Goal: Task Accomplishment & Management: Complete application form

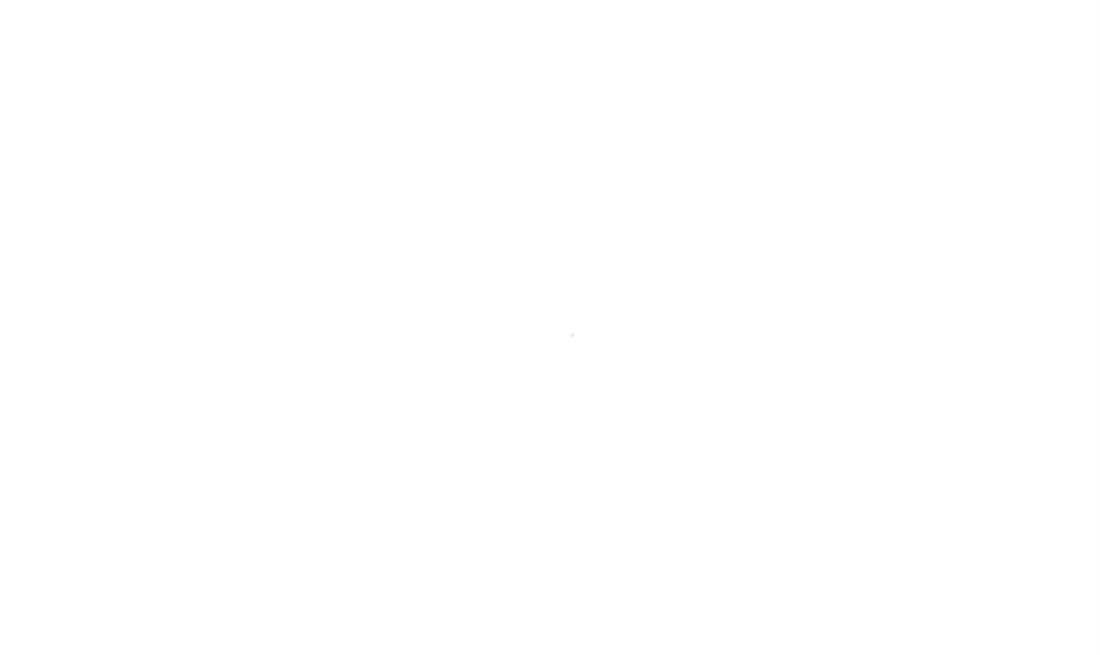
select select
type input "BMO Bank"
type input "3000"
type input "BMO Bank"
type input "Test"
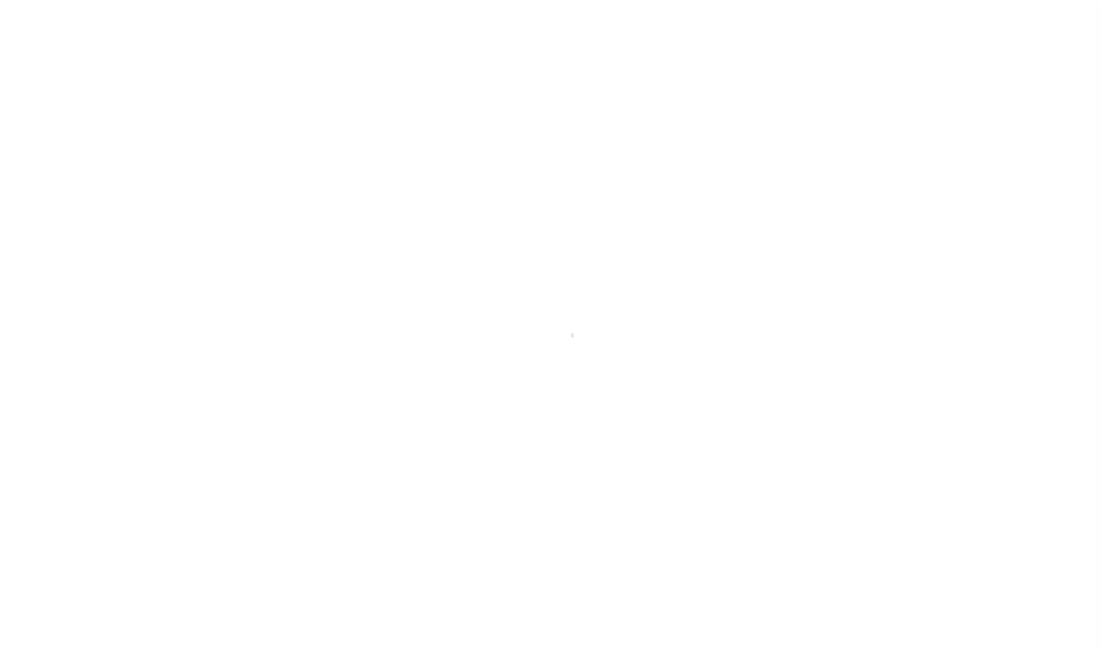
type input "Customer"
select select "Residential"
checkbox input "true"
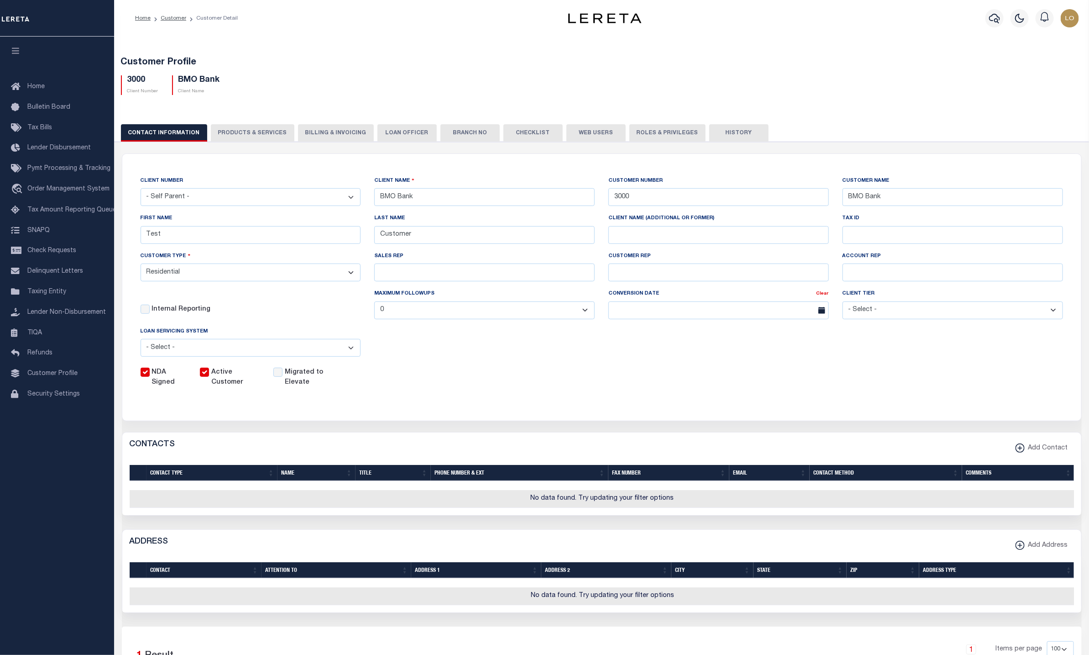
click at [252, 135] on button "PRODUCTS & SERVICES" at bounding box center [253, 132] width 84 height 17
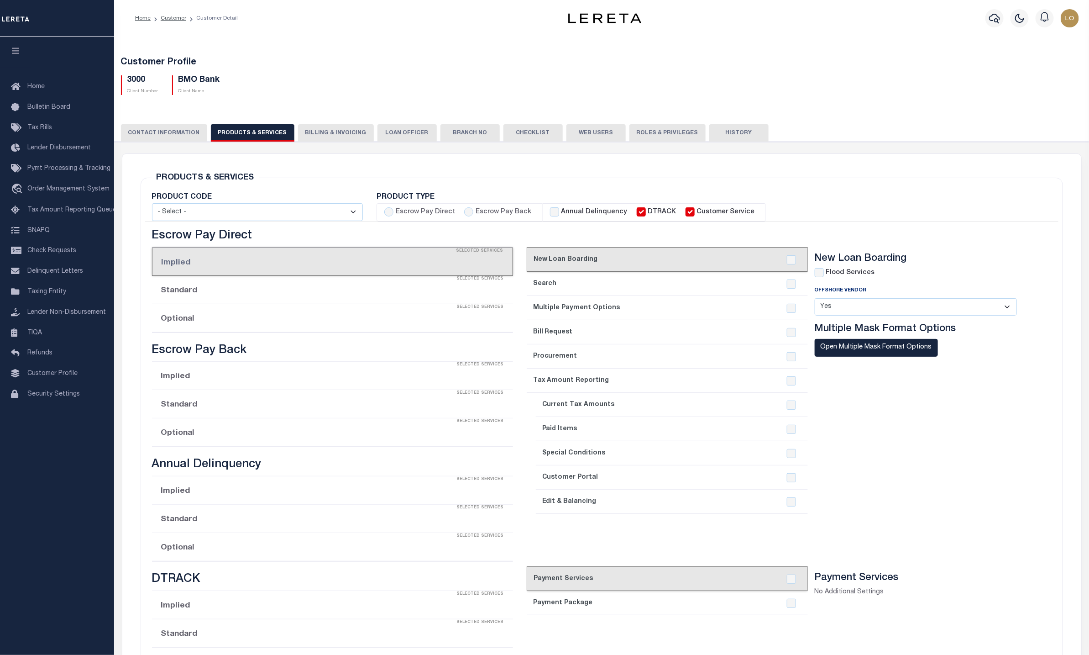
radio input "true"
checkbox input "true"
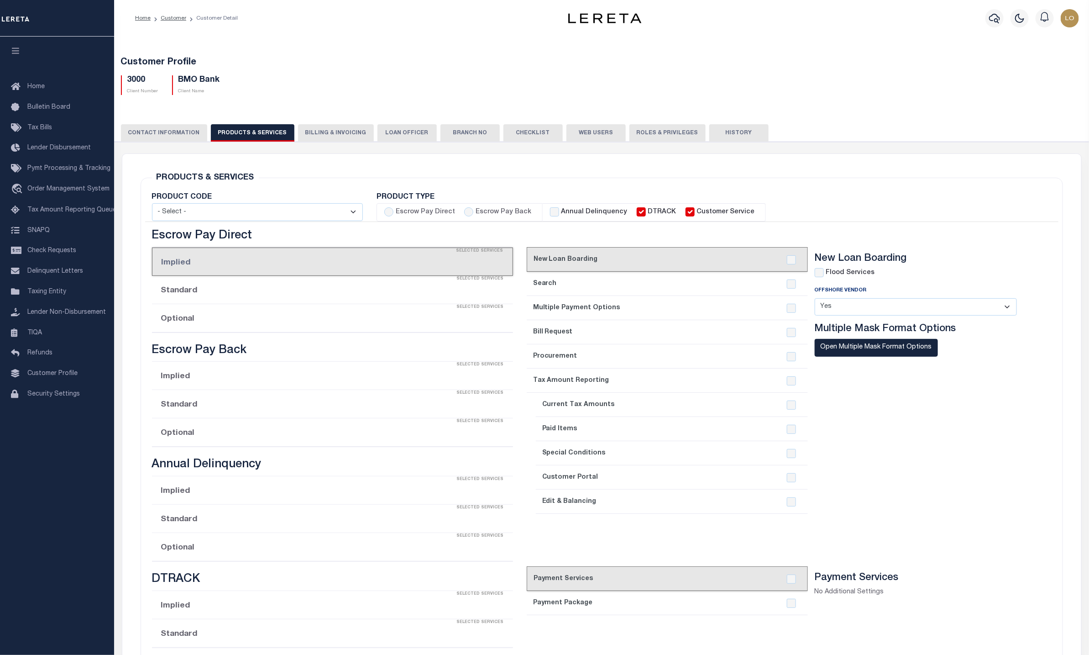
checkbox input "true"
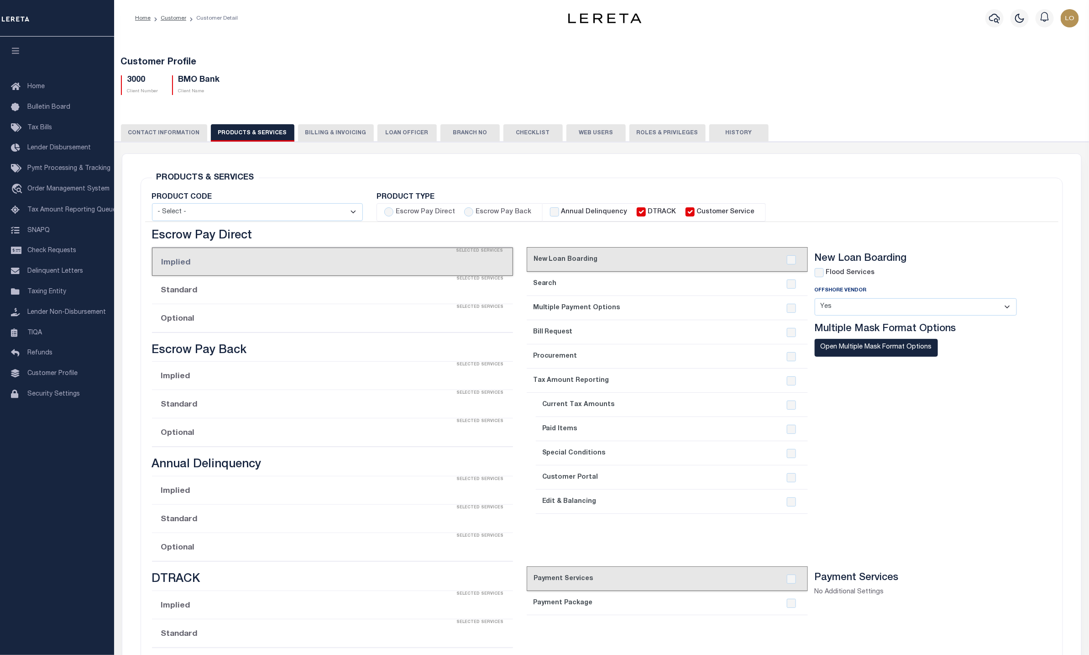
checkbox input "true"
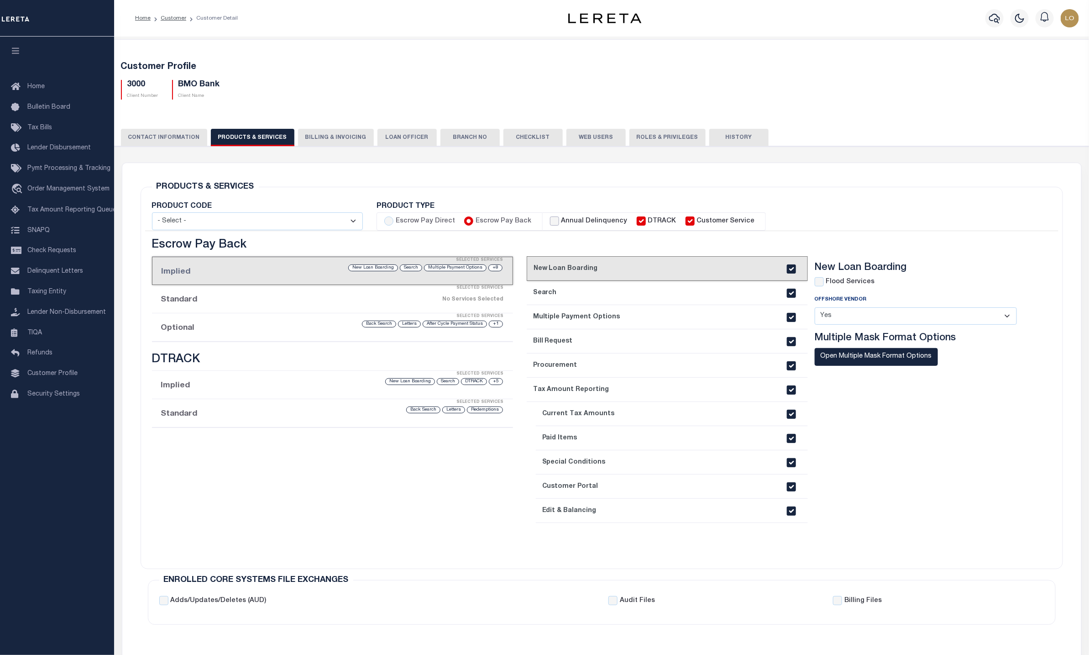
click at [550, 218] on input "Annual Delinquency" at bounding box center [554, 220] width 9 height 9
checkbox input "true"
checkbox input "false"
checkbox input "true"
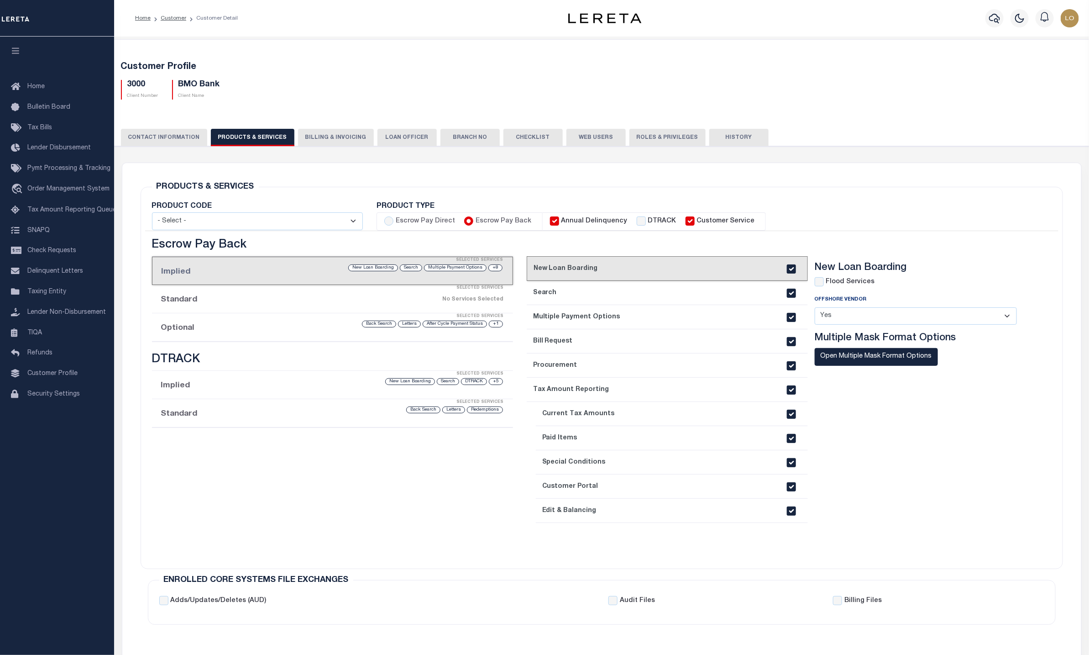
checkbox input "true"
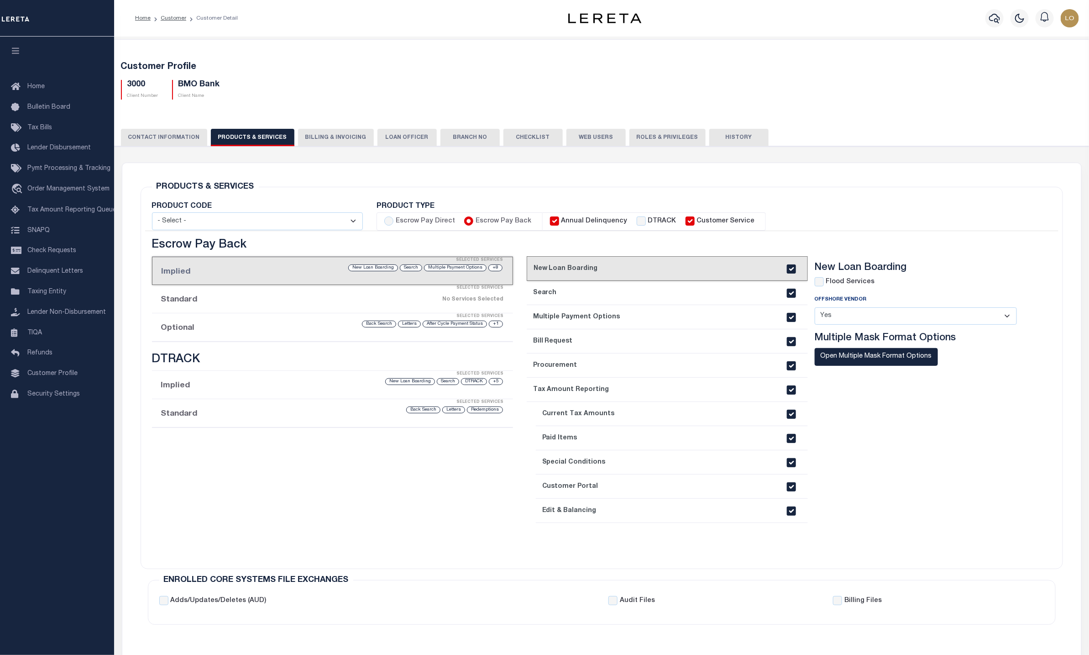
checkbox input "true"
checkbox input "false"
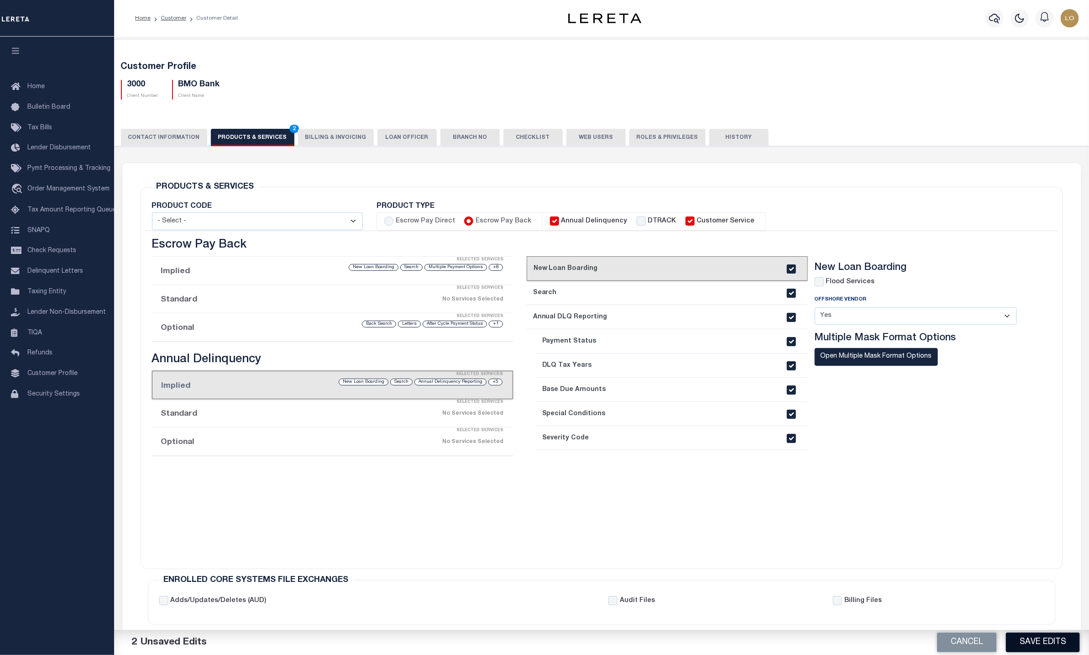
click at [1045, 636] on button "Save Edits" at bounding box center [1043, 642] width 74 height 20
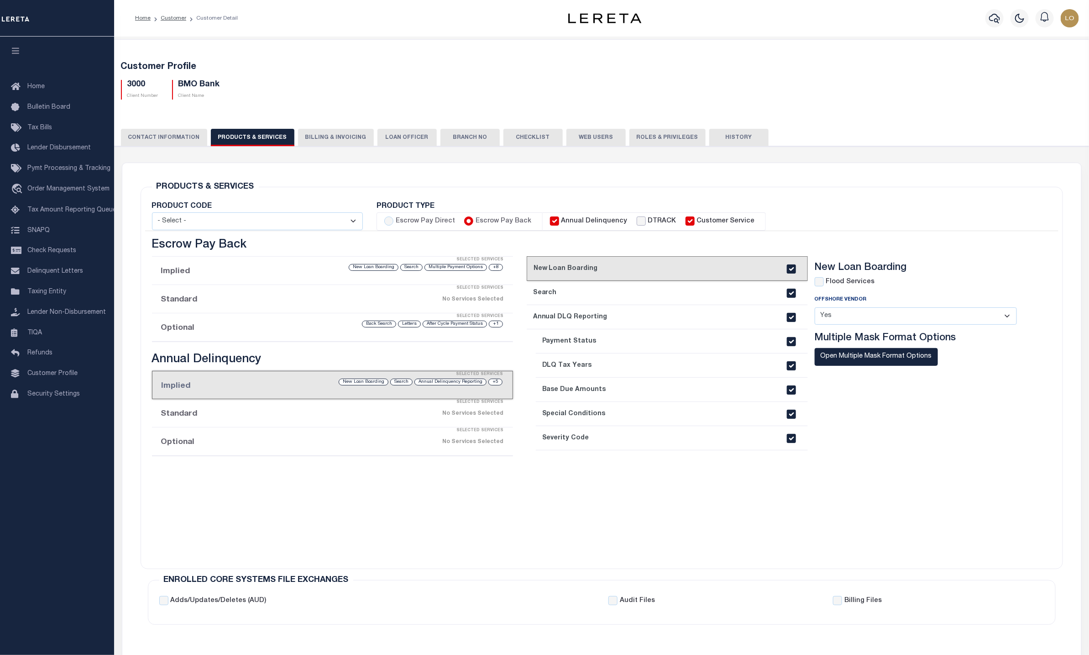
click at [637, 222] on input "DTRACK" at bounding box center [641, 220] width 9 height 9
checkbox input "true"
checkbox input "false"
checkbox input "true"
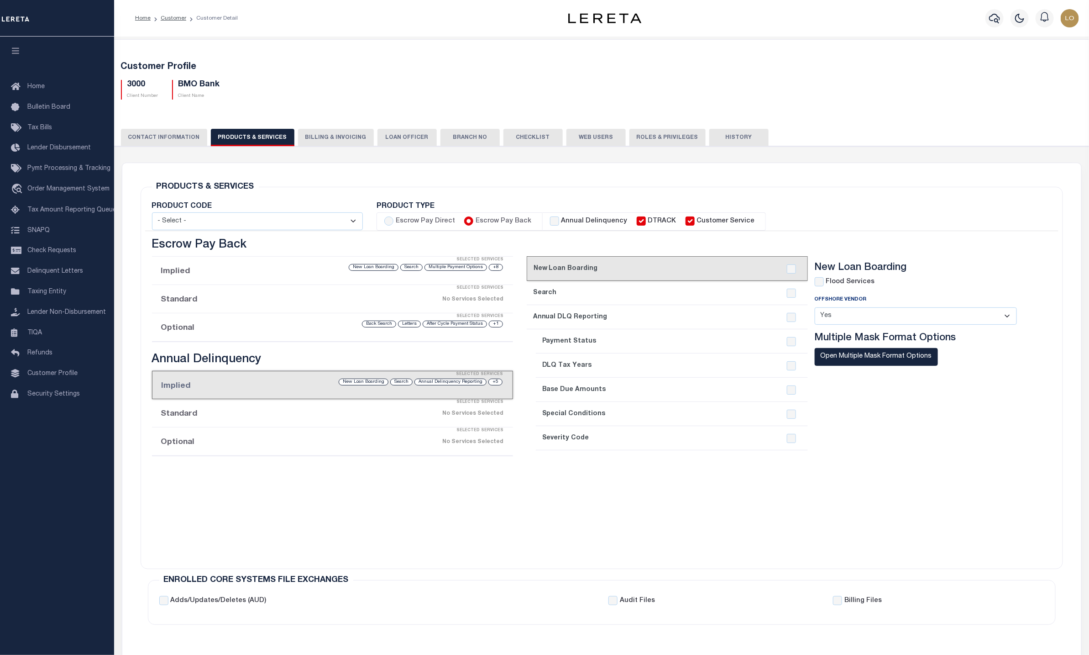
checkbox input "true"
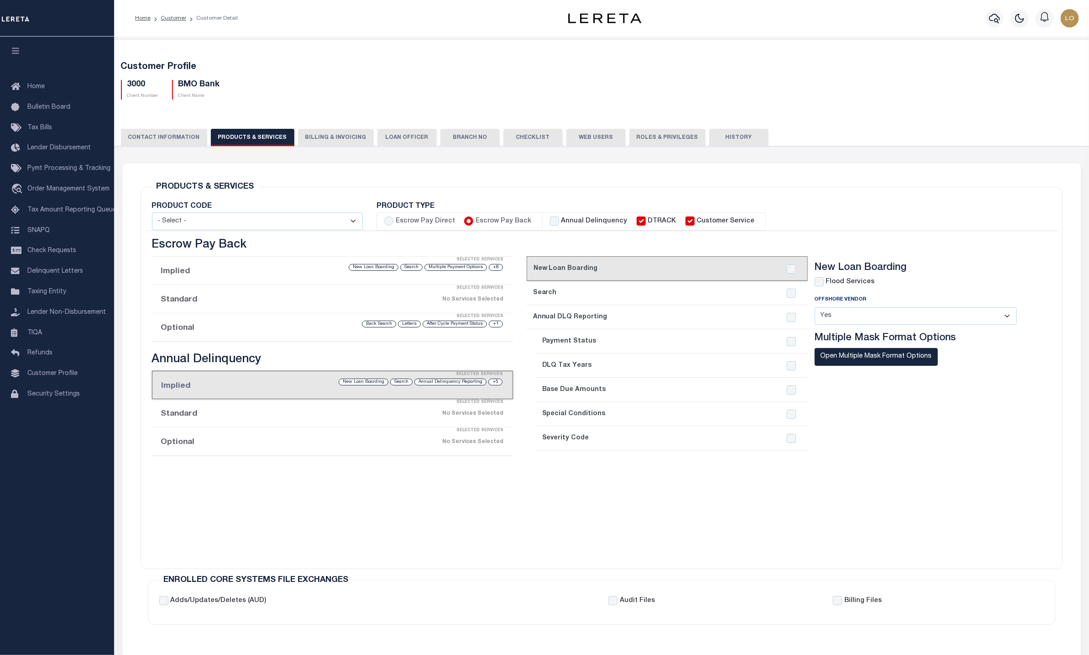
checkbox input "true"
checkbox input "false"
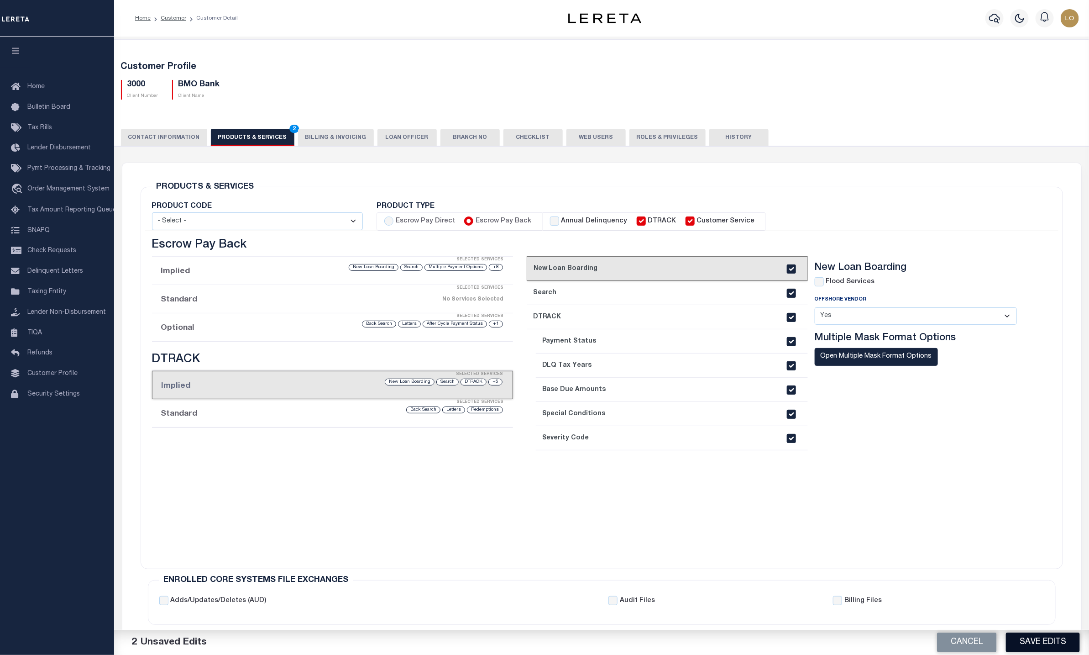
click at [1027, 638] on button "Save Edits" at bounding box center [1043, 642] width 74 height 20
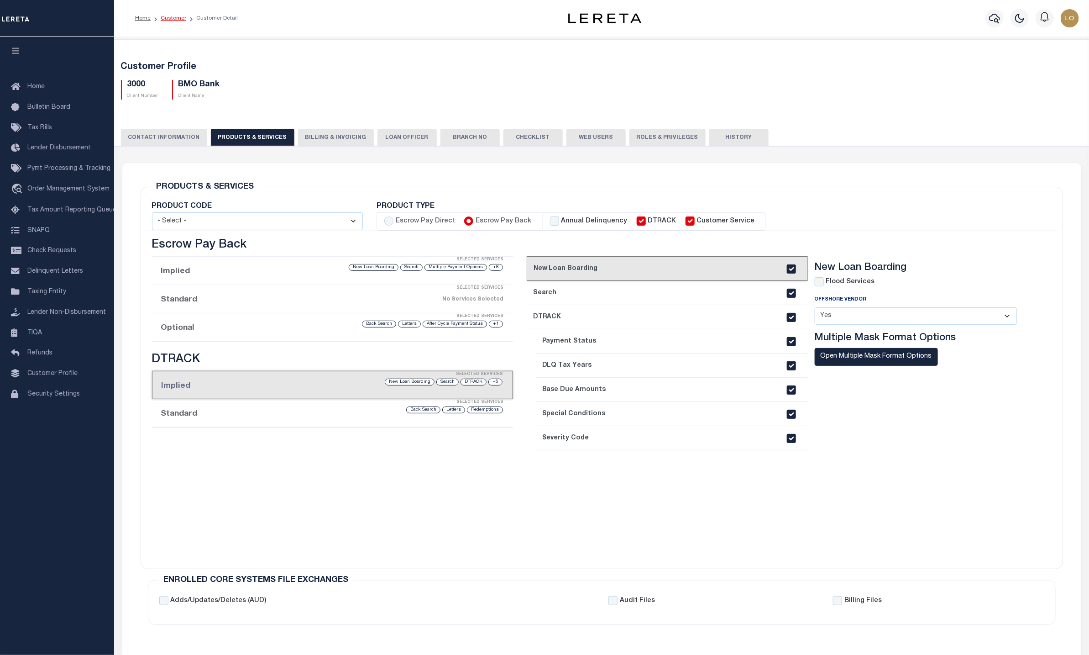
click at [170, 19] on link "Customer" at bounding box center [174, 18] width 26 height 5
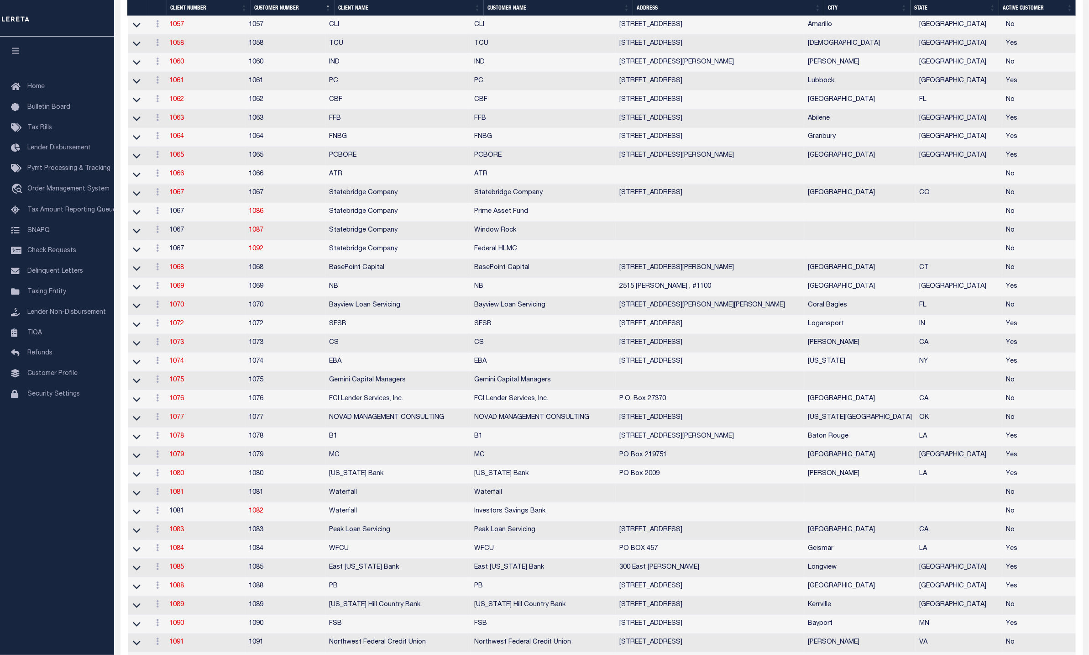
scroll to position [1369, 0]
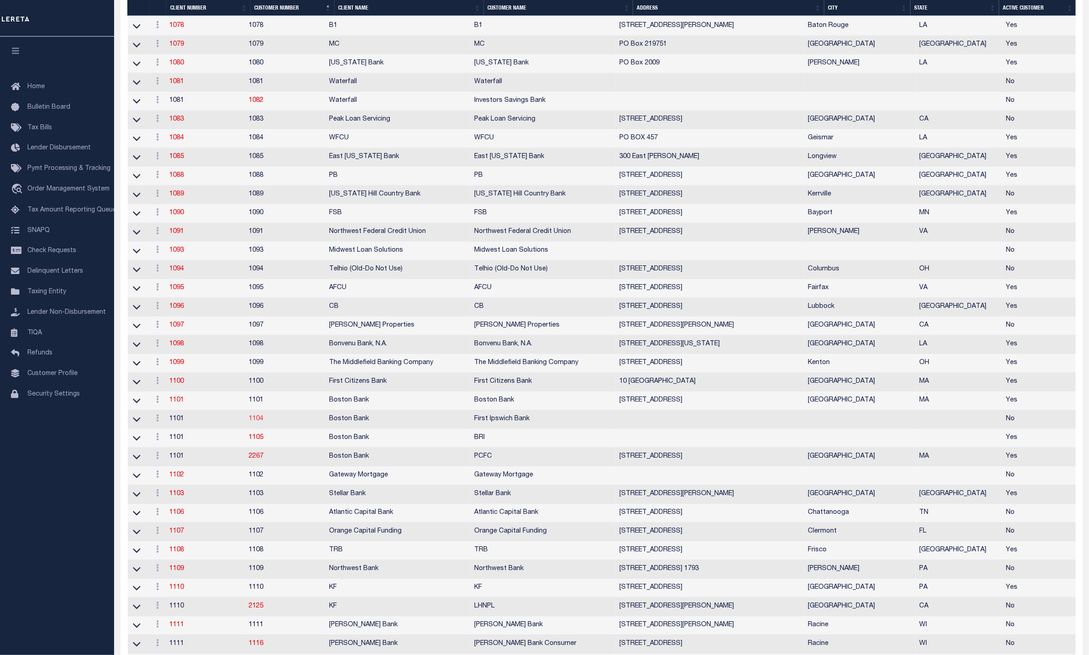
click at [257, 422] on link "1104" at bounding box center [256, 418] width 15 height 6
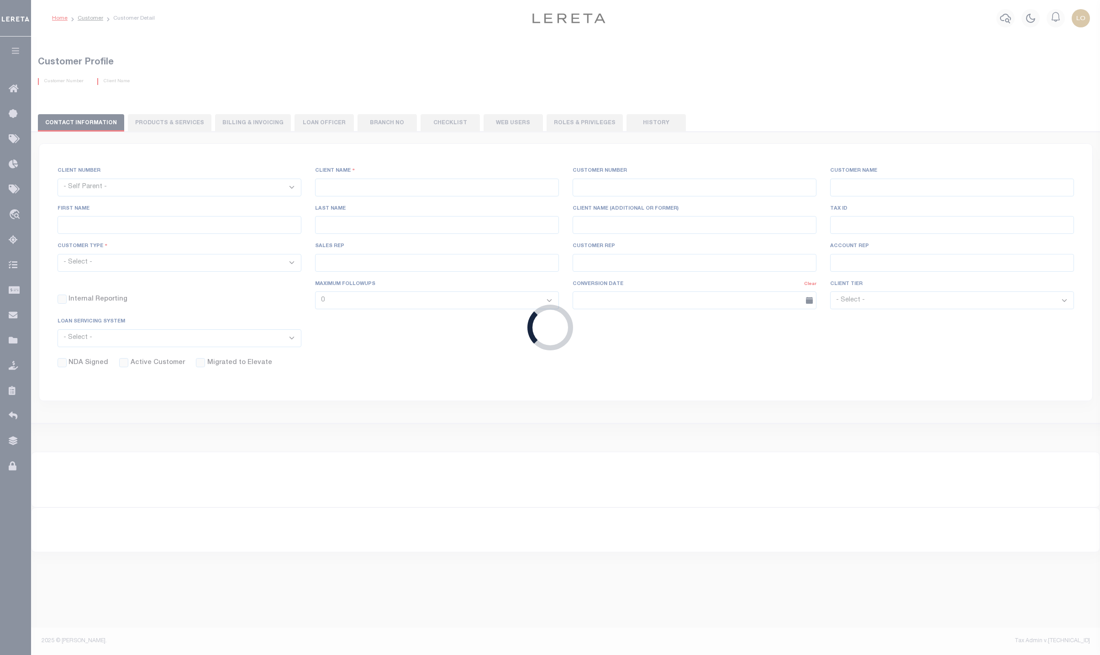
select select "1101"
type input "Boston Bank"
type input "1104"
type input "First Ipswich Bank"
type input "[PERSON_NAME]-[GEOGRAPHIC_DATA]"
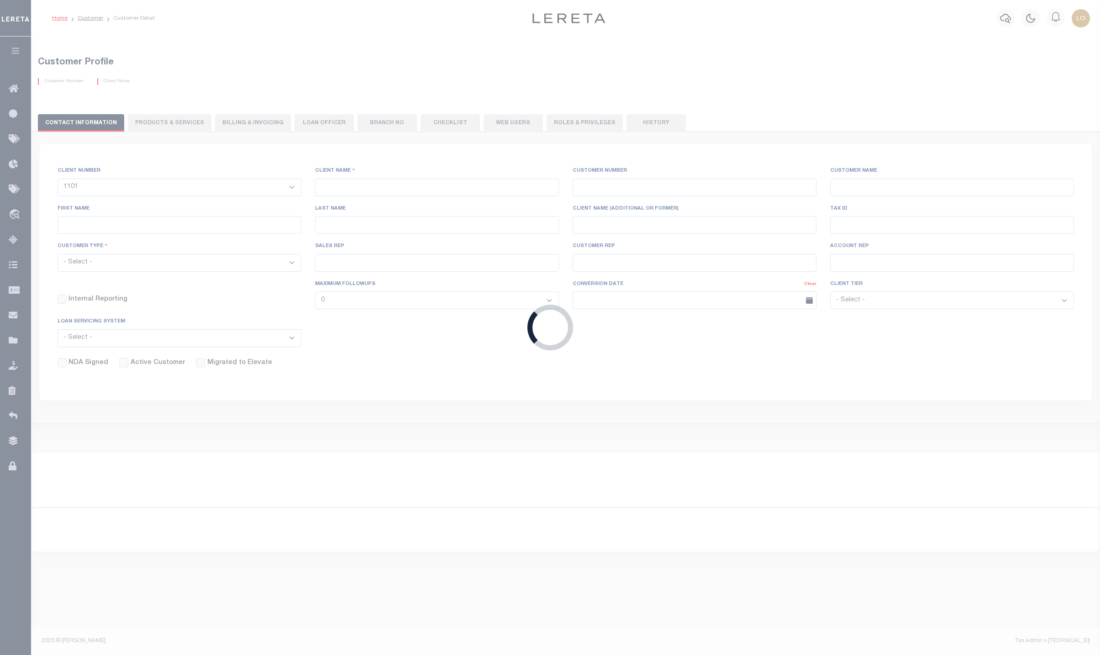
select select
checkbox input "true"
type textarea "75 Refi Fee"
type input "0"
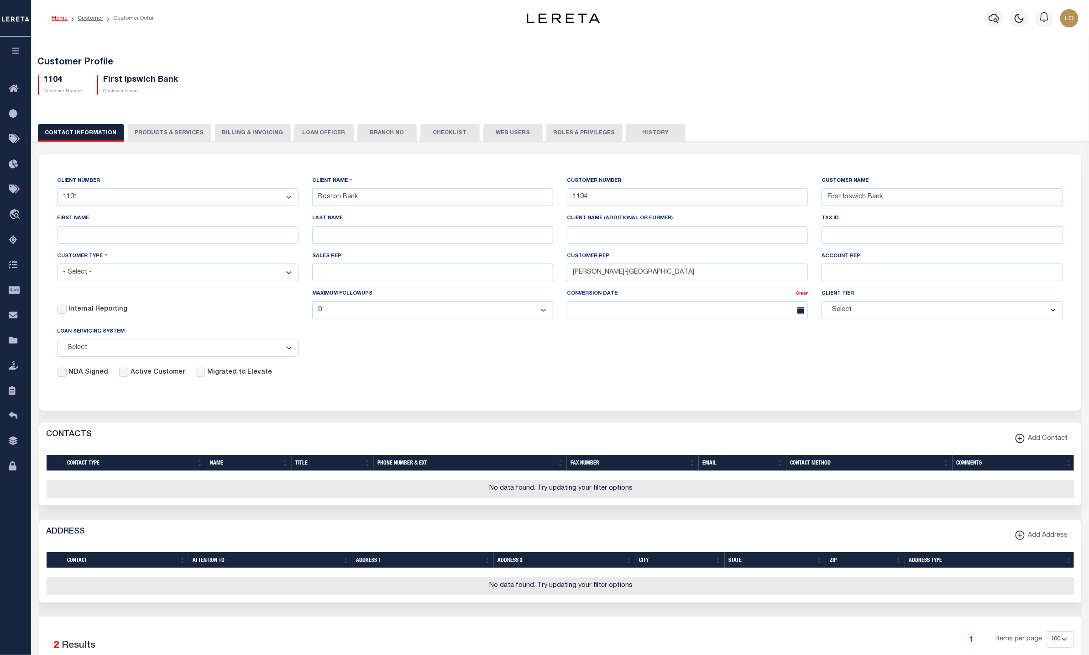
click at [189, 129] on button "PRODUCTS & SERVICES" at bounding box center [170, 132] width 84 height 17
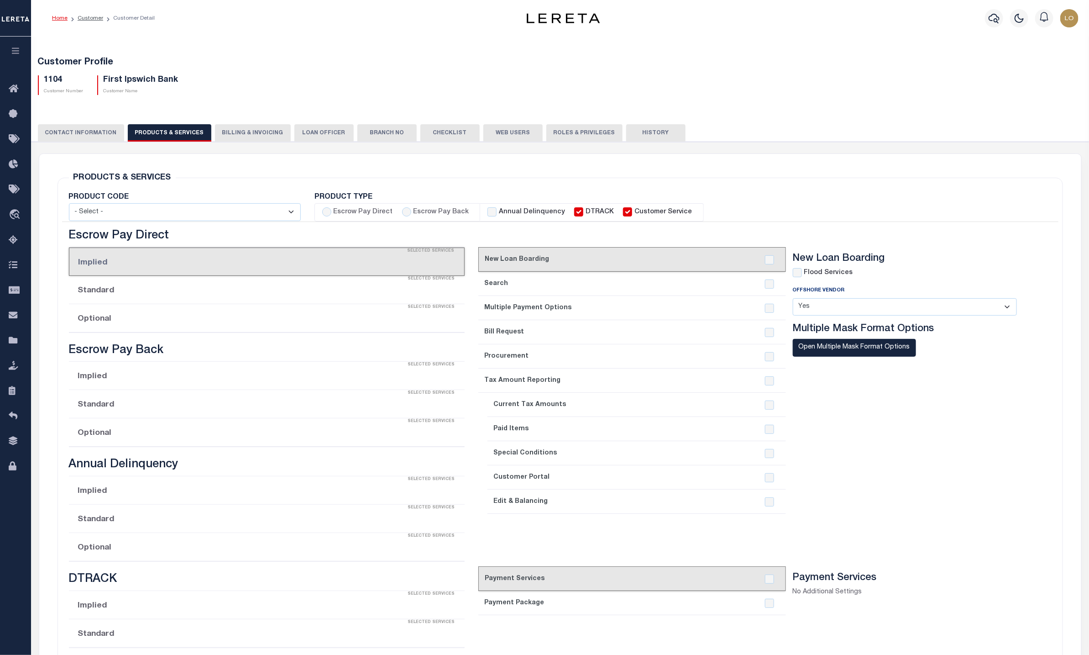
select select "STX"
radio input "true"
checkbox input "true"
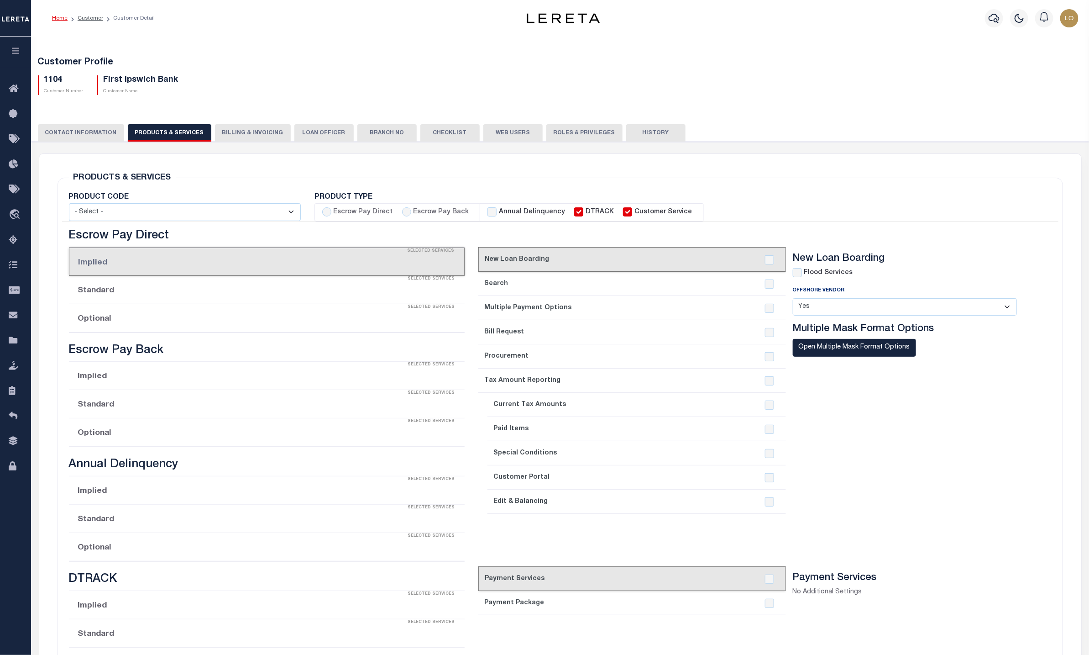
checkbox input "true"
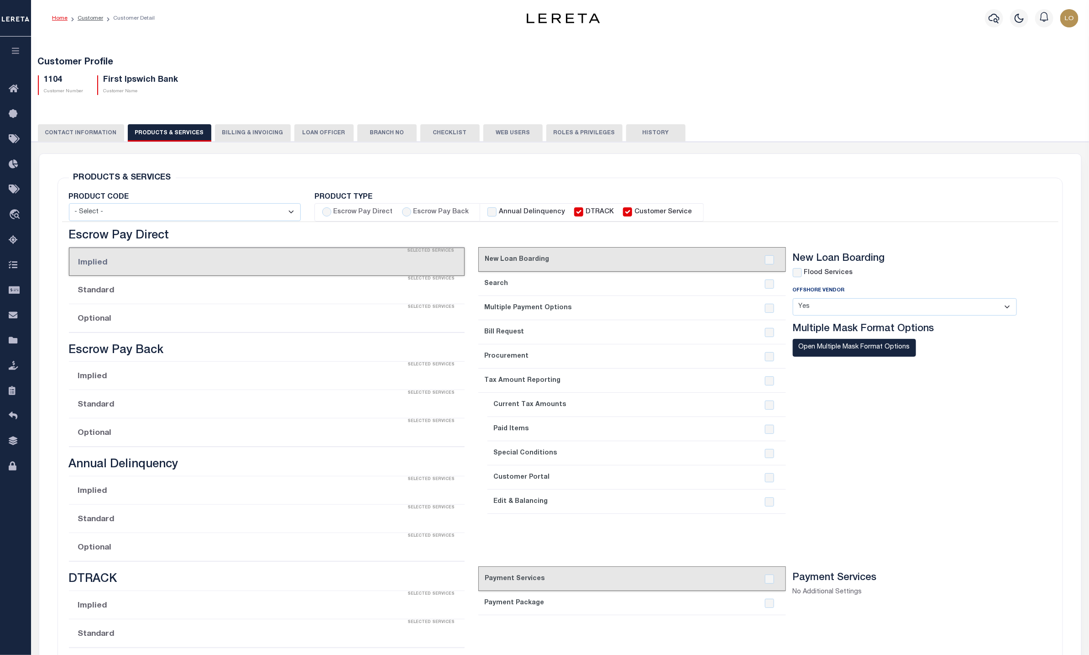
checkbox input "true"
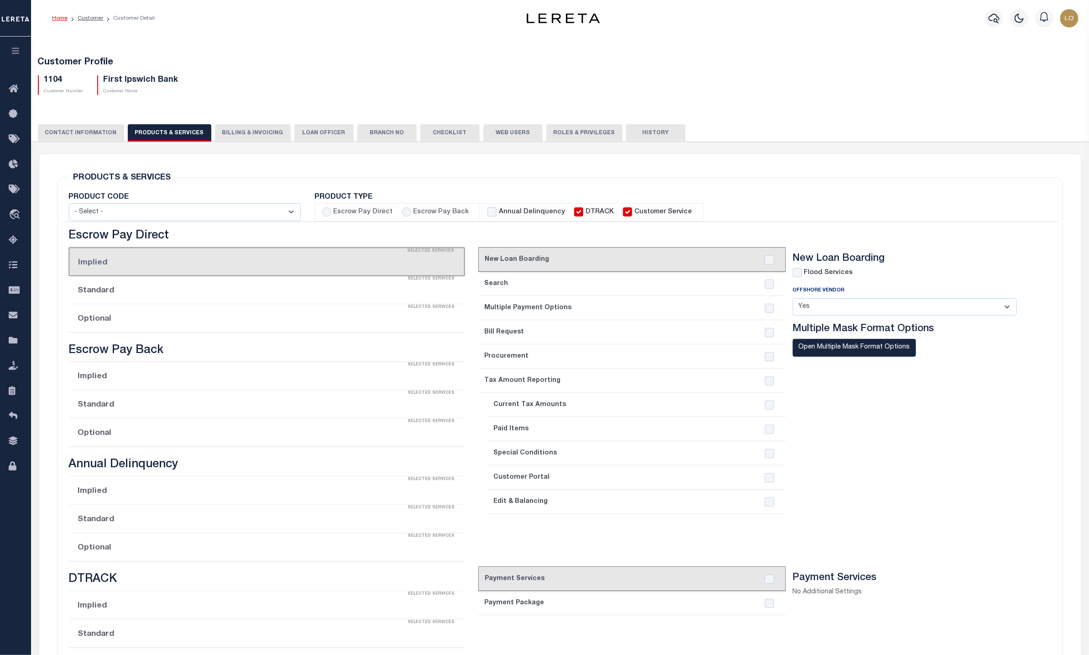
checkbox input "true"
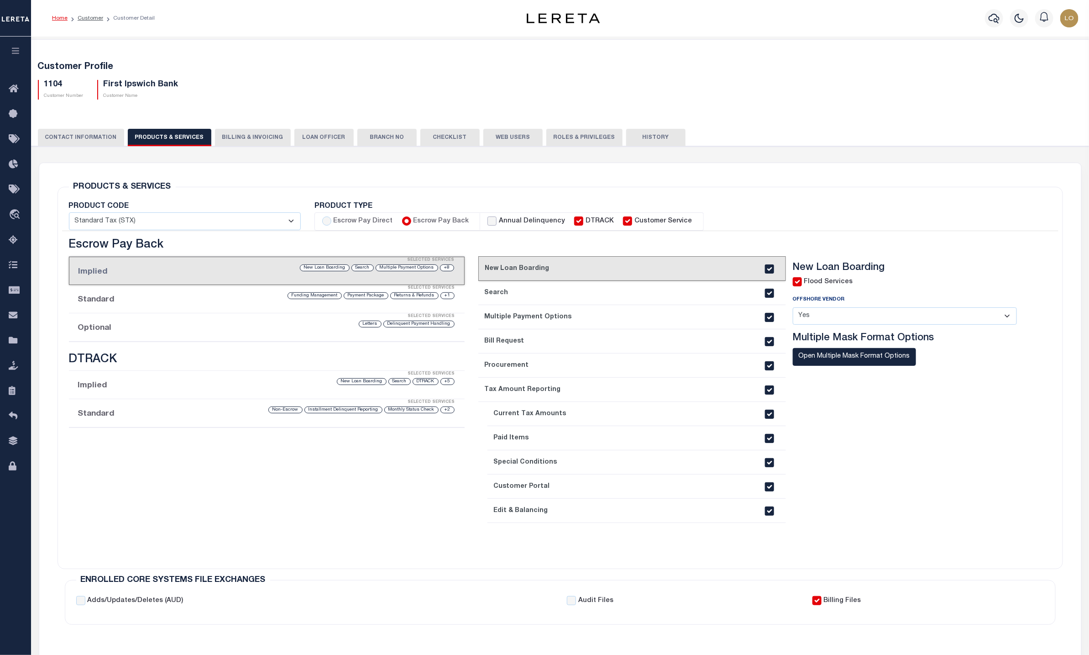
click at [491, 222] on input "Annual Delinquency" at bounding box center [491, 220] width 9 height 9
checkbox input "true"
checkbox input "false"
checkbox input "true"
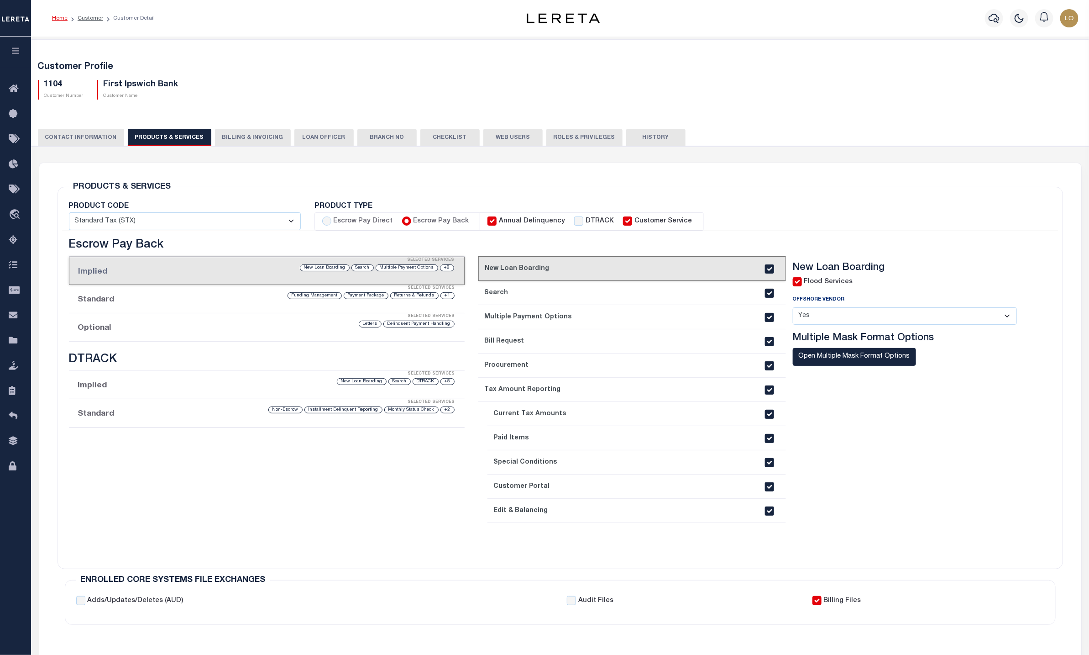
checkbox input "true"
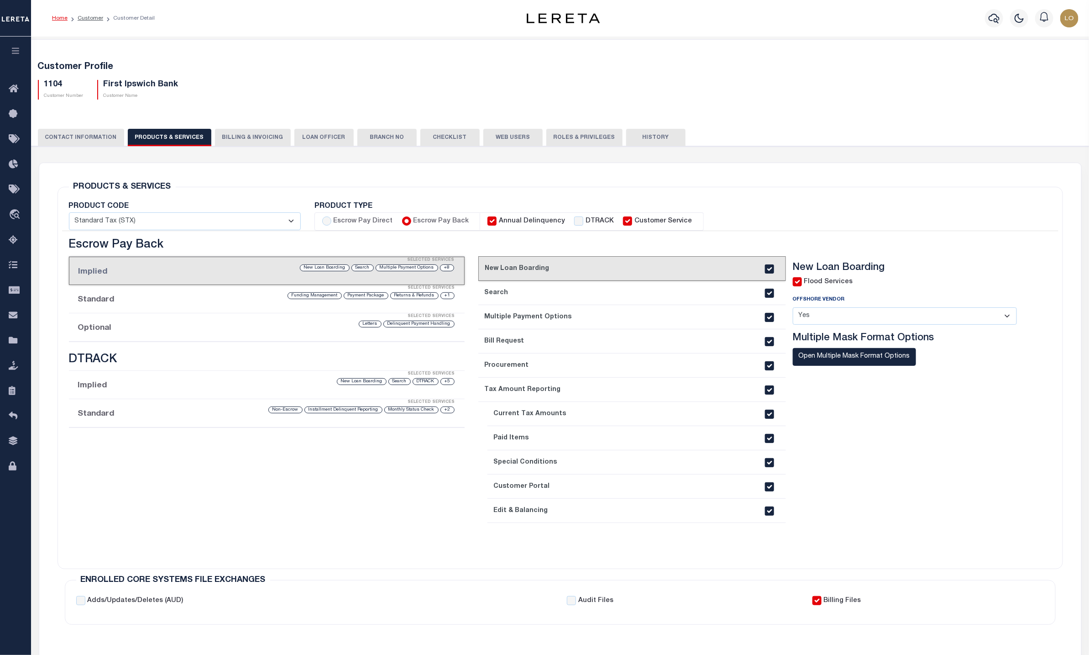
checkbox input "true"
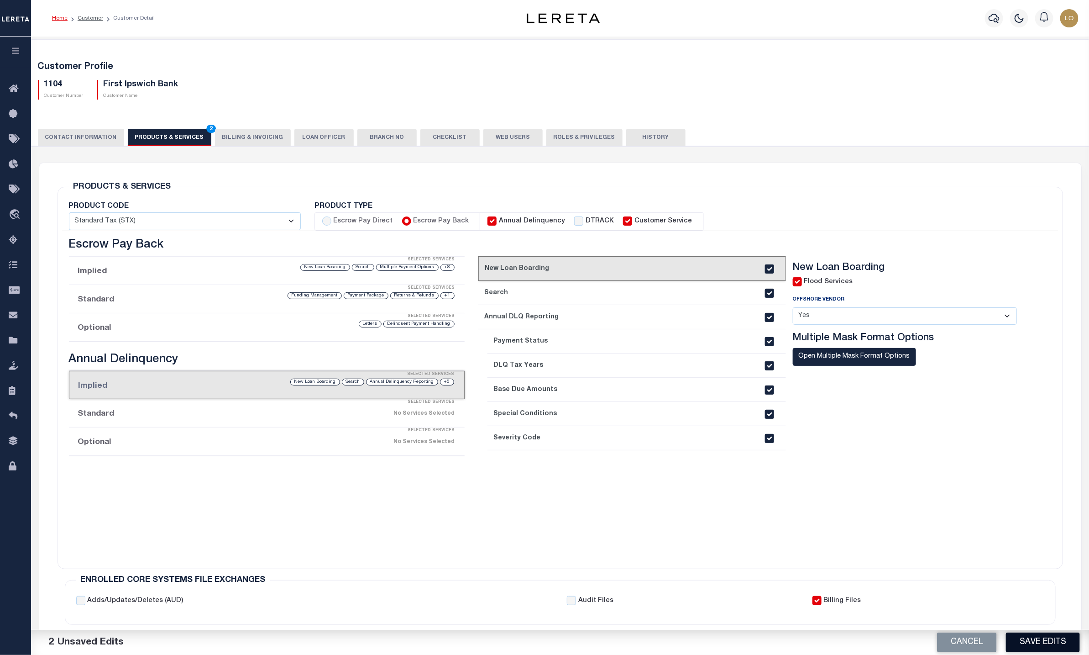
click at [1050, 637] on button "Save Edits" at bounding box center [1043, 642] width 74 height 20
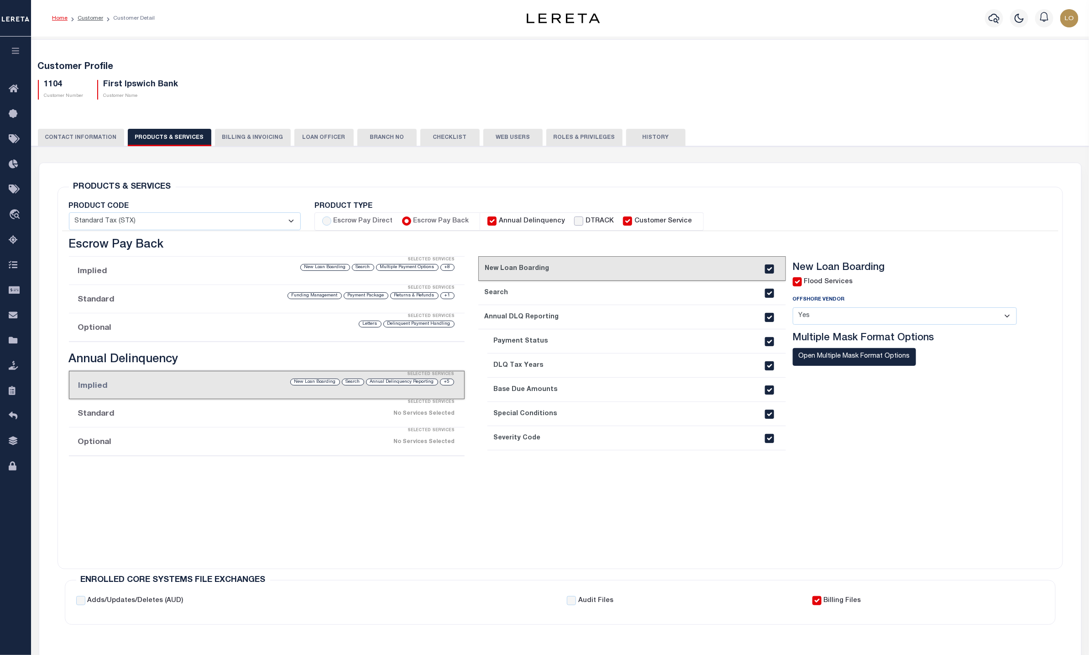
click at [574, 220] on input "DTRACK" at bounding box center [578, 220] width 9 height 9
checkbox input "true"
checkbox input "false"
checkbox input "true"
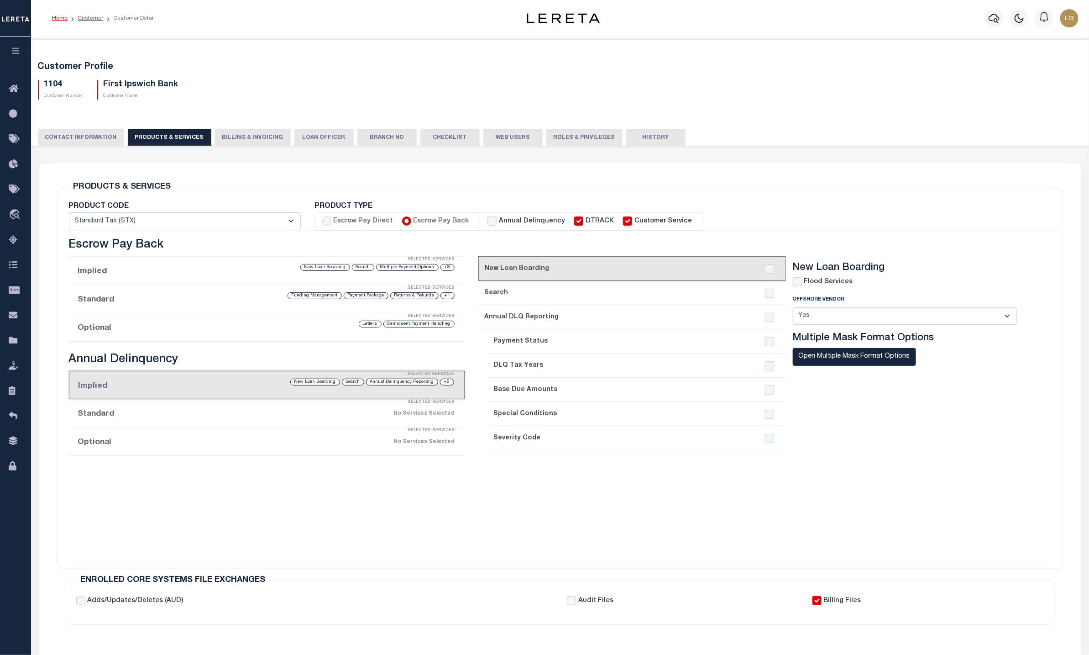
checkbox input "true"
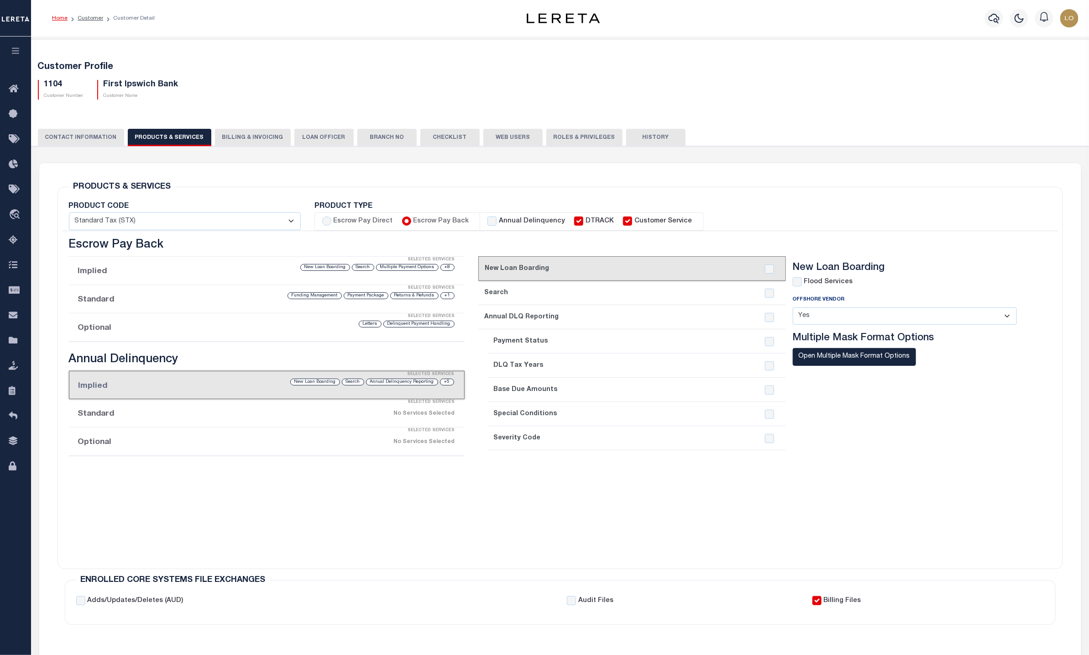
checkbox input "true"
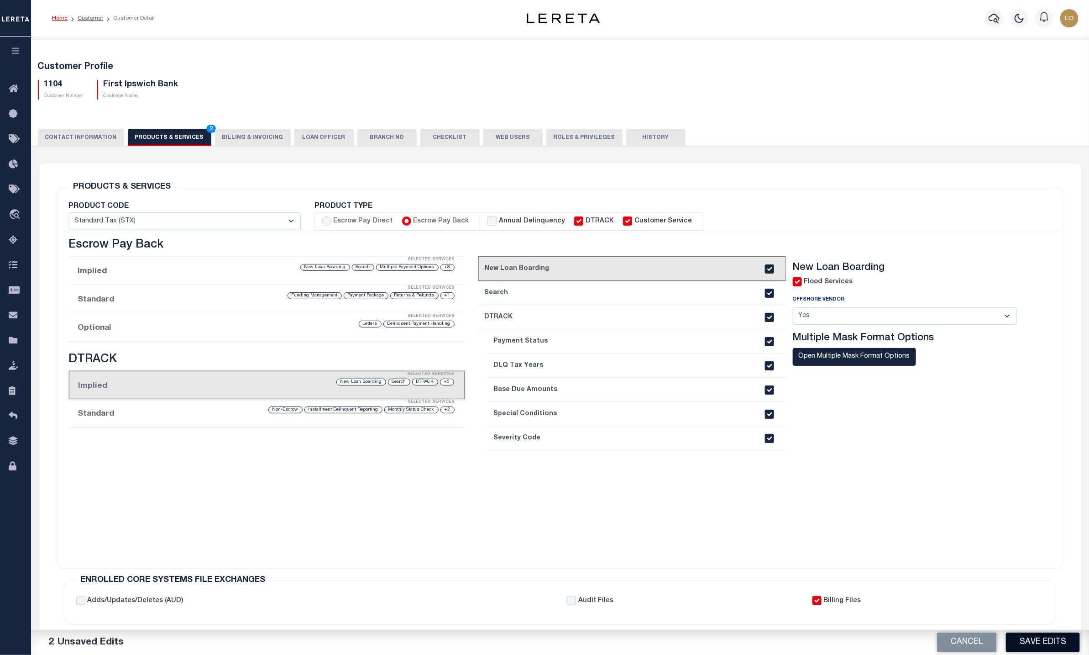
click at [1025, 648] on button "Save Edits" at bounding box center [1043, 642] width 74 height 20
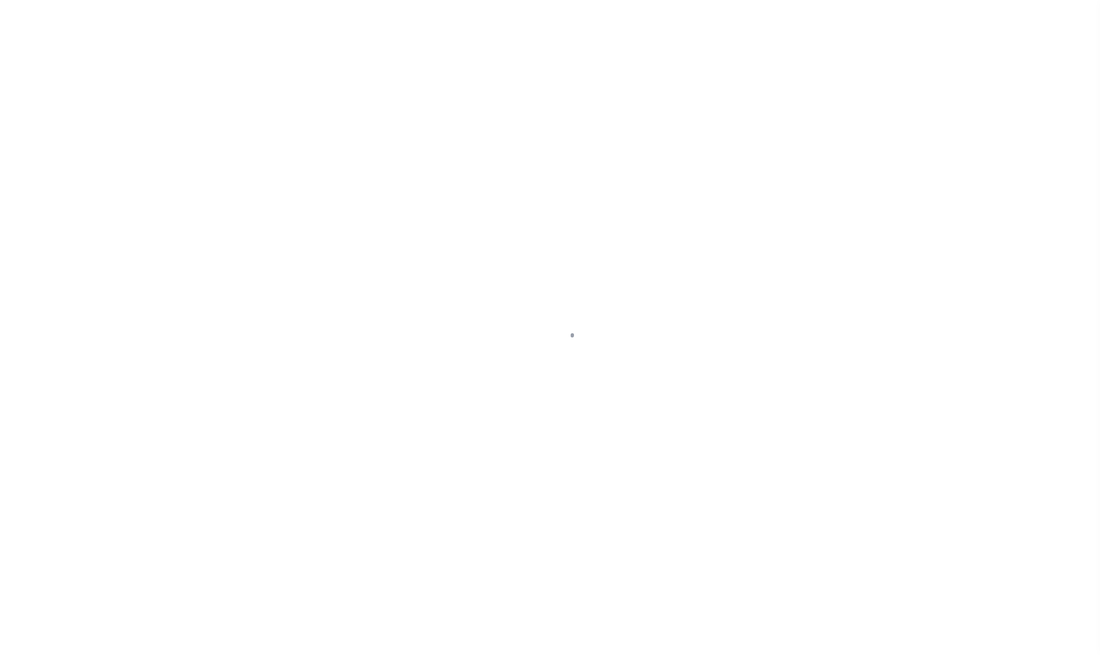
select select "1101"
type input "Boston Bank"
type input "1104"
type input "First Ipswich Bank"
type input "[PERSON_NAME]-[GEOGRAPHIC_DATA]"
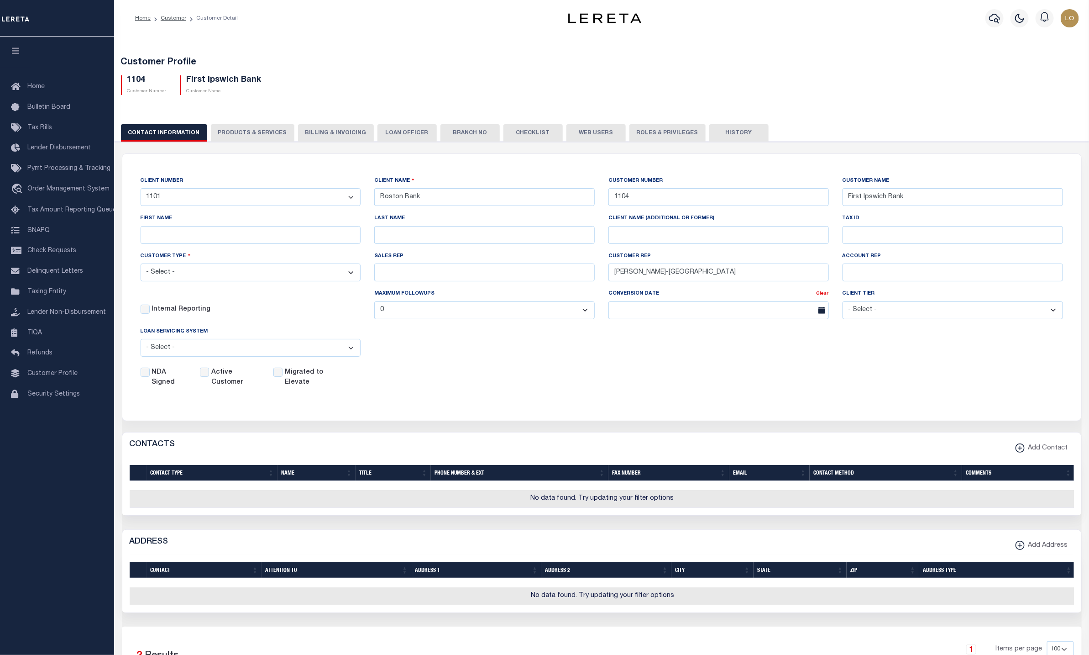
click at [246, 133] on button "PRODUCTS & SERVICES" at bounding box center [253, 132] width 84 height 17
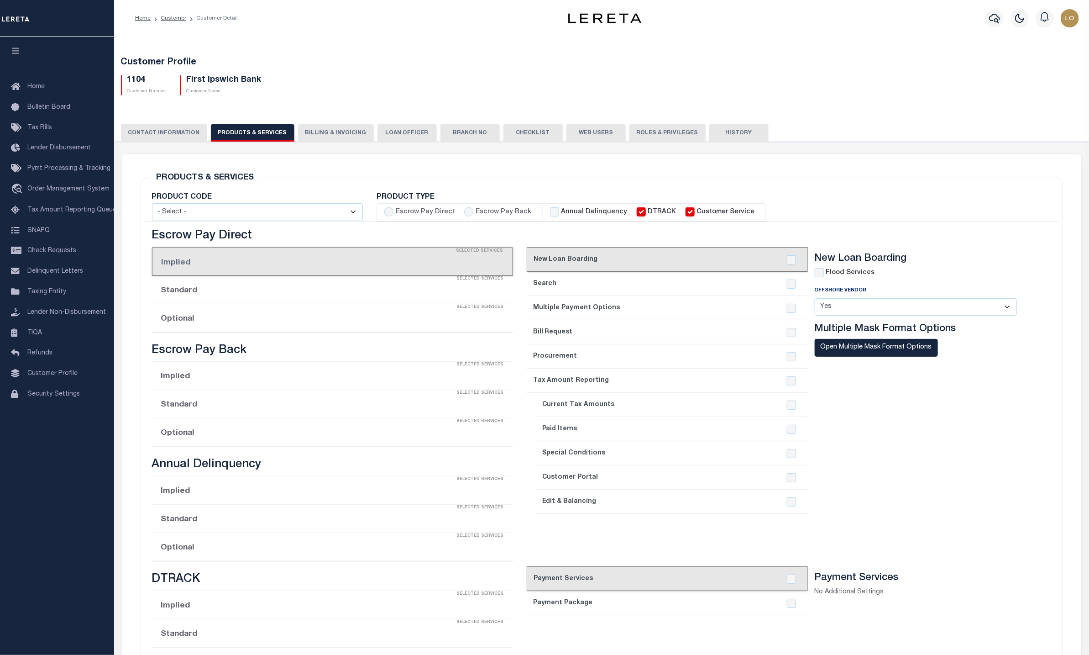
select select "STX"
radio input "true"
checkbox input "true"
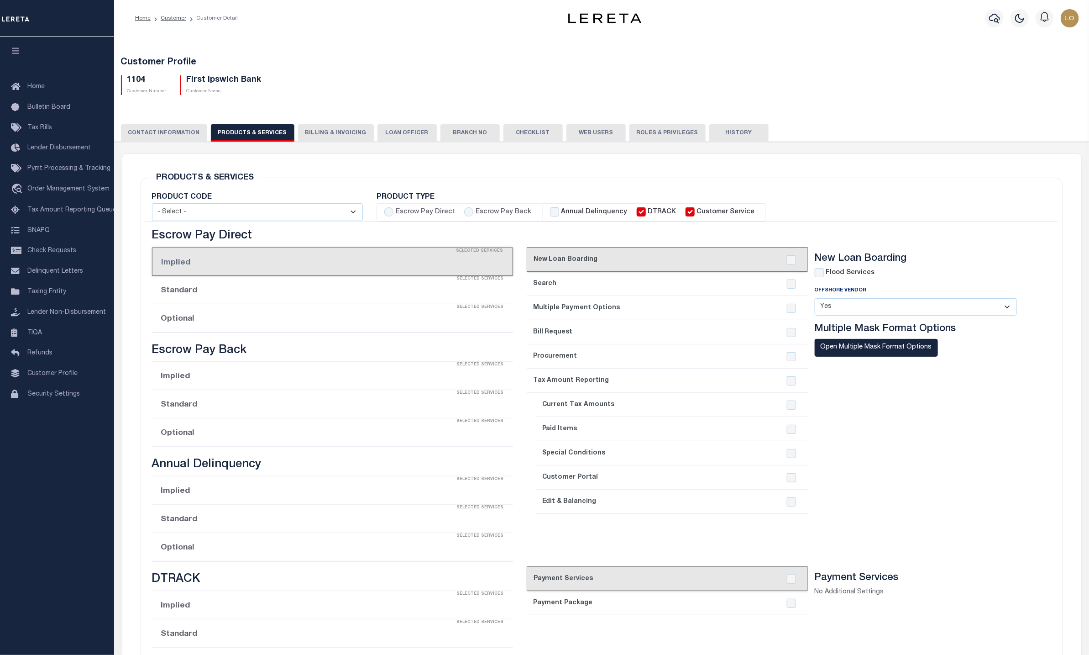
checkbox input "true"
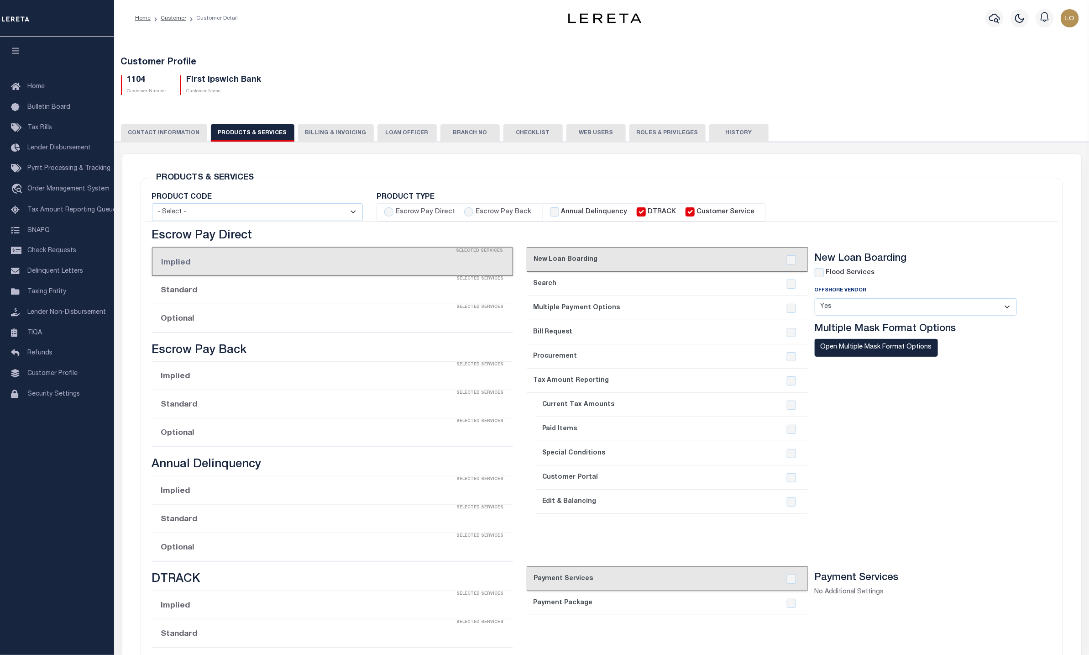
checkbox input "true"
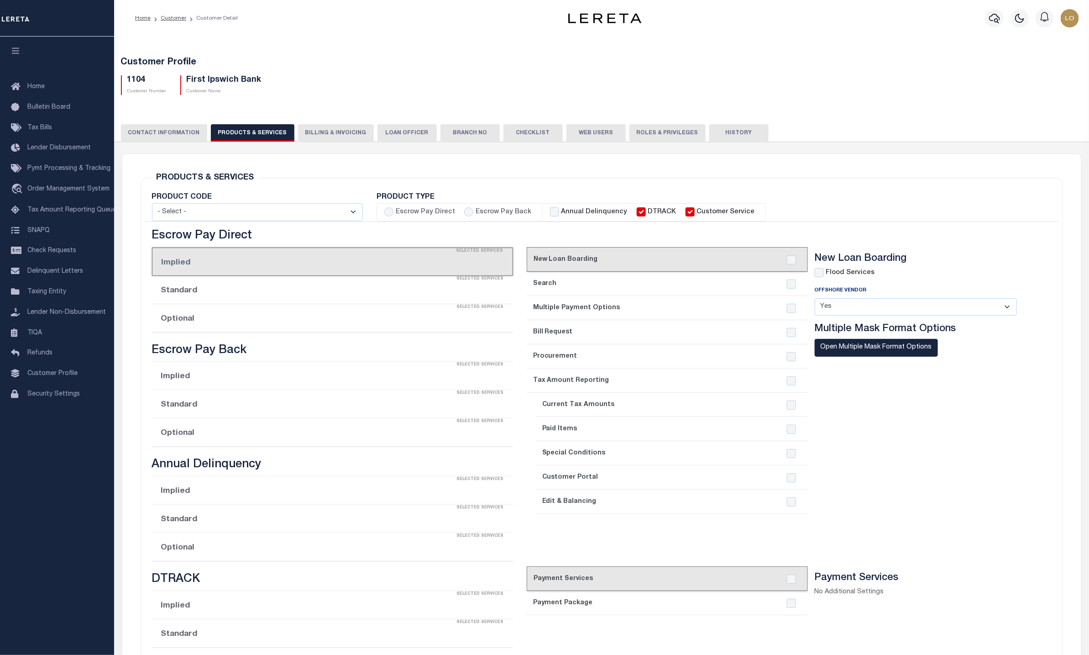
checkbox input "true"
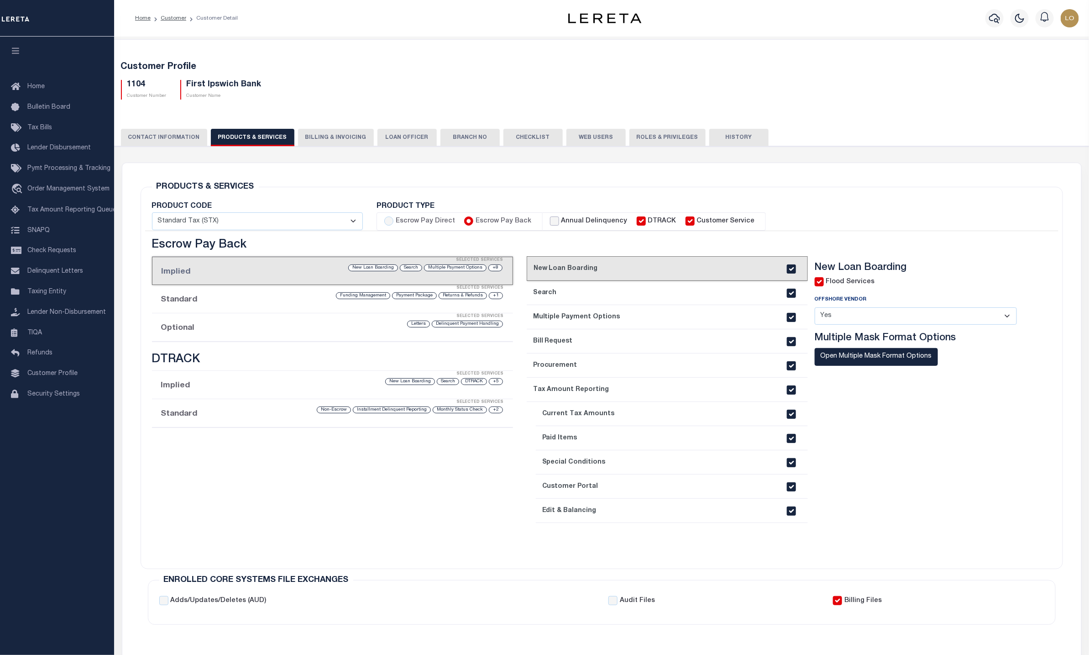
click at [550, 222] on input "Annual Delinquency" at bounding box center [554, 220] width 9 height 9
checkbox input "true"
checkbox input "false"
checkbox input "true"
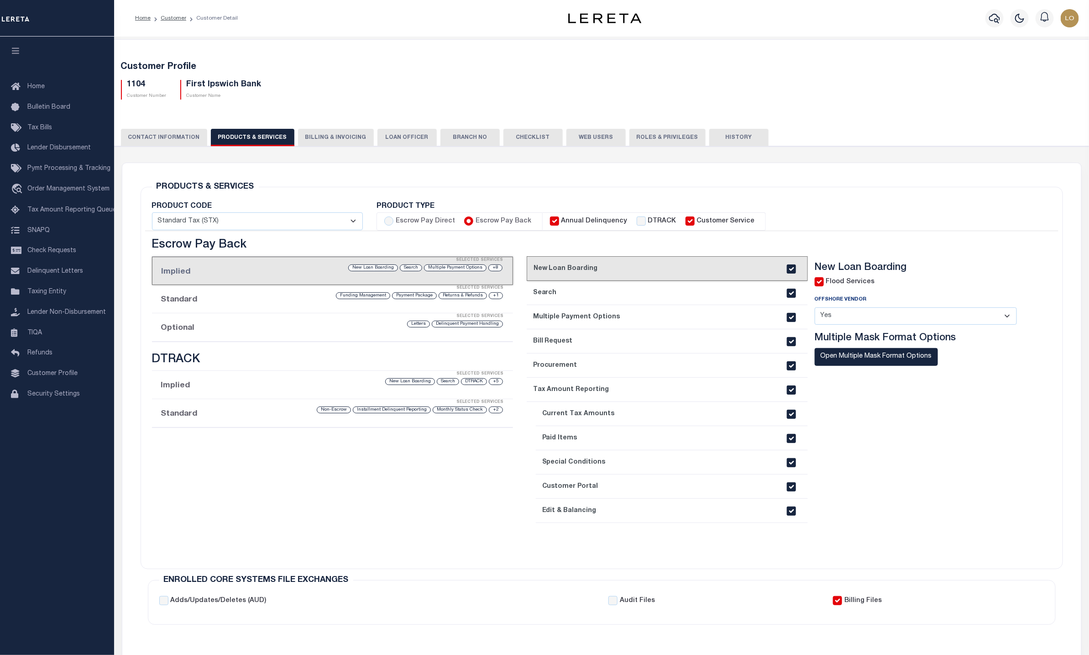
checkbox input "true"
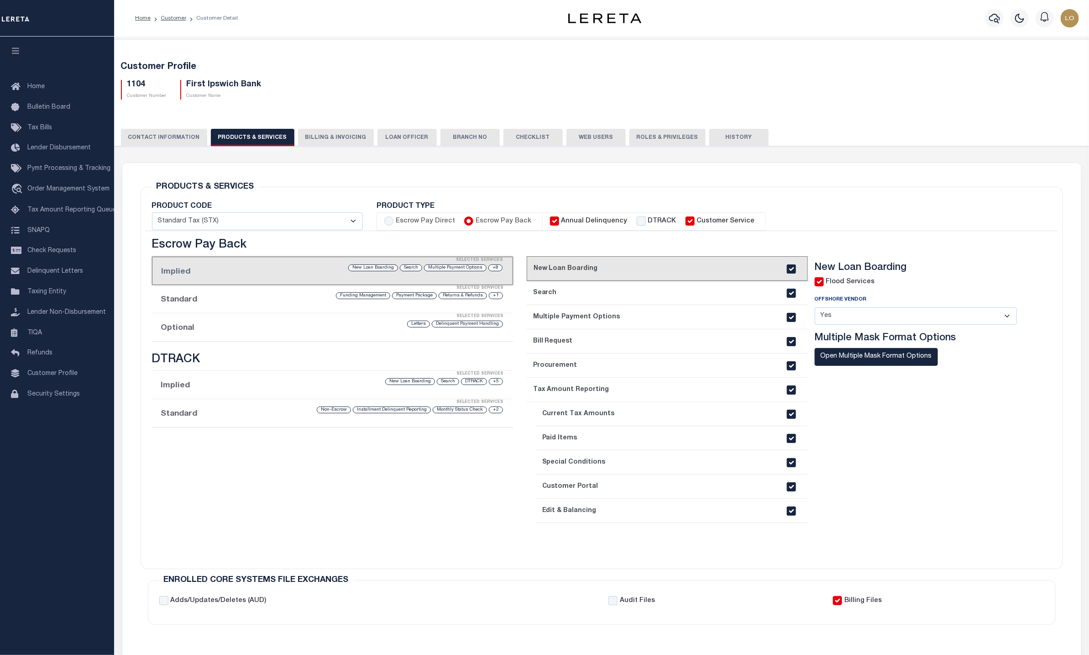
checkbox input "true"
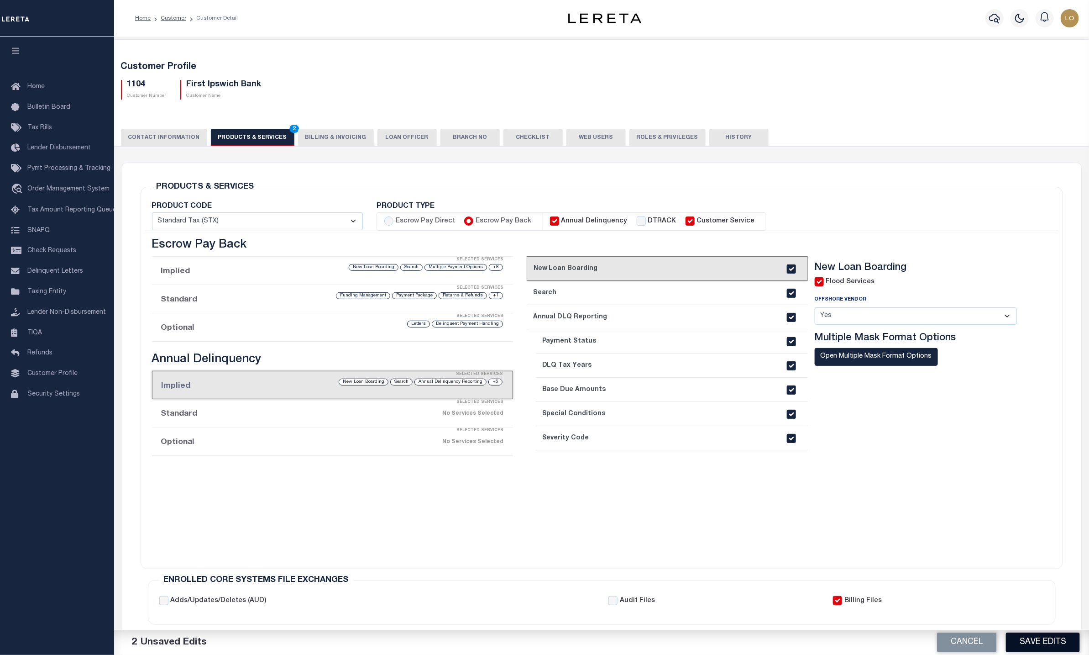
click at [1031, 641] on button "Save Edits" at bounding box center [1043, 642] width 74 height 20
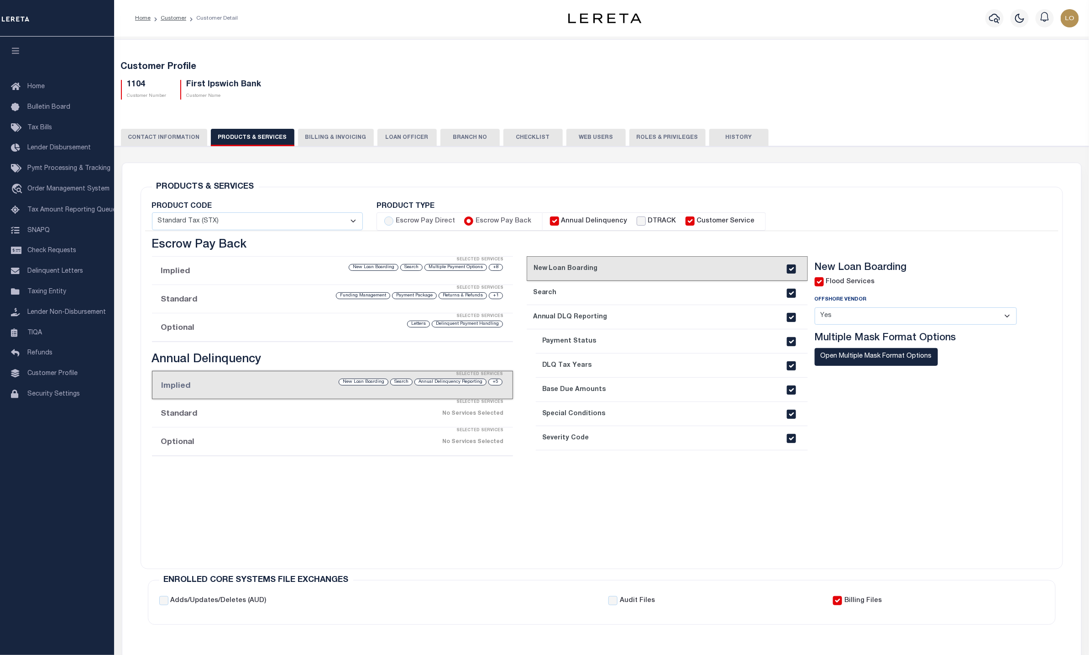
click at [637, 219] on input "DTRACK" at bounding box center [641, 220] width 9 height 9
checkbox input "true"
checkbox input "false"
checkbox input "true"
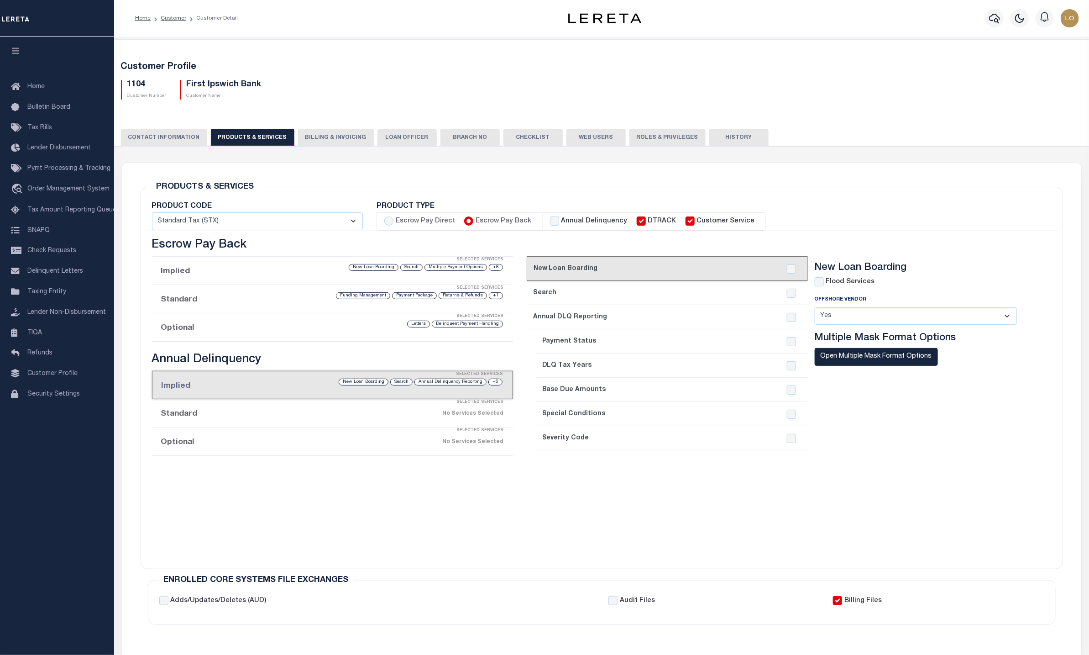
checkbox input "true"
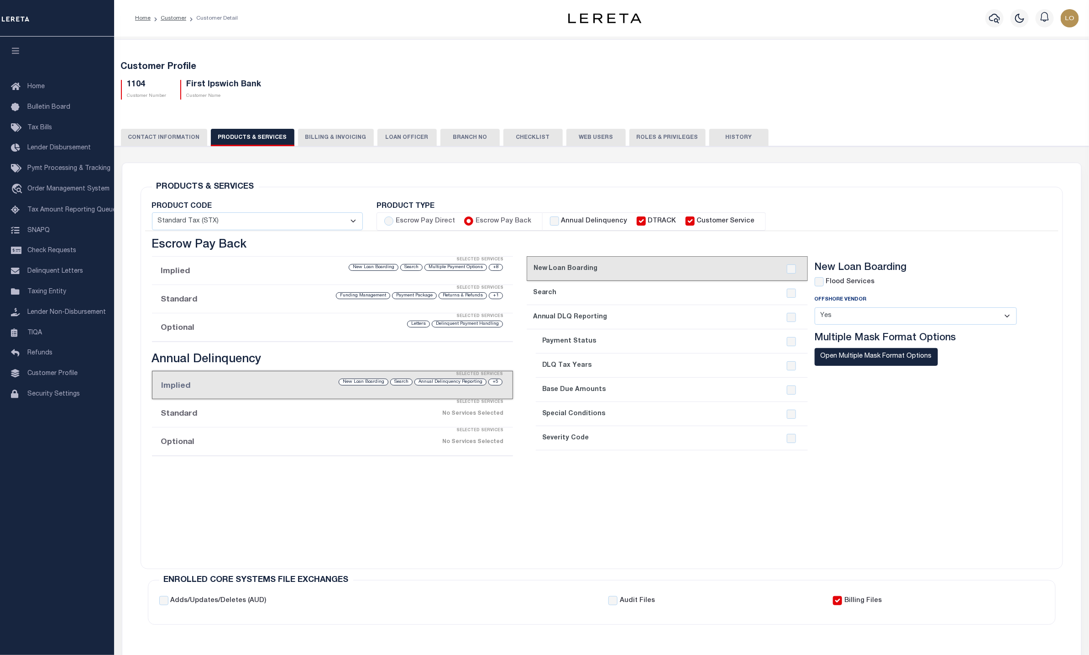
checkbox input "true"
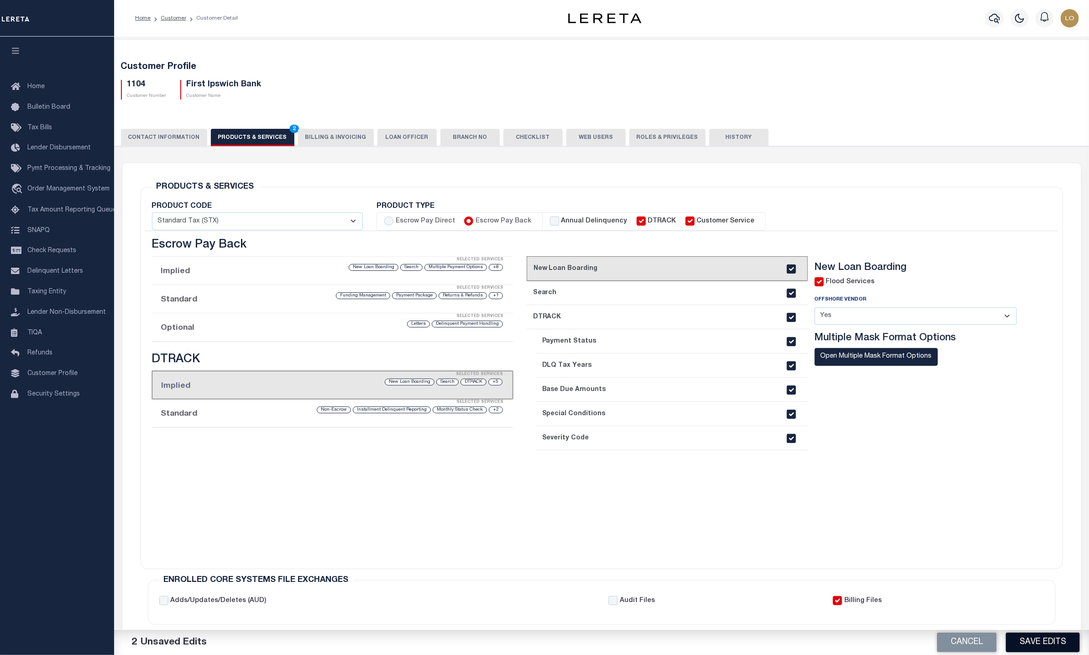
click at [1061, 646] on button "Save Edits" at bounding box center [1043, 642] width 74 height 20
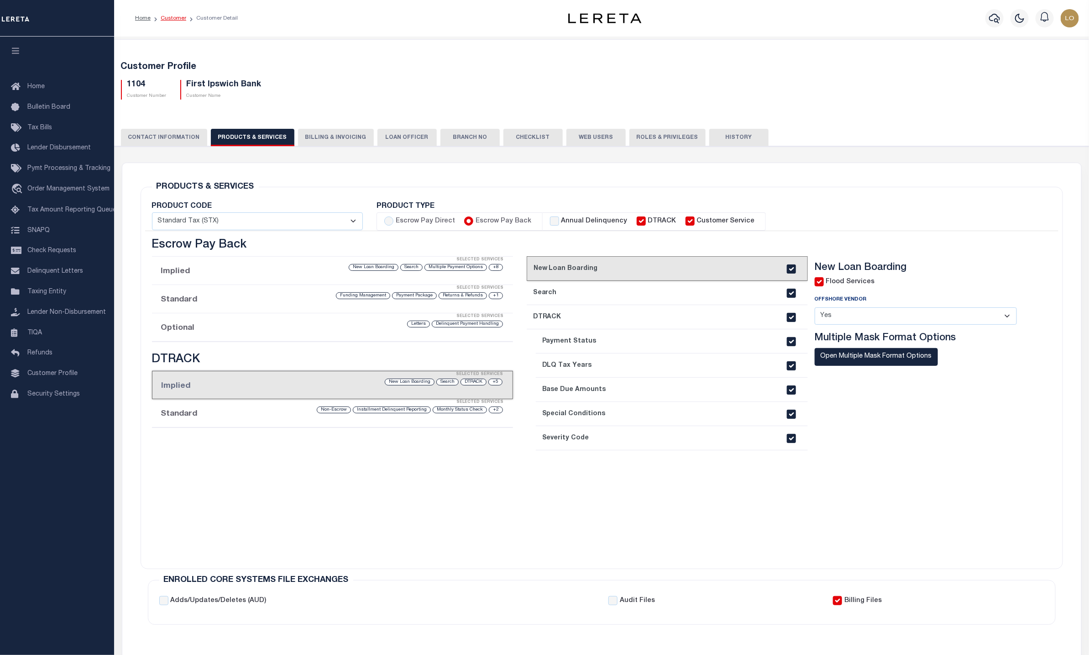
click at [165, 16] on link "Customer" at bounding box center [174, 18] width 26 height 5
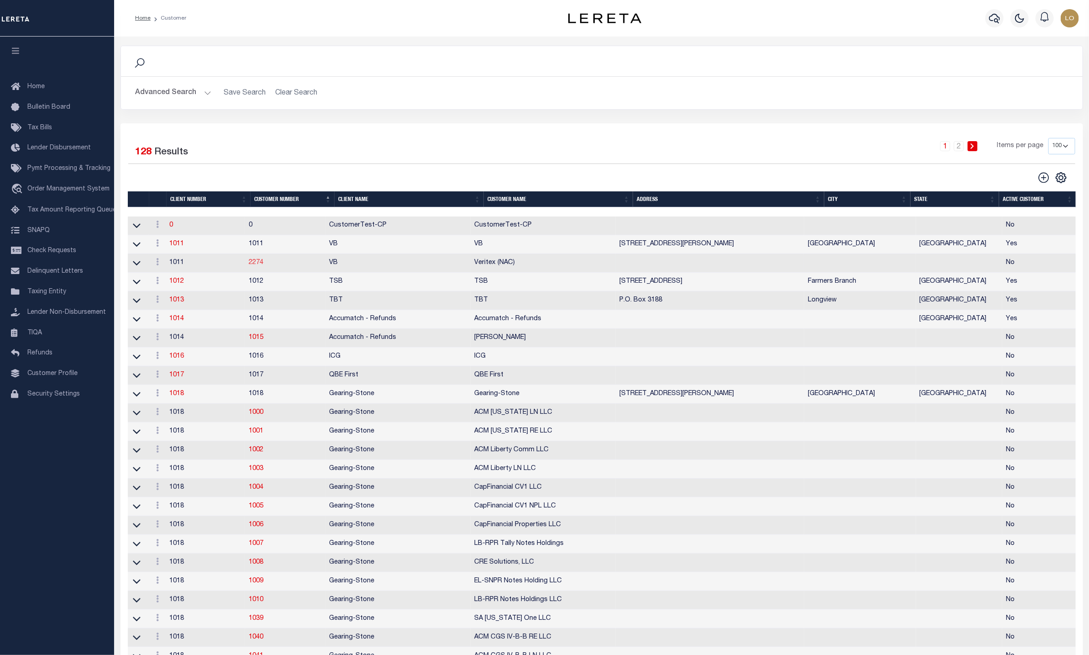
click at [257, 266] on link "2274" at bounding box center [256, 262] width 15 height 6
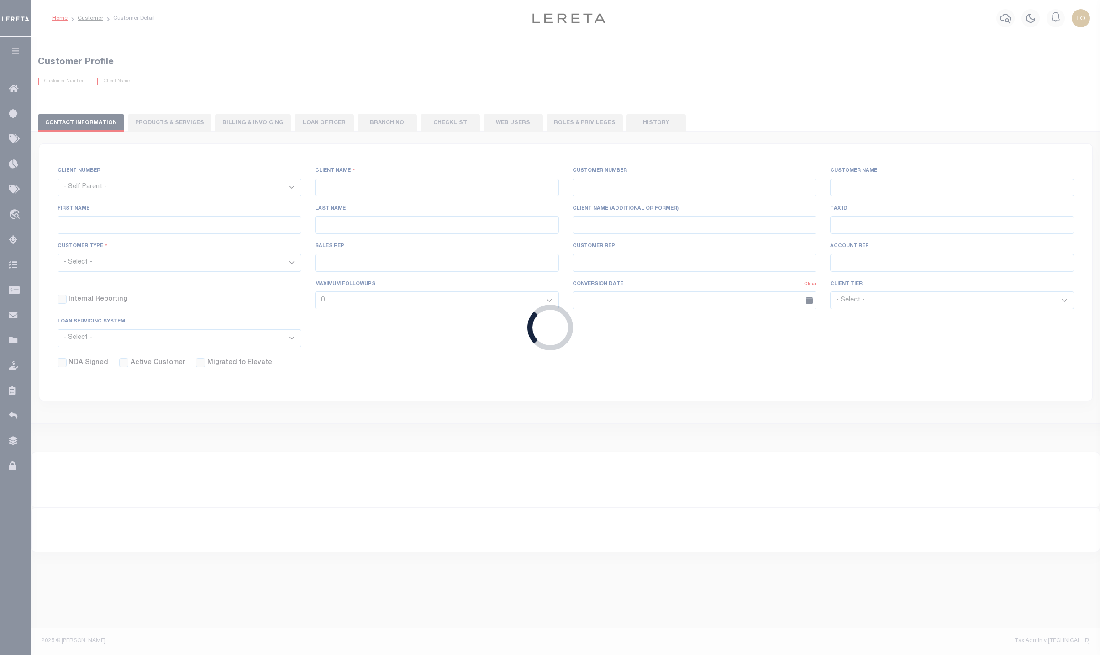
select select "1011"
type input "VB"
type input "2274"
type input "Veritex (NAC)"
type input "Beth Wiebe"
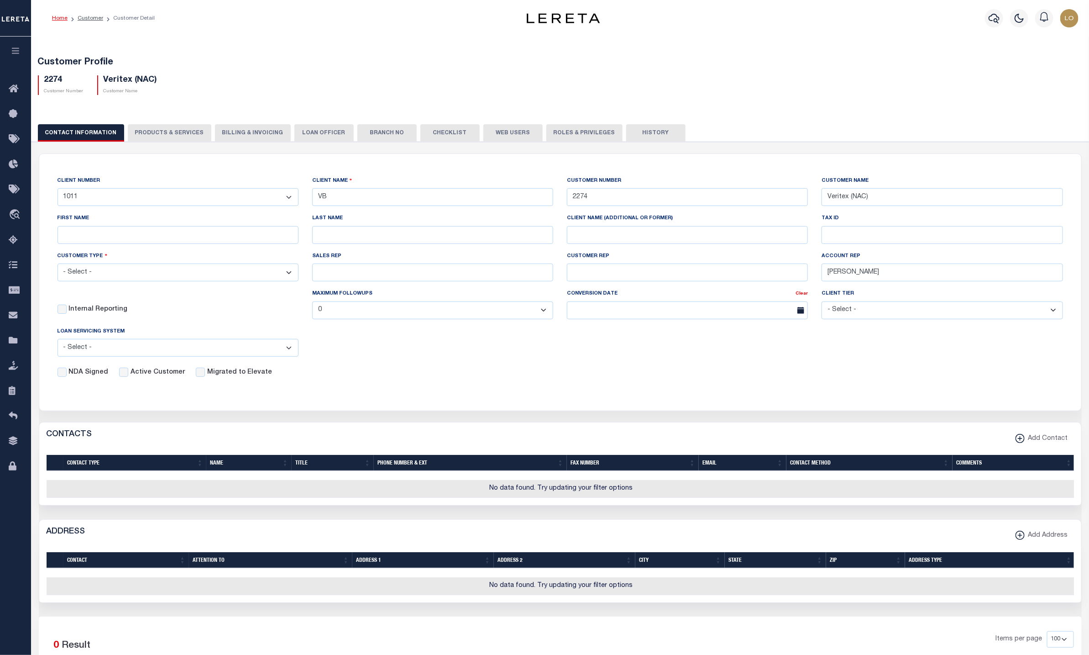
click at [162, 135] on button "PRODUCTS & SERVICES" at bounding box center [170, 132] width 84 height 17
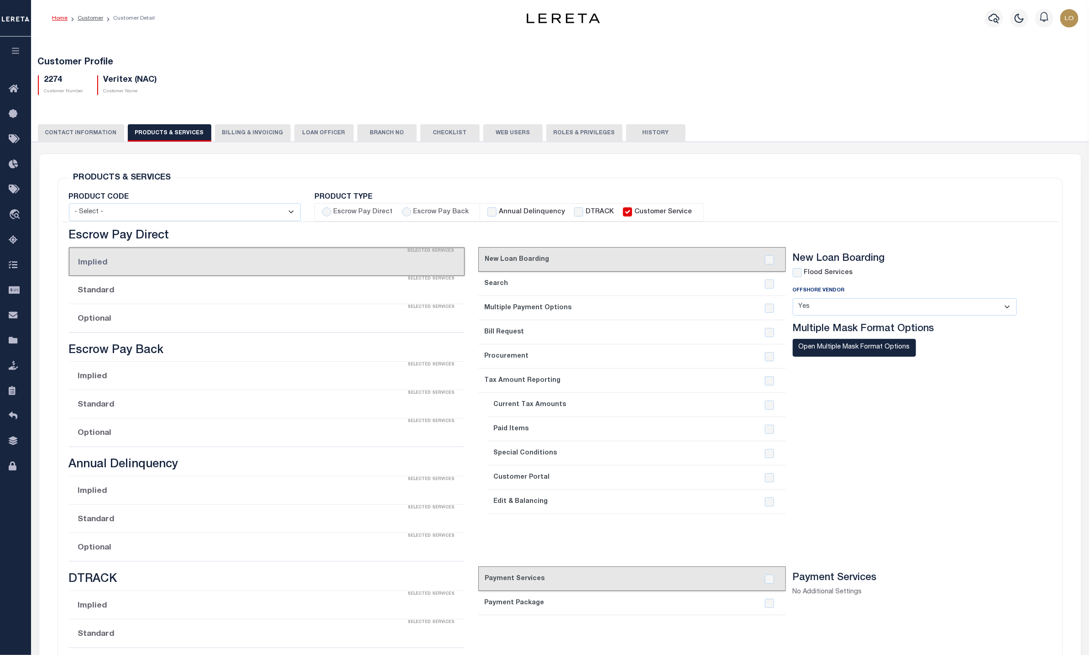
select select "STX"
checkbox input "true"
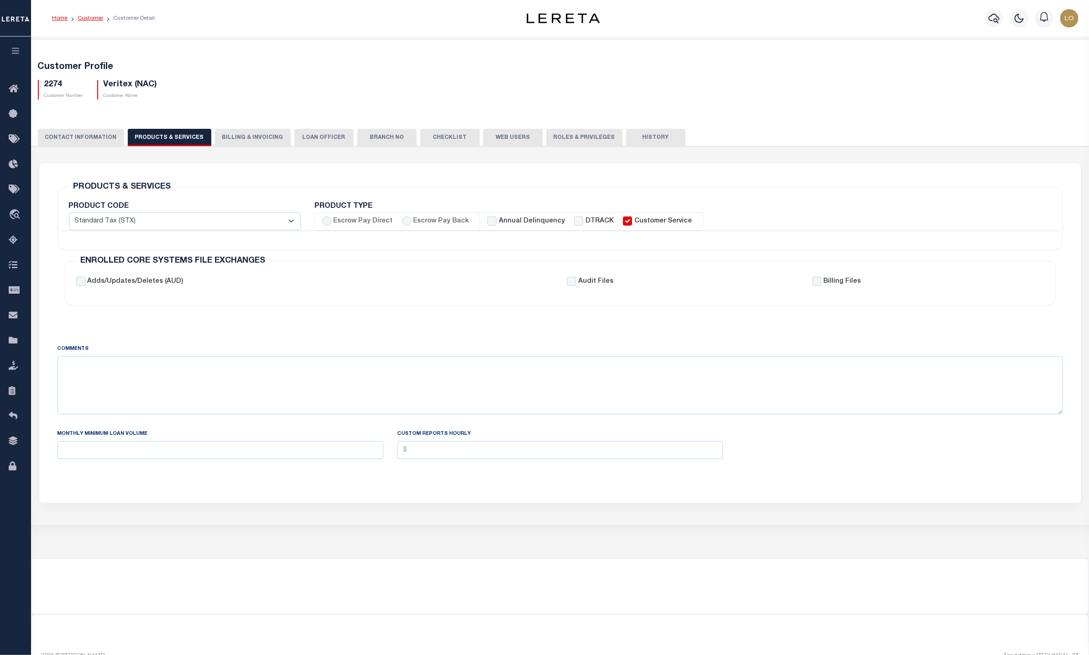
click at [88, 17] on link "Customer" at bounding box center [91, 18] width 26 height 5
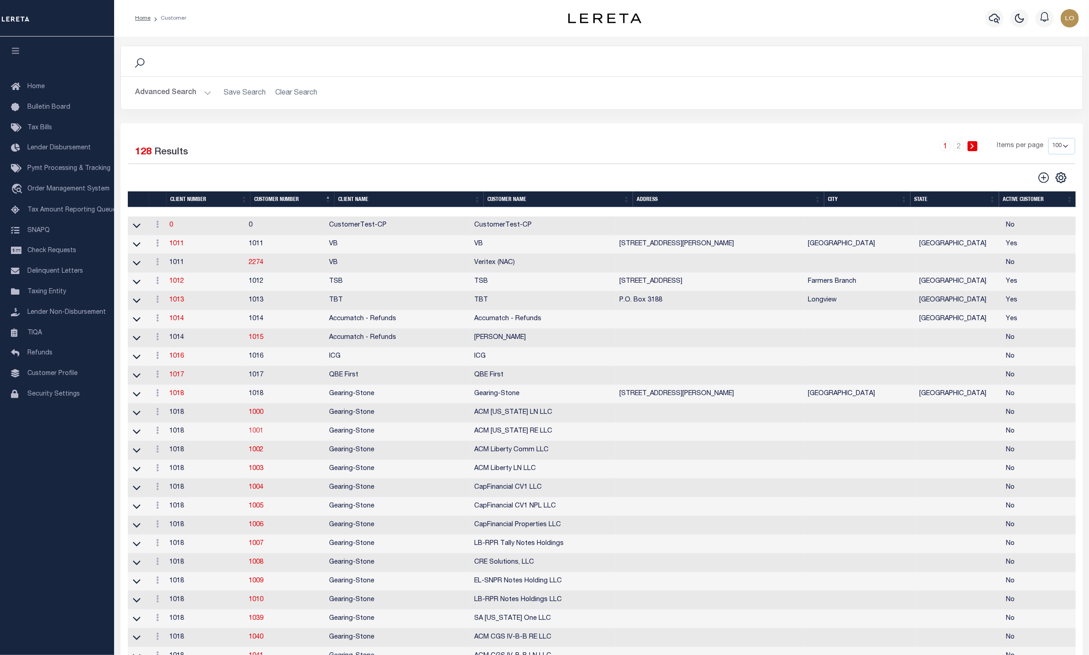
click at [263, 434] on link "1001" at bounding box center [256, 431] width 15 height 6
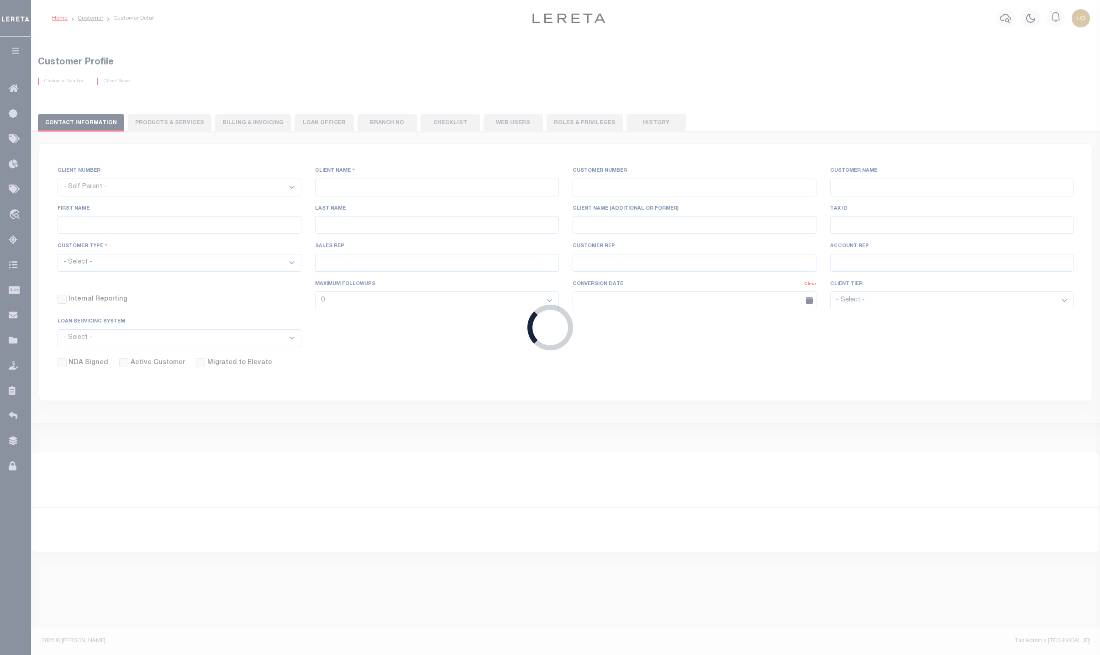
select select "1018"
type input "Gearing-Stone"
type input "1001"
type input "ACM [US_STATE] RE LLC"
select select
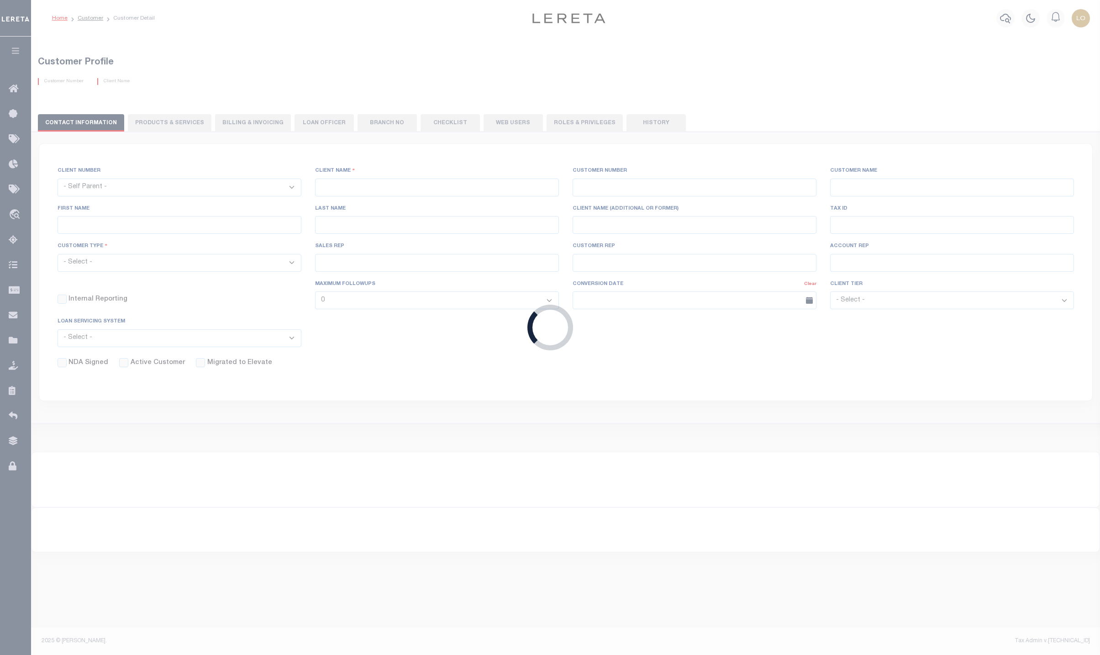
type input "0"
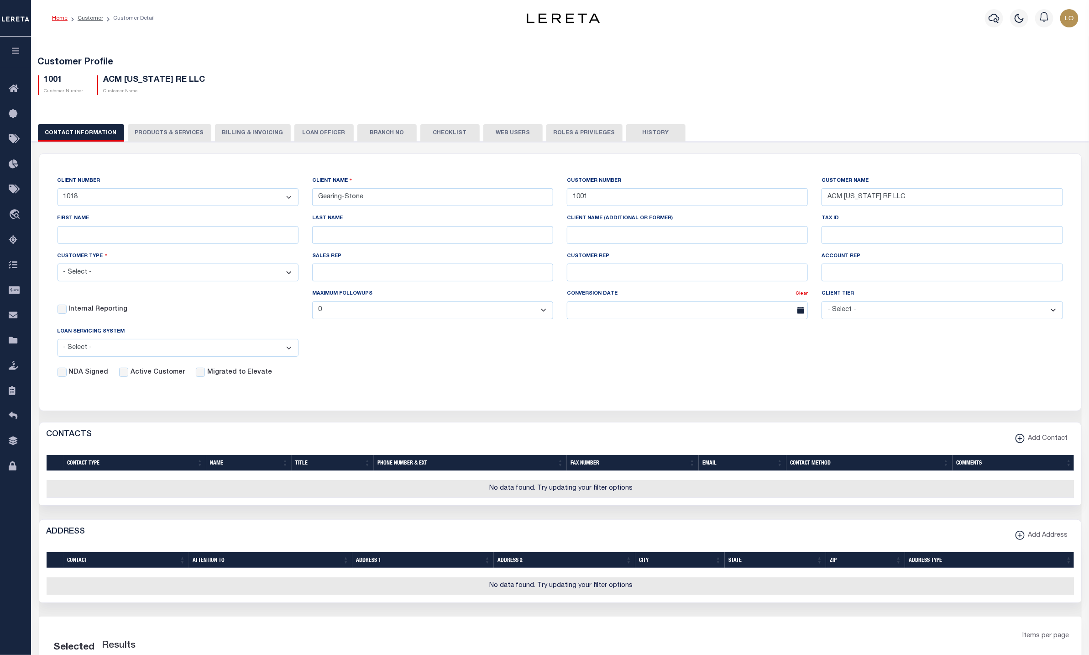
click at [191, 129] on button "PRODUCTS & SERVICES" at bounding box center [170, 132] width 84 height 17
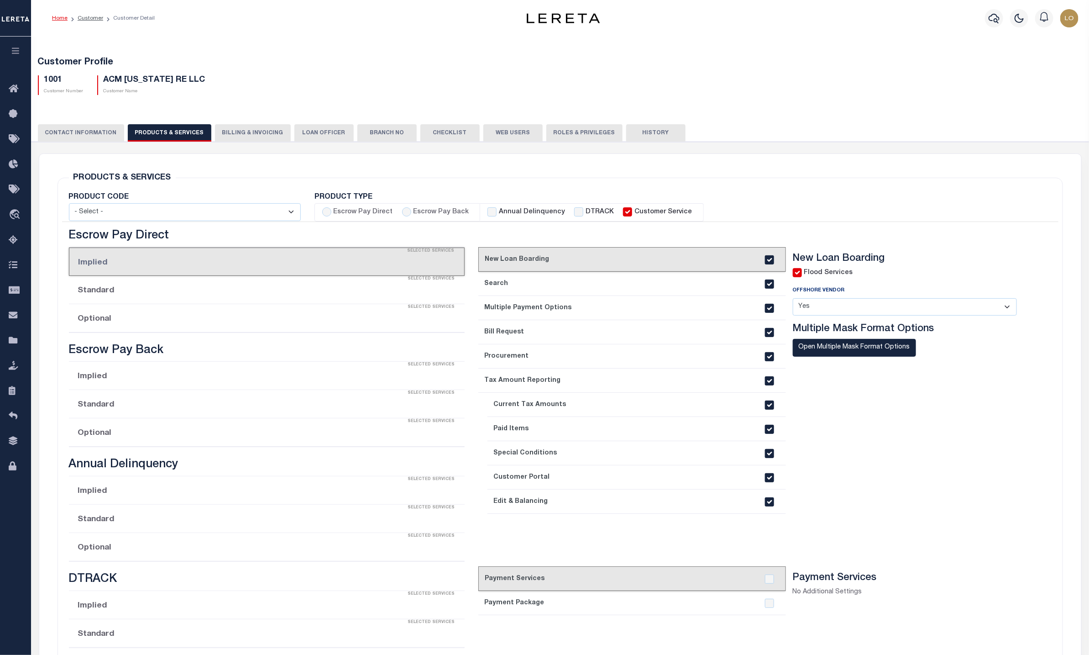
select select "STX"
radio input "true"
checkbox input "true"
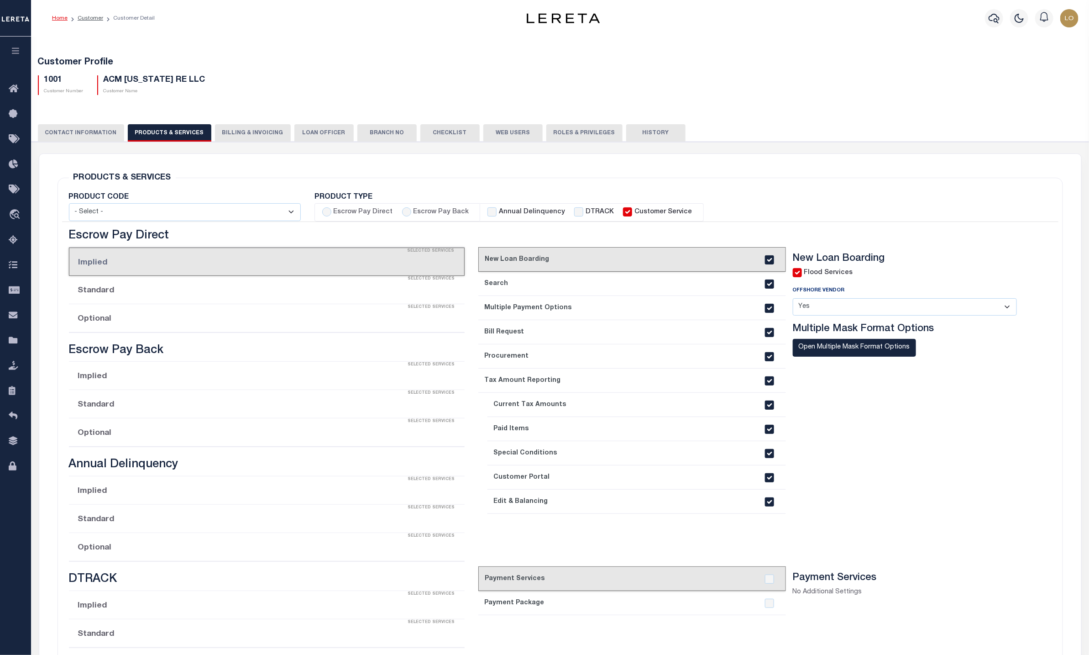
checkbox input "true"
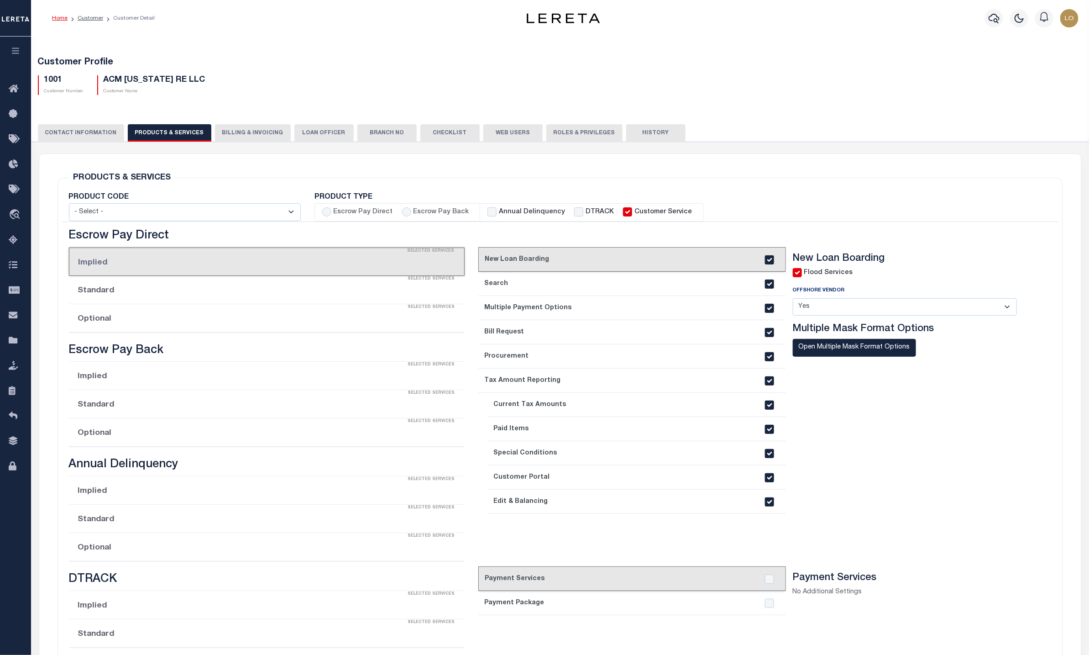
checkbox input "true"
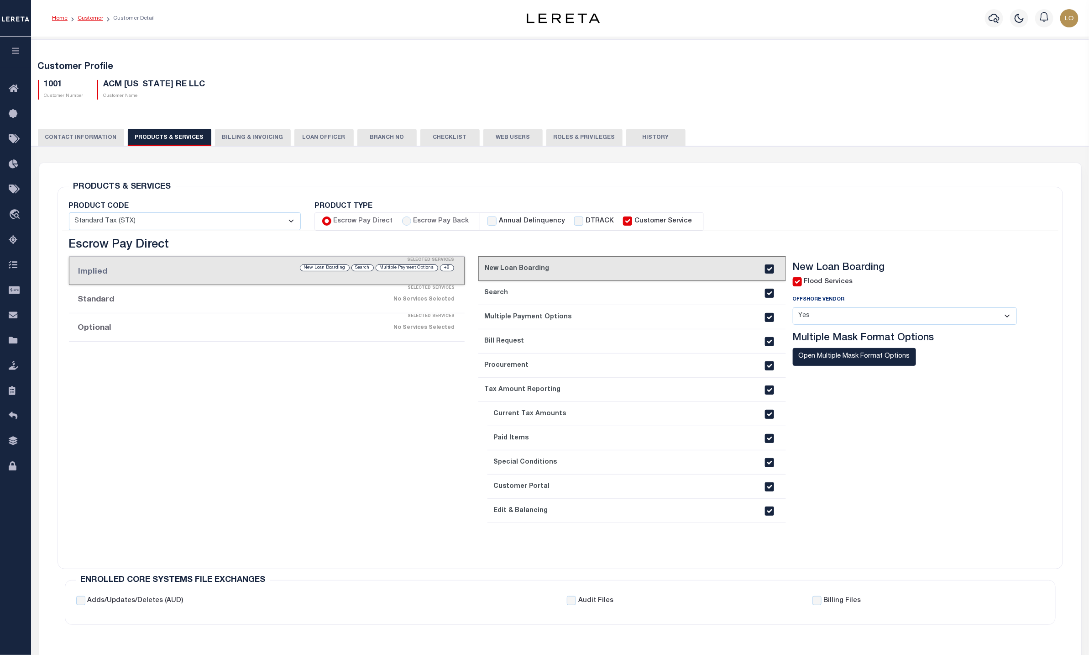
click at [89, 18] on link "Customer" at bounding box center [91, 18] width 26 height 5
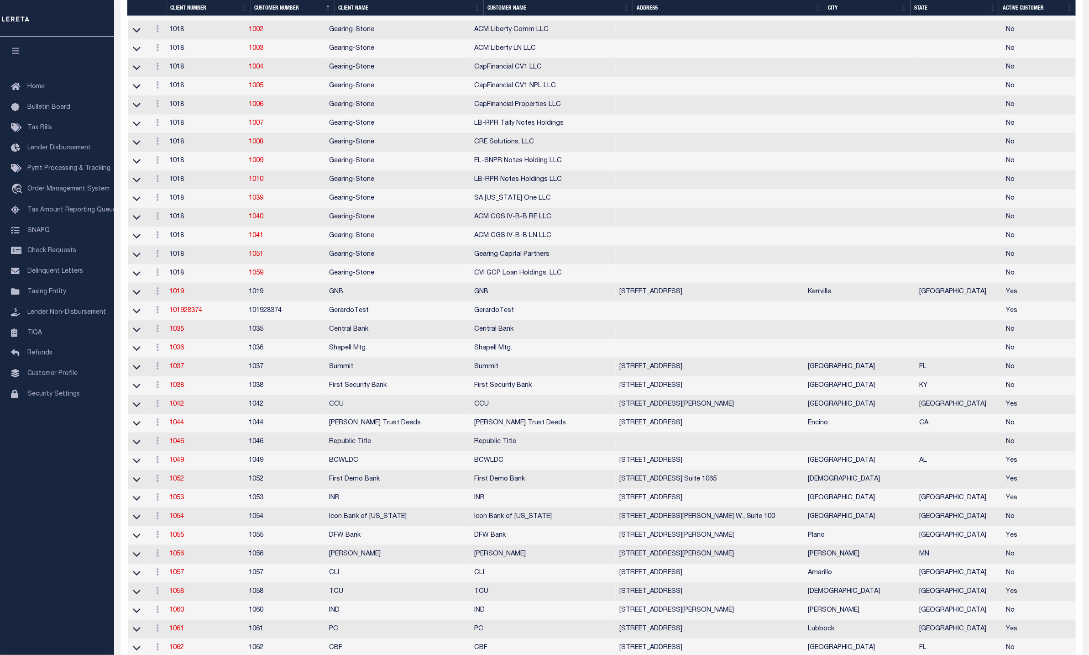
scroll to position [822, 0]
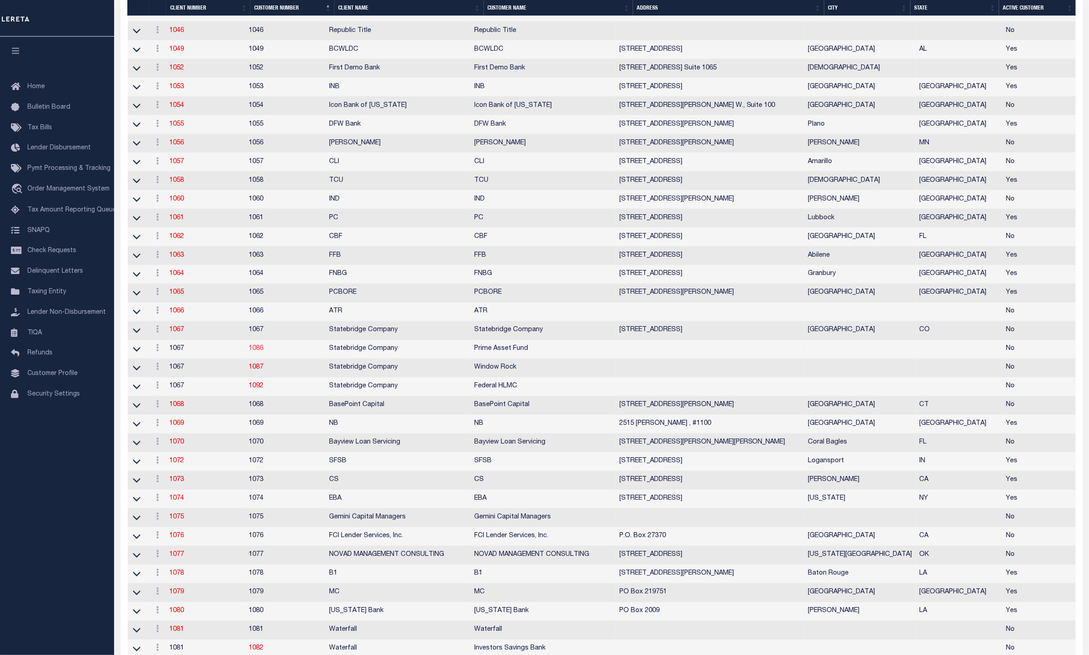
click at [260, 352] on link "1086" at bounding box center [256, 349] width 15 height 6
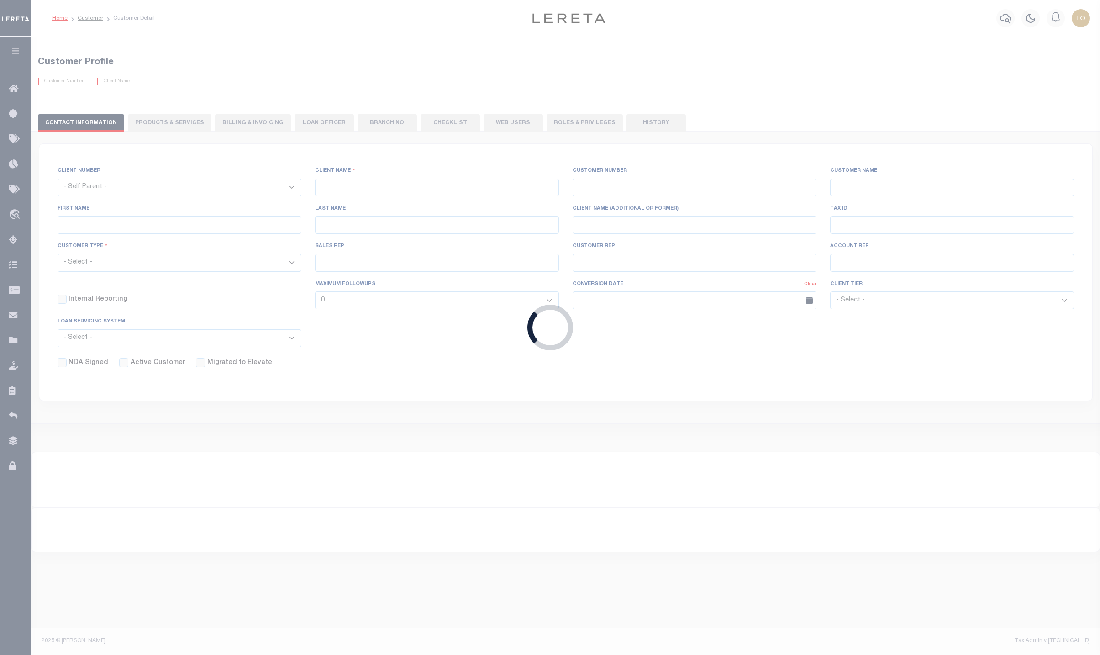
select select "1067"
type input "Statebridge Company"
type input "1086"
type input "Prime Asset Fund"
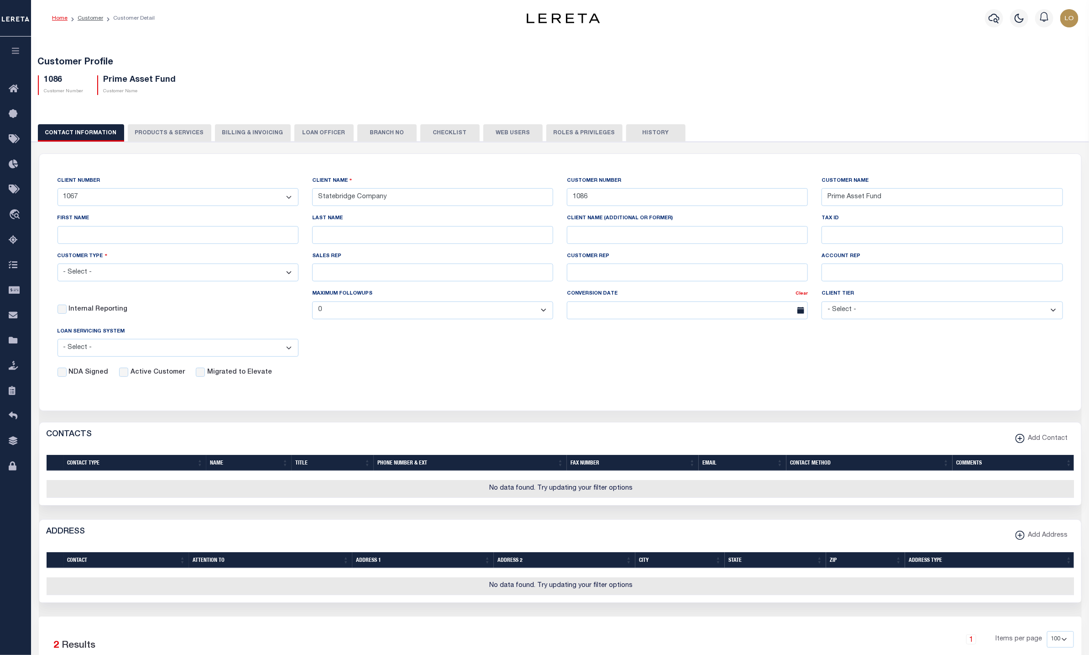
click at [164, 136] on button "PRODUCTS & SERVICES" at bounding box center [170, 132] width 84 height 17
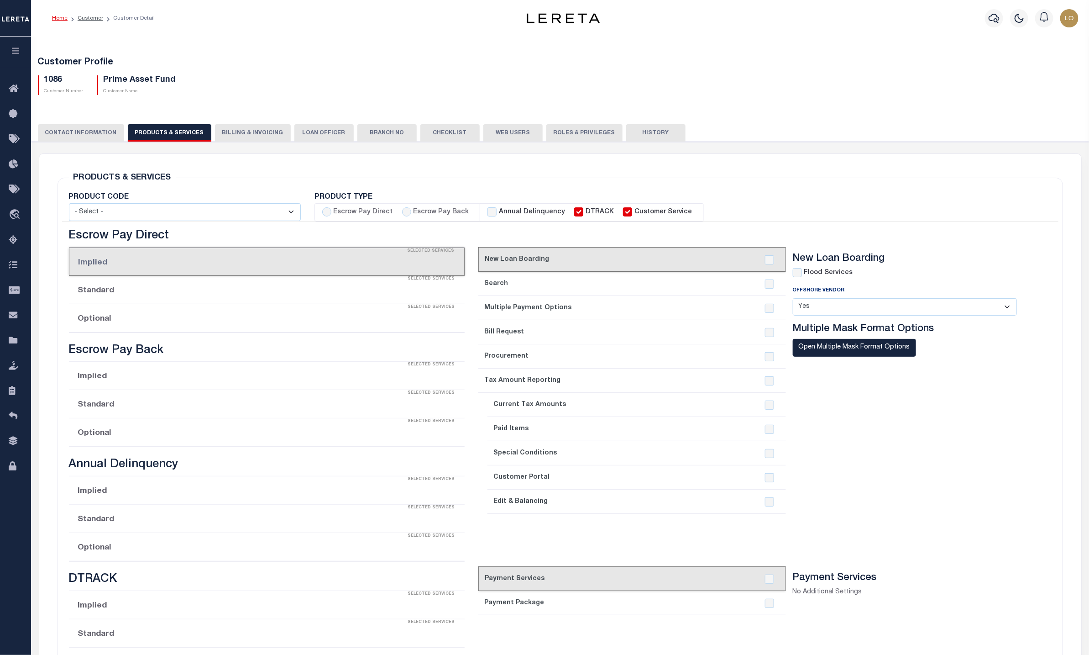
select select "STX"
radio input "true"
checkbox input "true"
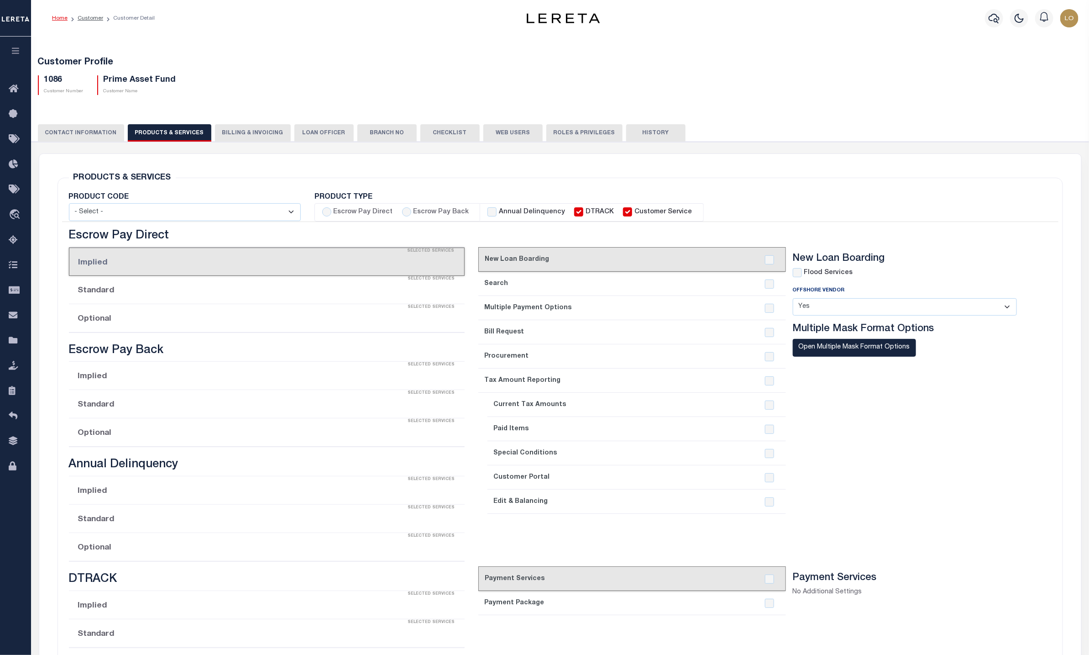
checkbox input "true"
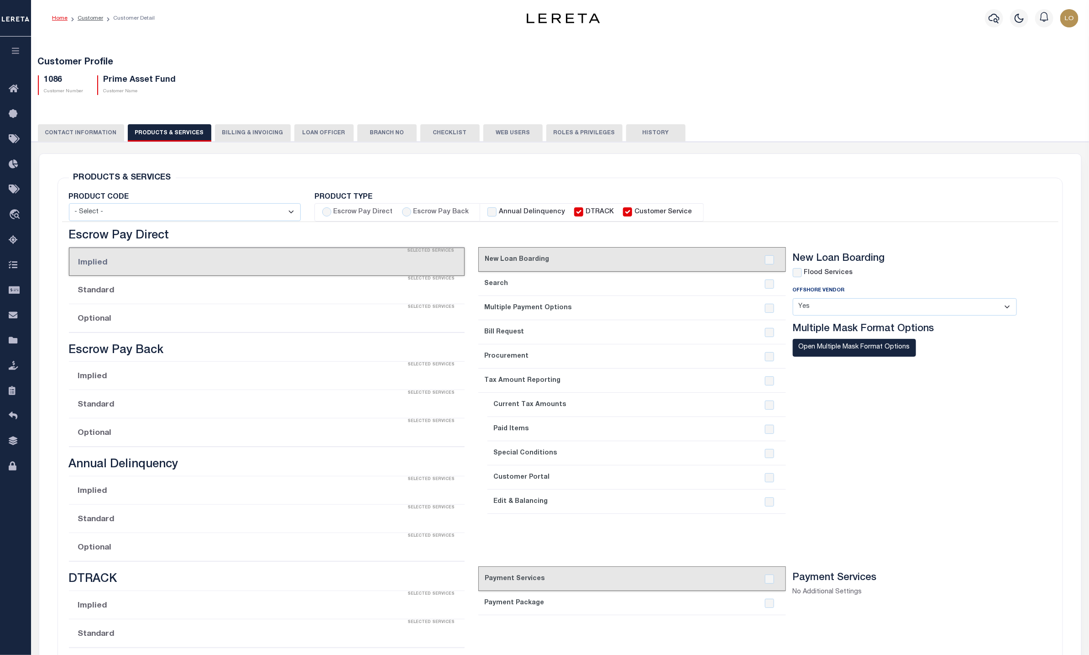
checkbox input "true"
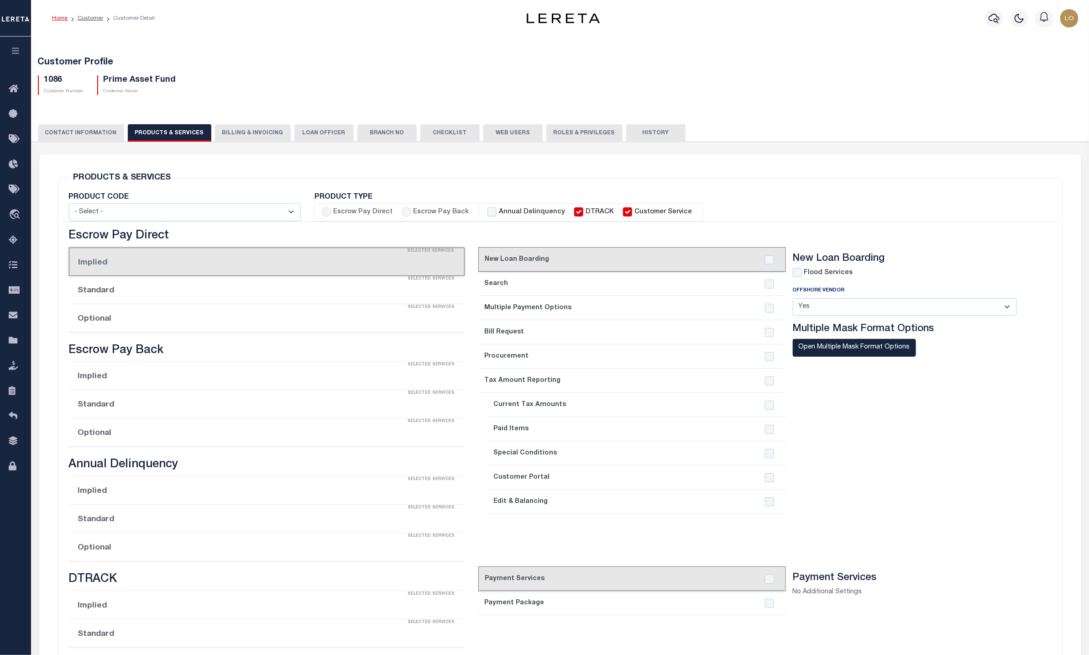
checkbox input "true"
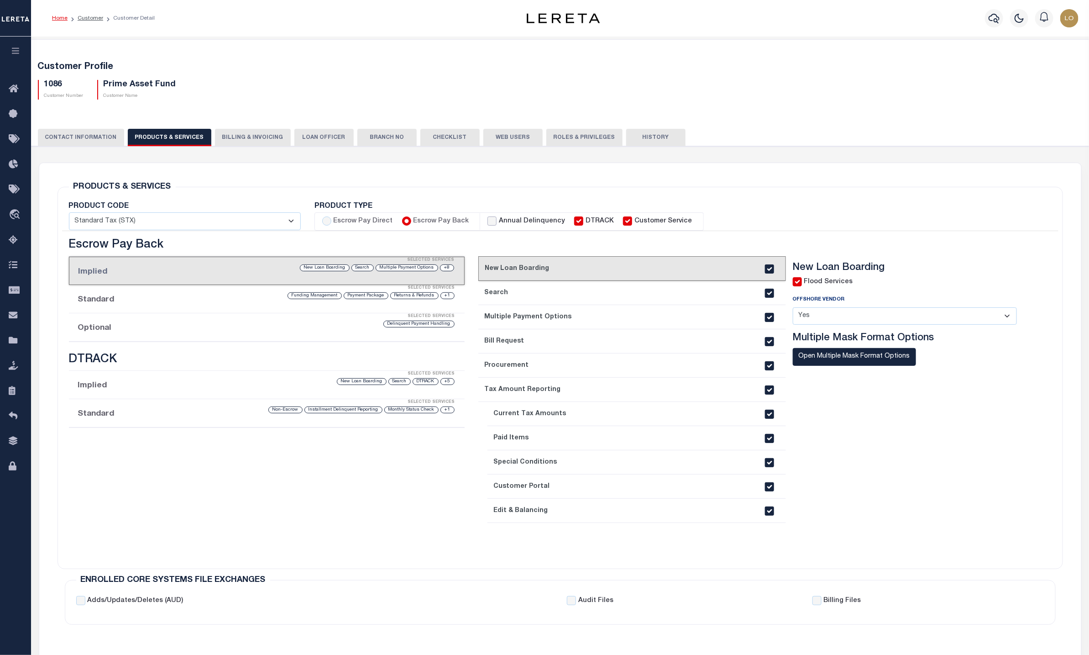
click at [492, 219] on input "Annual Delinquency" at bounding box center [491, 220] width 9 height 9
checkbox input "true"
checkbox input "false"
checkbox input "true"
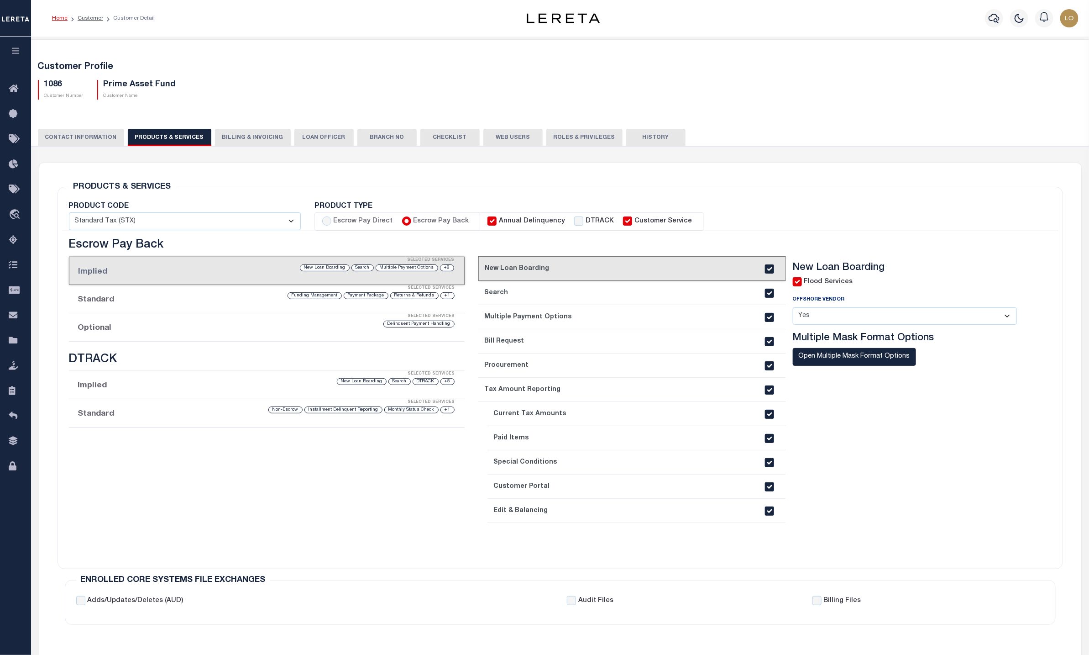
checkbox input "true"
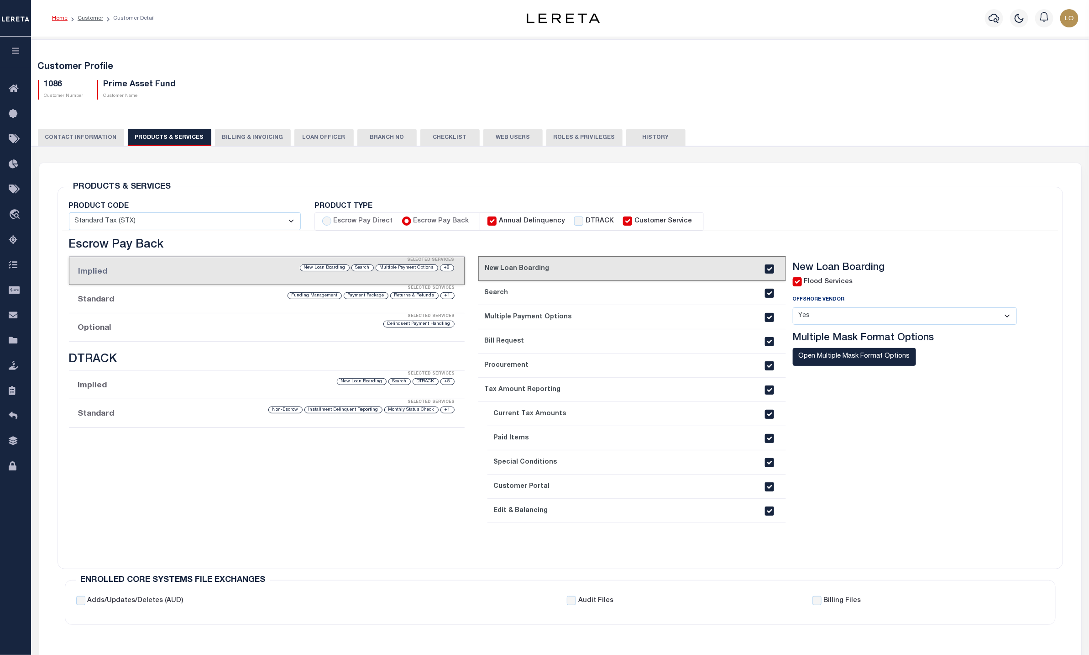
checkbox input "true"
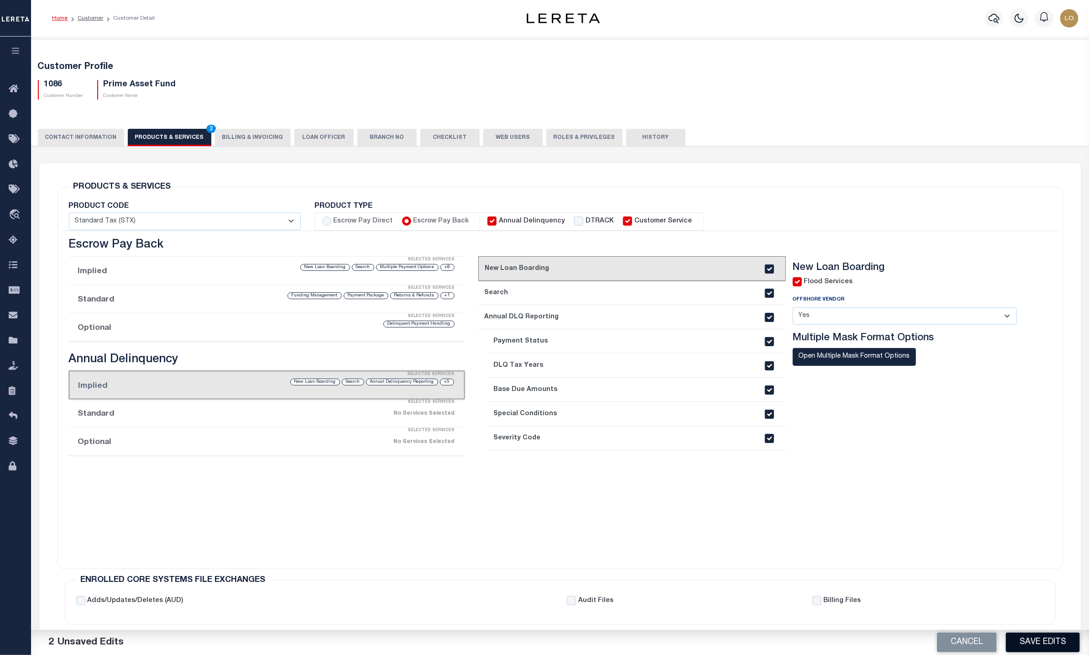
click at [1037, 641] on button "Save Edits" at bounding box center [1043, 642] width 74 height 20
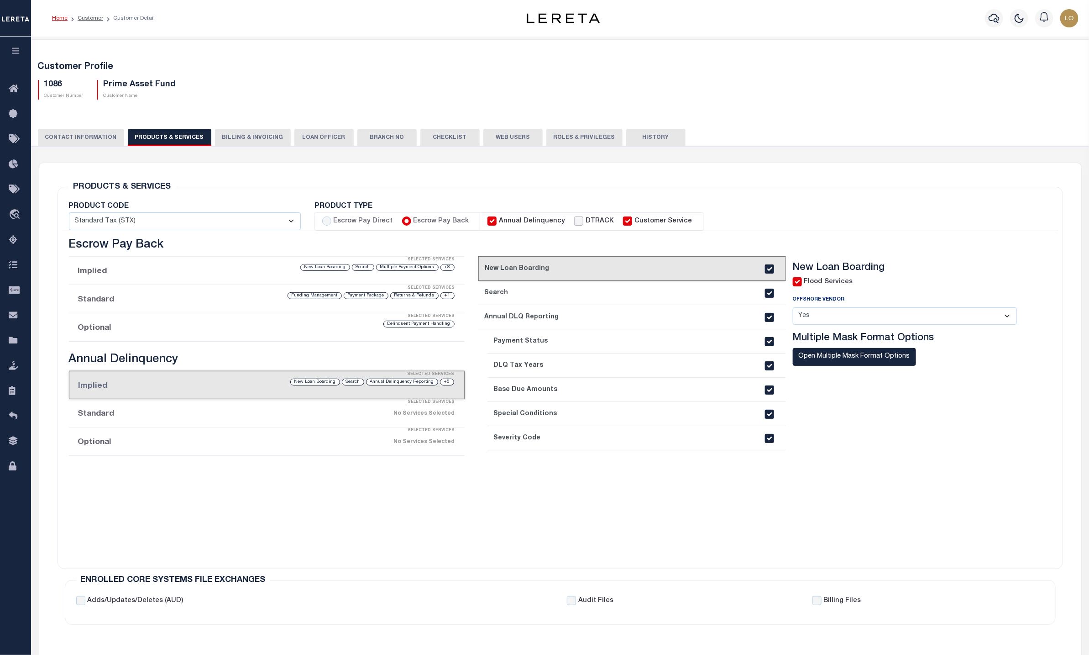
click at [574, 222] on input "DTRACK" at bounding box center [578, 220] width 9 height 9
checkbox input "true"
checkbox input "false"
checkbox input "true"
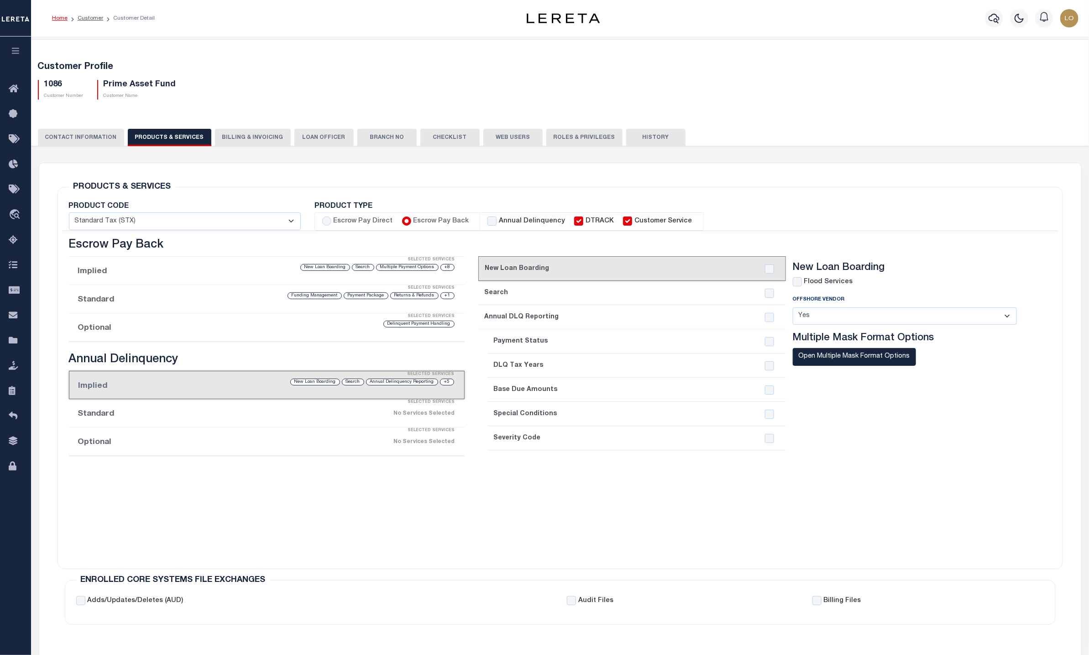
checkbox input "true"
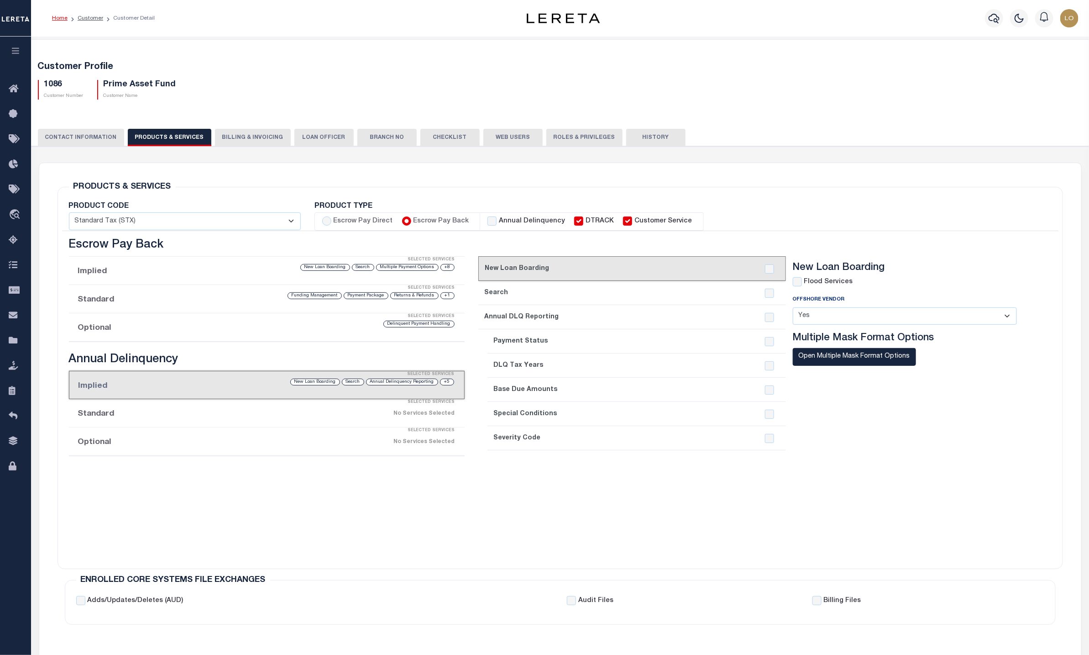
checkbox input "true"
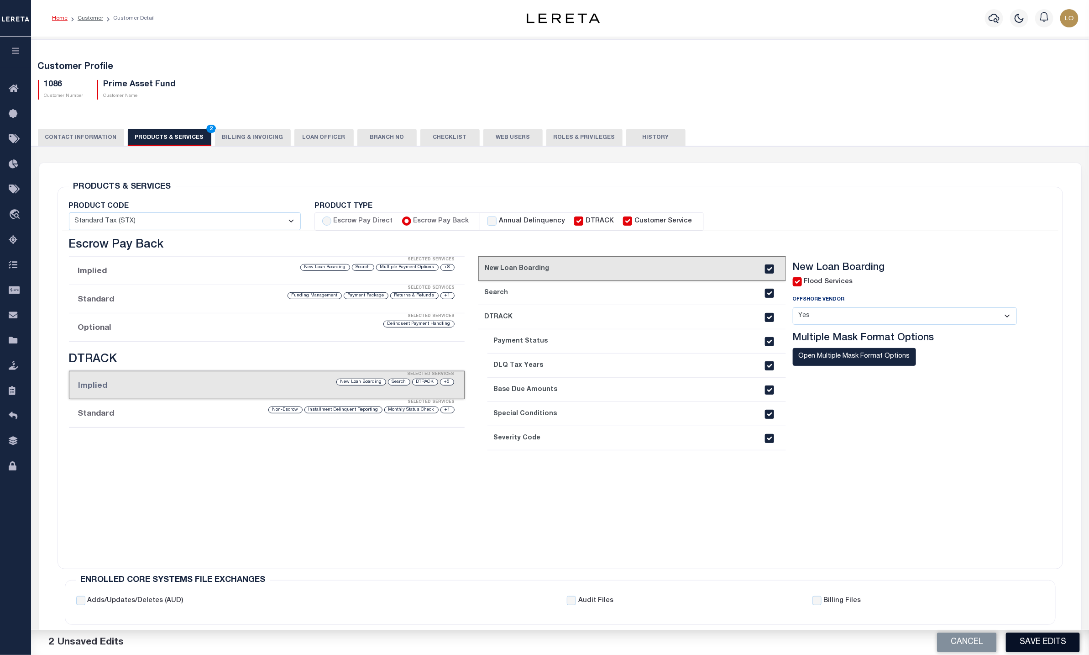
click at [1048, 639] on button "Save Edits" at bounding box center [1043, 642] width 74 height 20
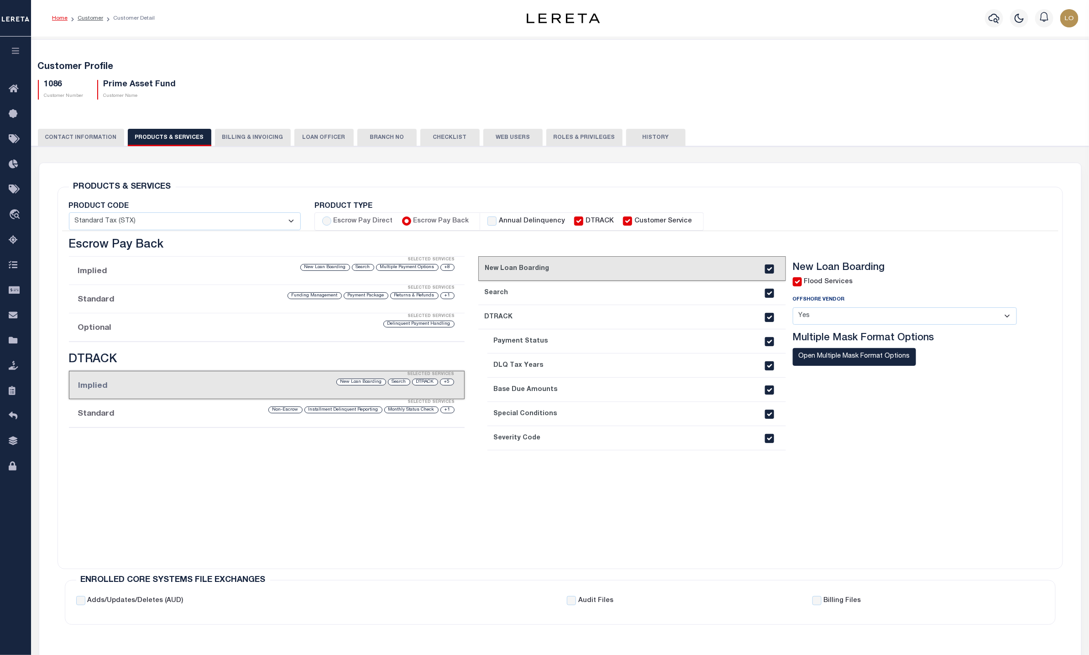
click at [431, 58] on div "Customer Profile 1086 Customer Number Prime Asset Fund Customer Name" at bounding box center [560, 79] width 1067 height 56
click at [96, 17] on link "Customer" at bounding box center [91, 18] width 26 height 5
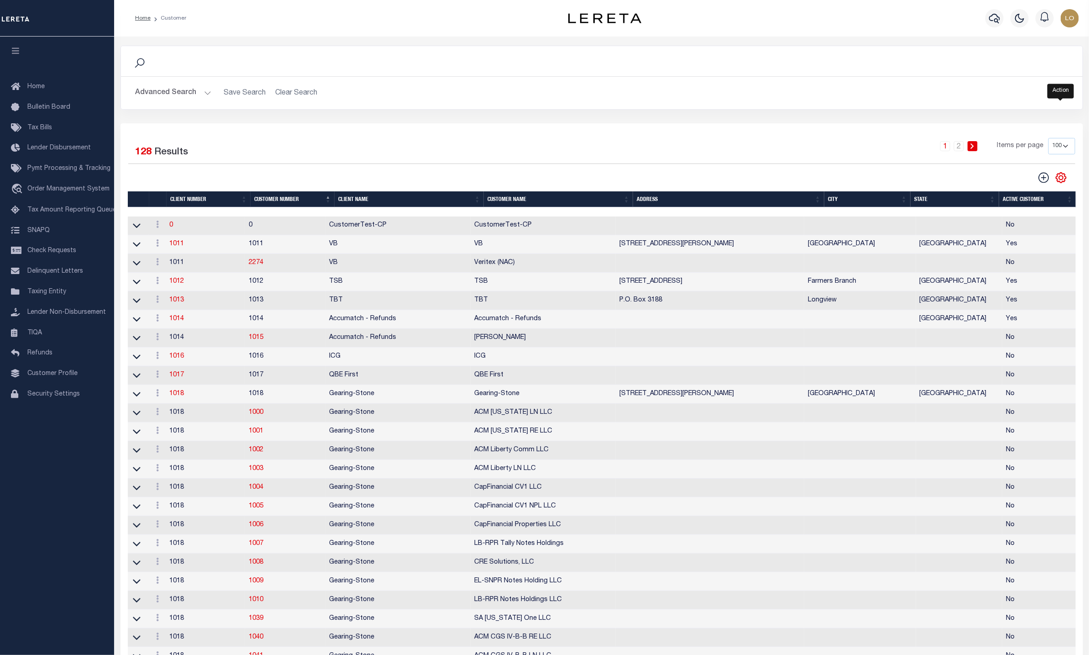
click at [1064, 180] on icon "" at bounding box center [1061, 178] width 12 height 12
click at [1016, 244] on span "Show Filter" at bounding box center [1005, 245] width 34 height 6
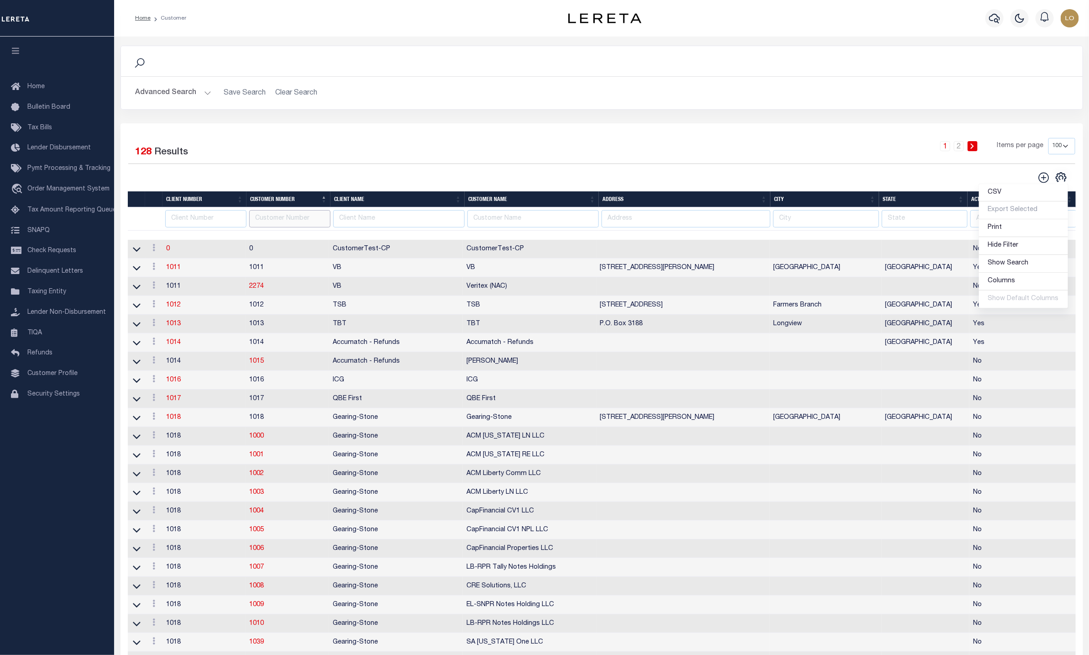
click at [281, 219] on input "text" at bounding box center [289, 219] width 81 height 18
paste input "1013"
type input "1013"
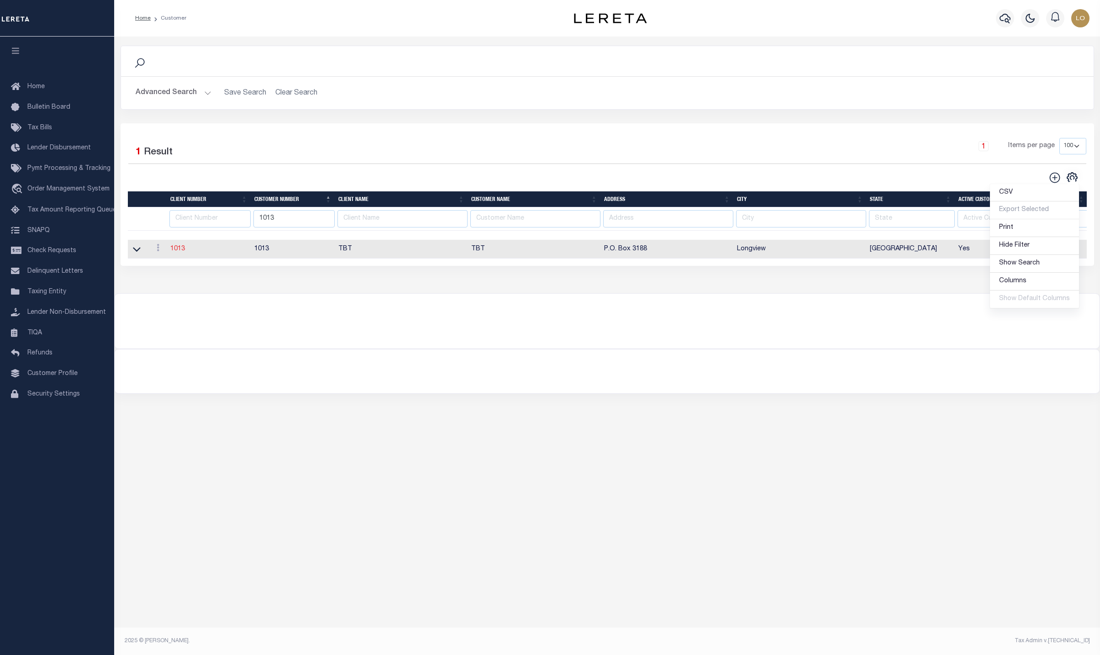
click at [176, 252] on link "1013" at bounding box center [177, 249] width 15 height 6
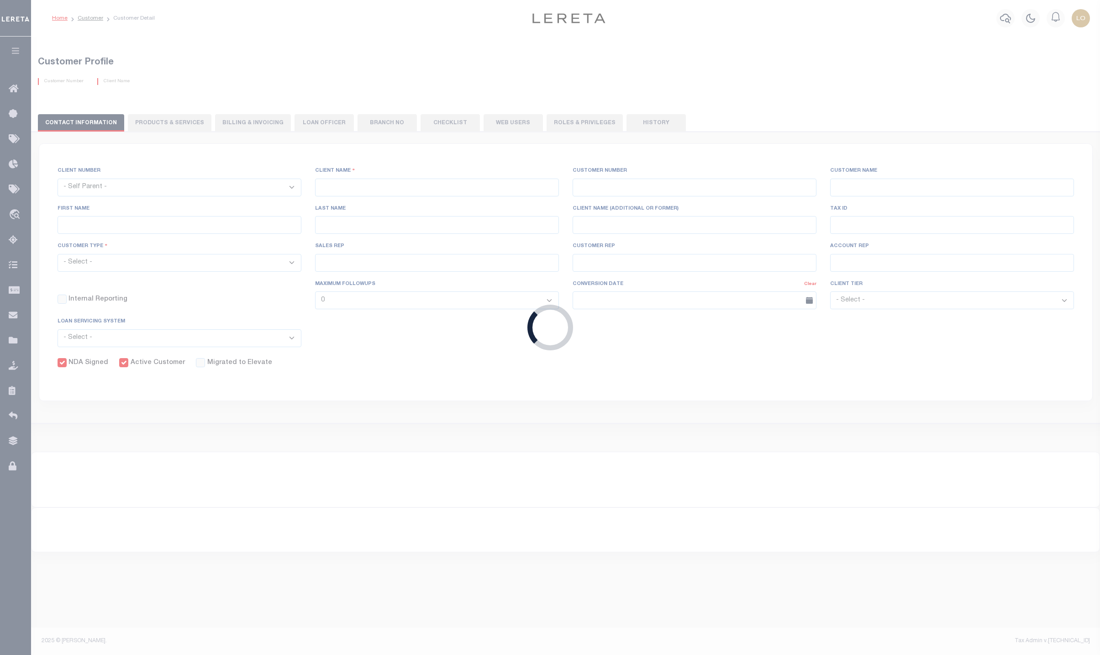
select select
type input "TBT"
type input "1013"
type input "TBT"
type input "[PERSON_NAME]"
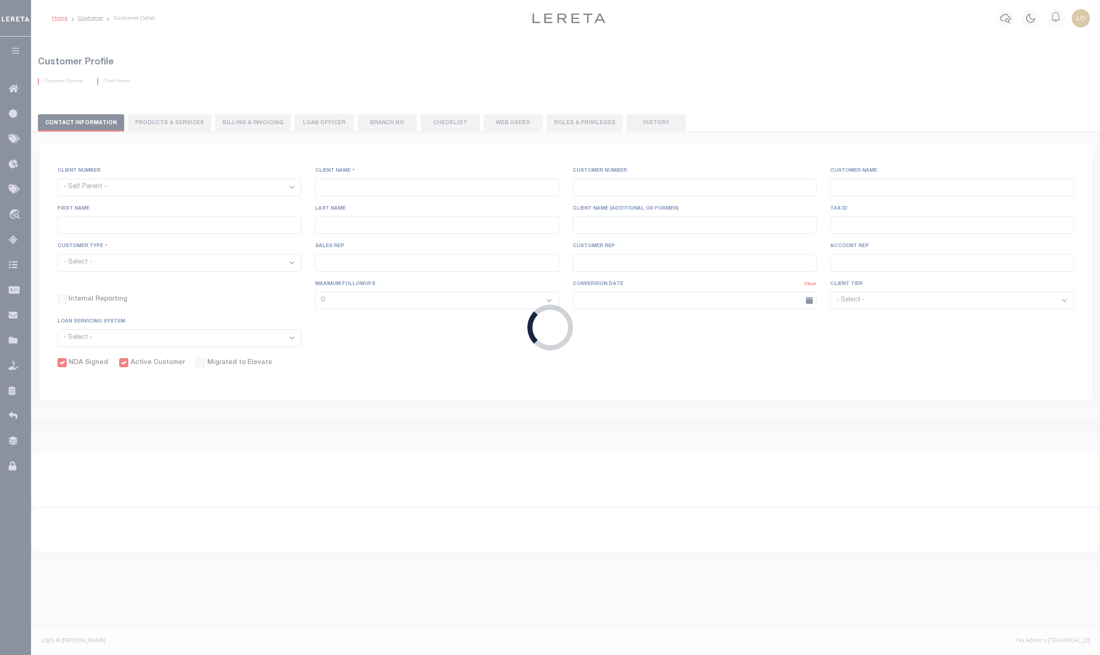
type input "[PERSON_NAME]"
select select "Mixed Portfolio"
type input "[PERSON_NAME]"
checkbox input "true"
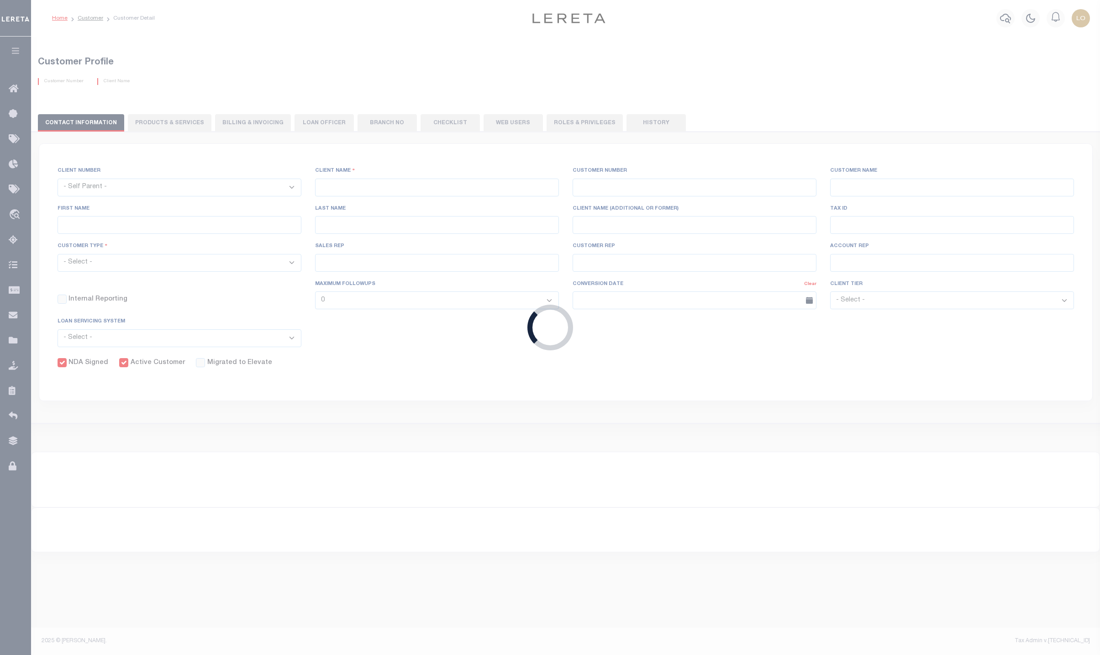
checkbox input "true"
select select
type input "0"
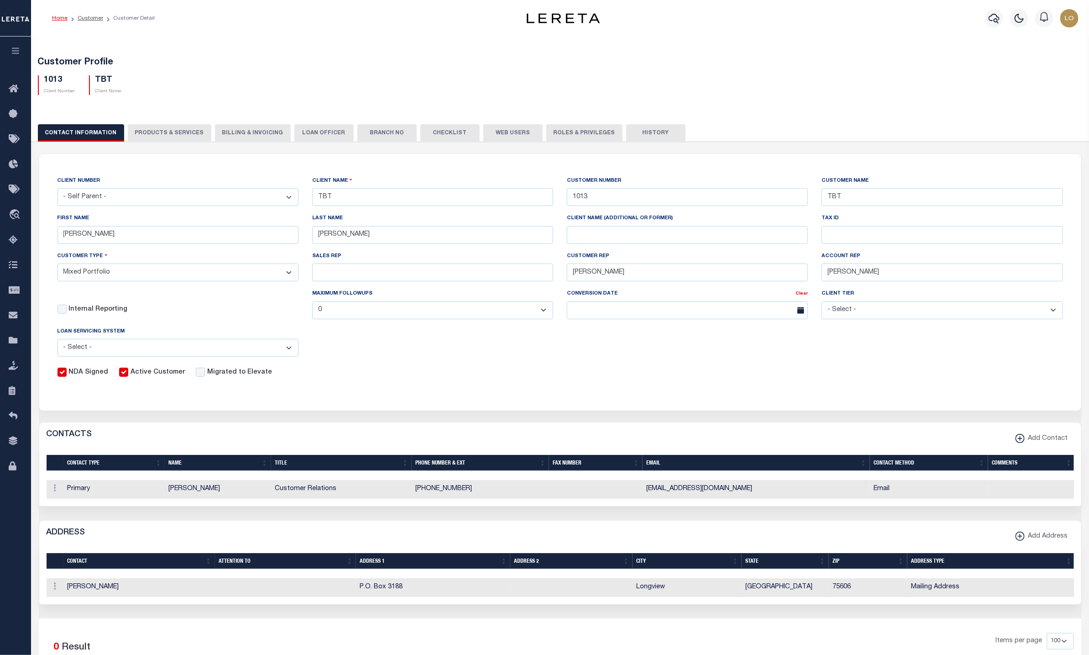
click at [169, 131] on button "PRODUCTS & SERVICES" at bounding box center [170, 132] width 84 height 17
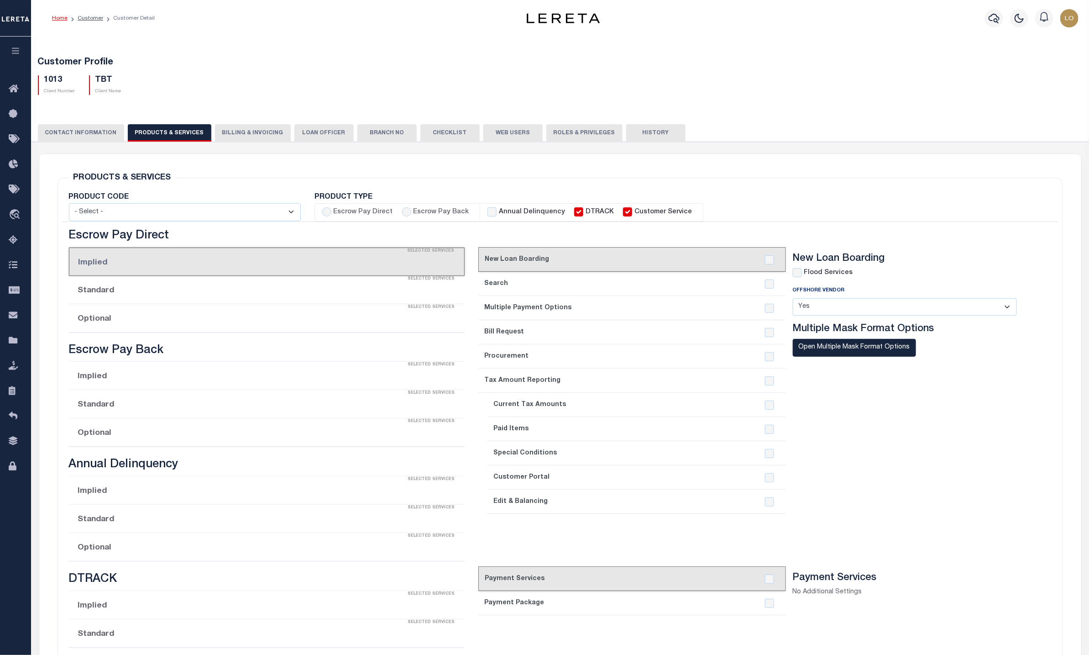
select select "STX"
checkbox input "true"
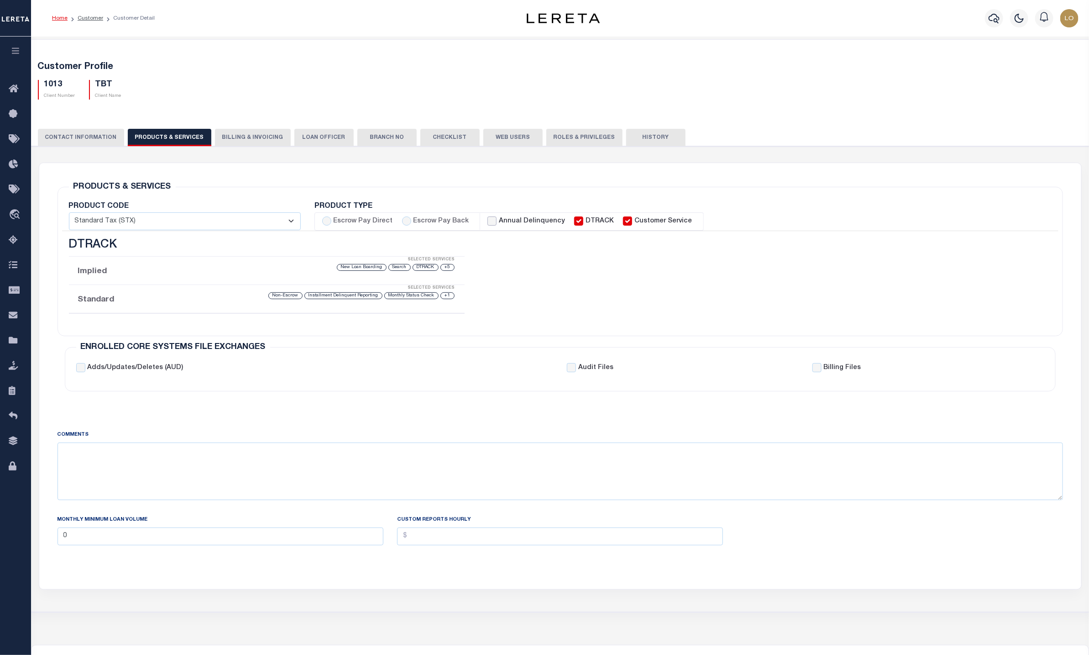
click at [488, 223] on input "Annual Delinquency" at bounding box center [491, 220] width 9 height 9
checkbox input "true"
checkbox input "false"
checkbox input "true"
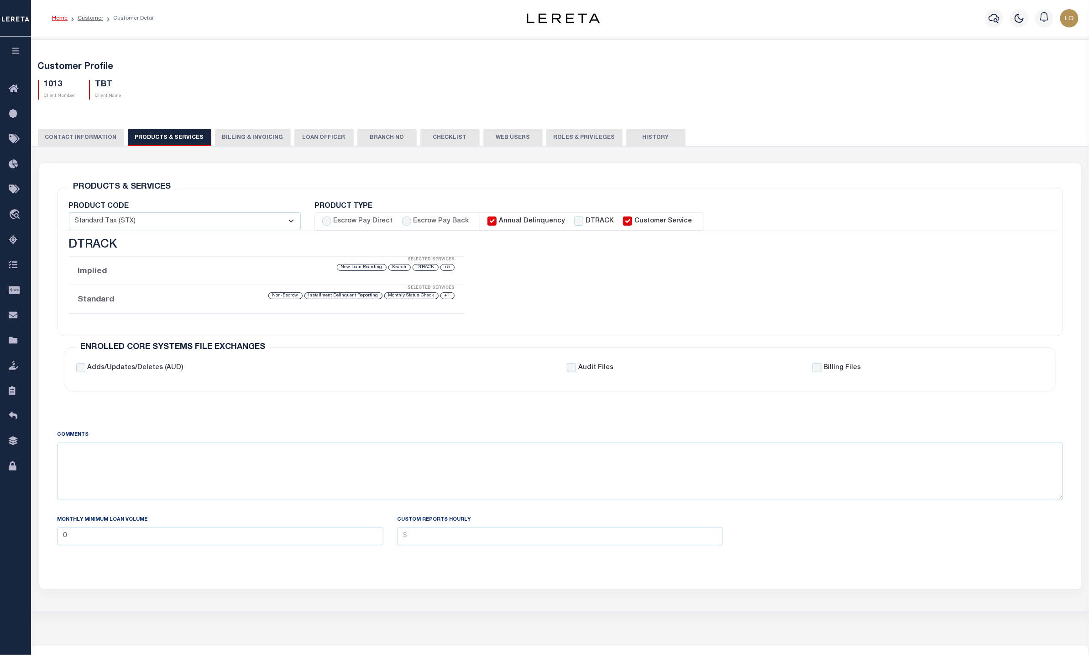
checkbox input "true"
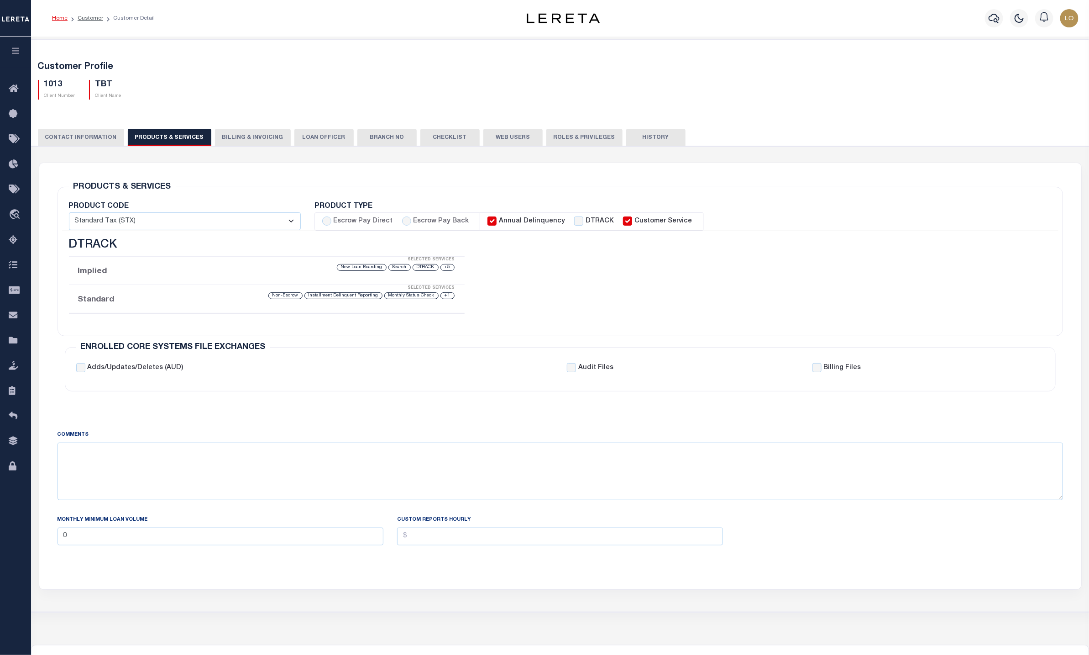
checkbox input "true"
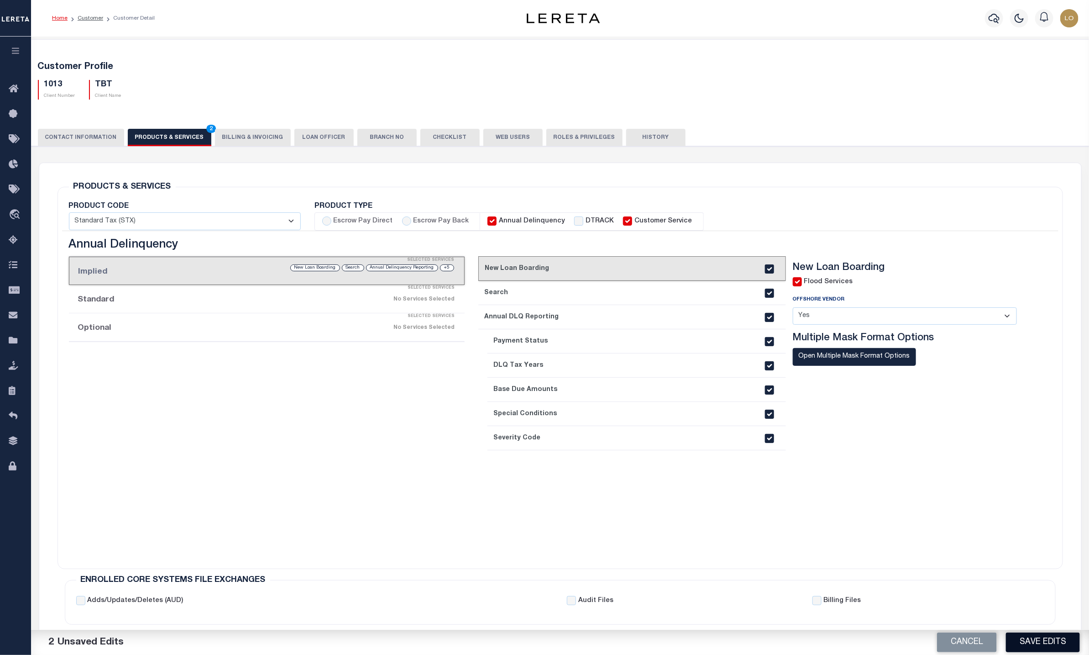
click at [1045, 641] on button "Save Edits" at bounding box center [1043, 642] width 74 height 20
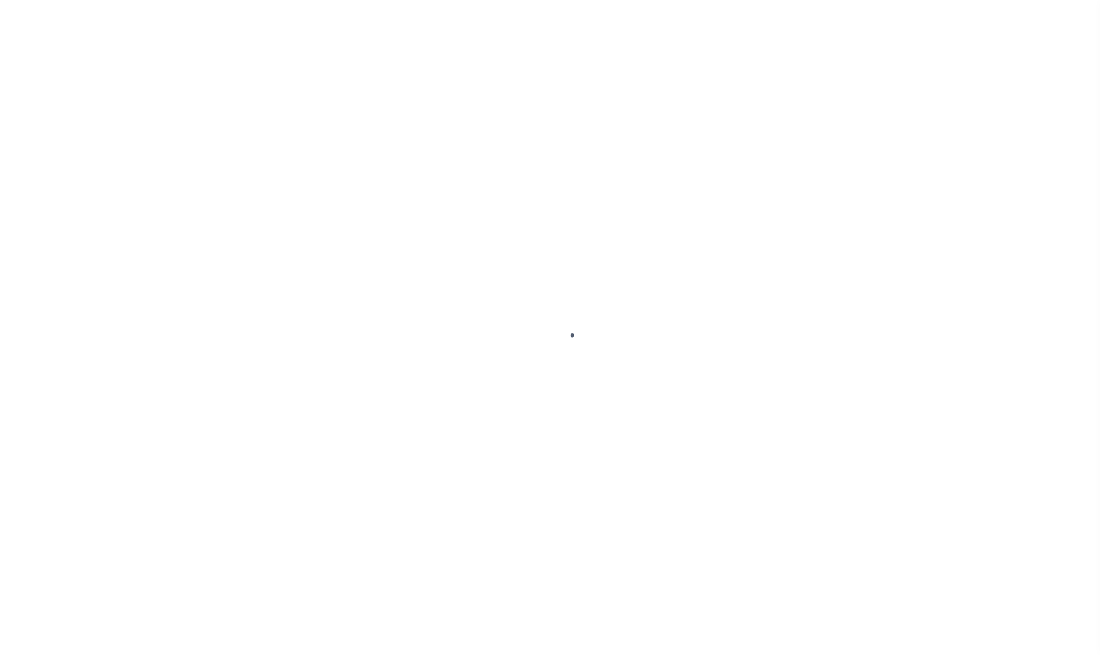
select select
type input "TBT"
type input "1013"
type input "TBT"
type input "[PERSON_NAME]"
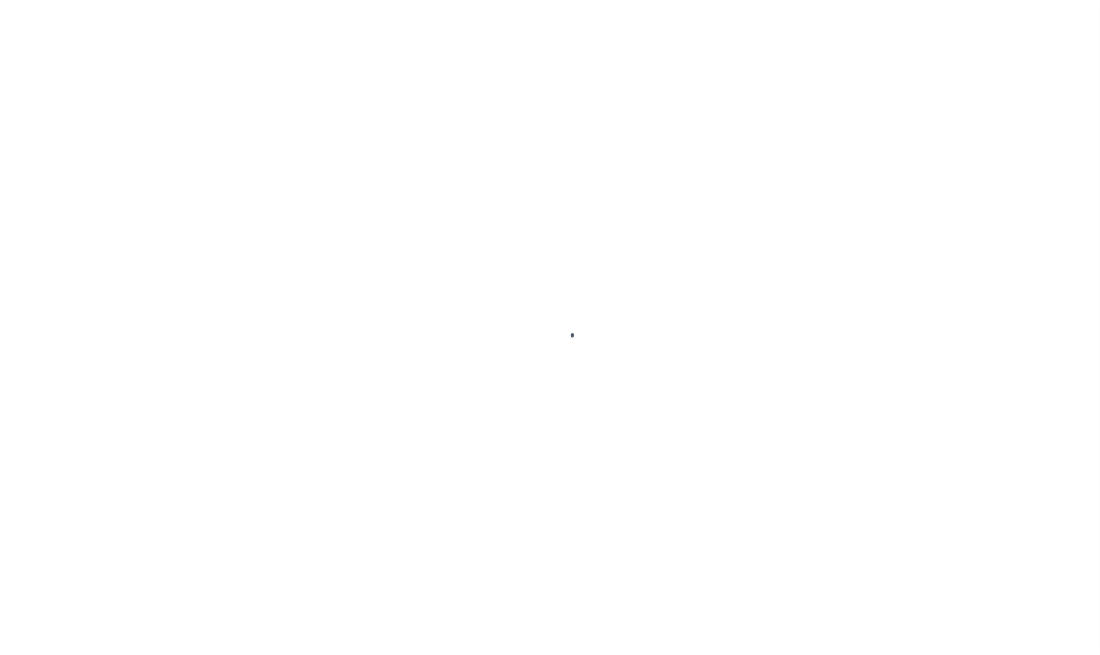
type input "[PERSON_NAME]"
select select "Mixed Portfolio"
type input "[PERSON_NAME]"
checkbox input "true"
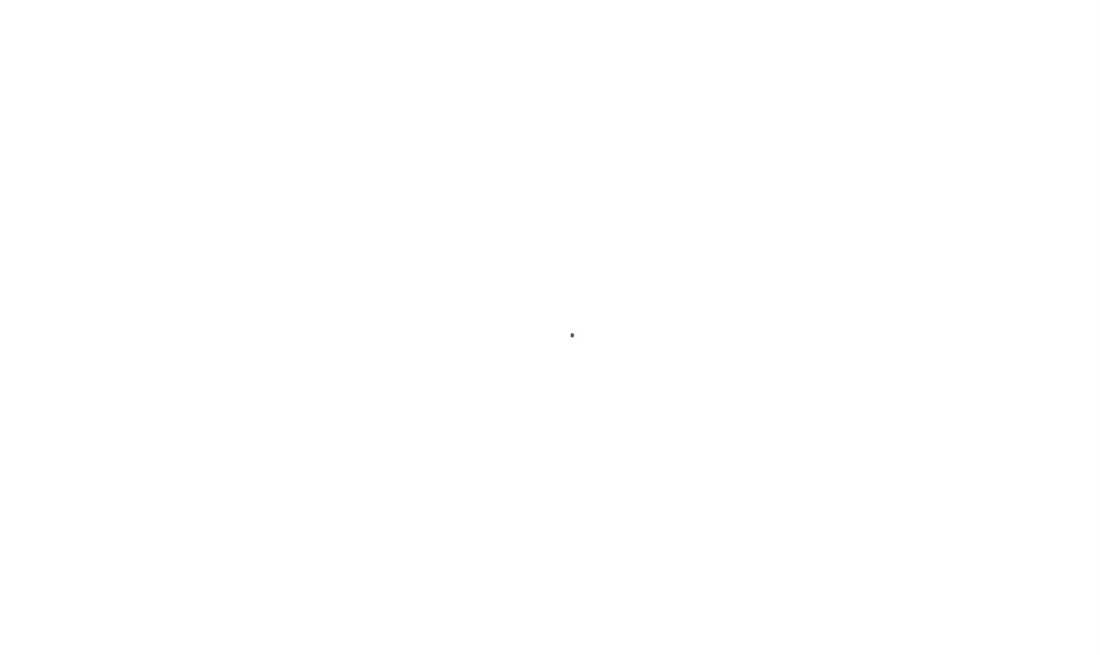
checkbox input "true"
select select
type input "0"
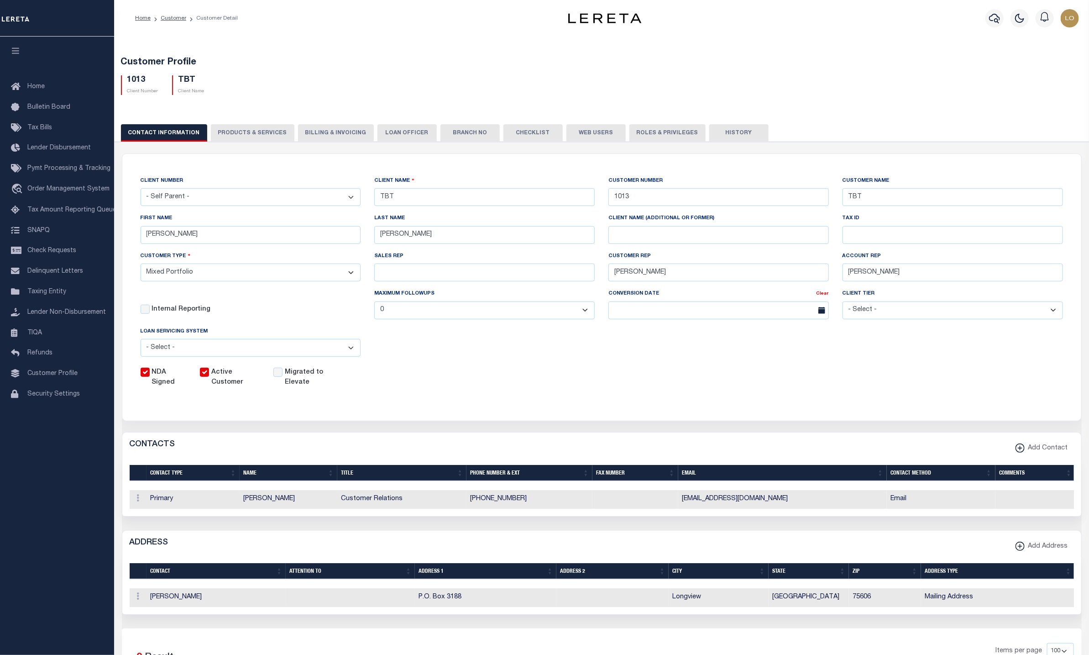
click at [244, 140] on button "PRODUCTS & SERVICES" at bounding box center [253, 132] width 84 height 17
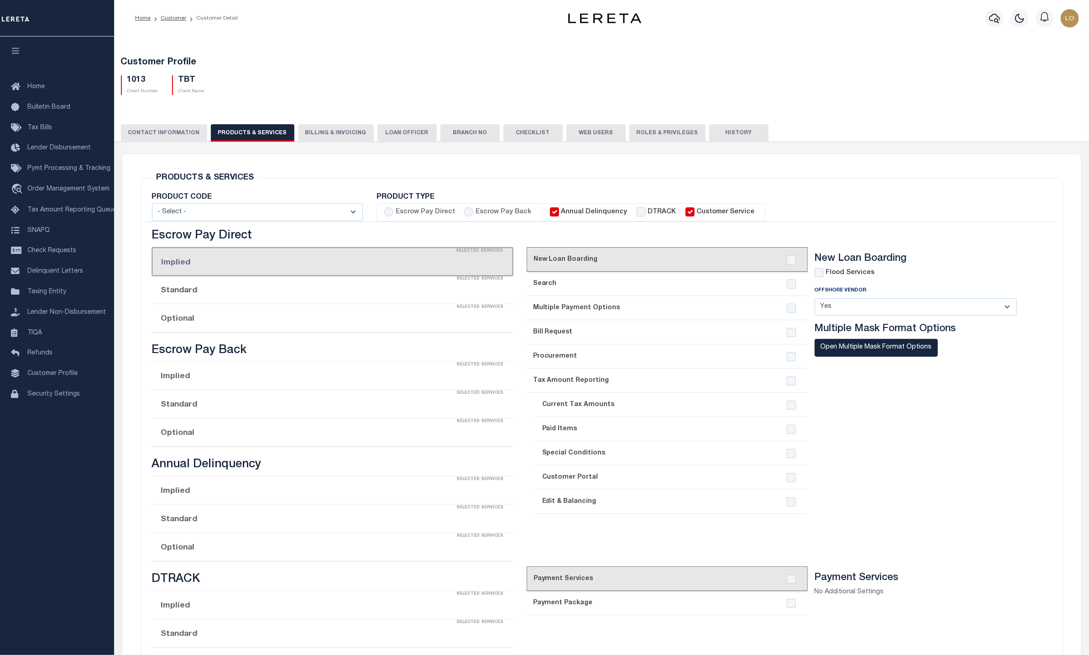
select select "STX"
checkbox input "true"
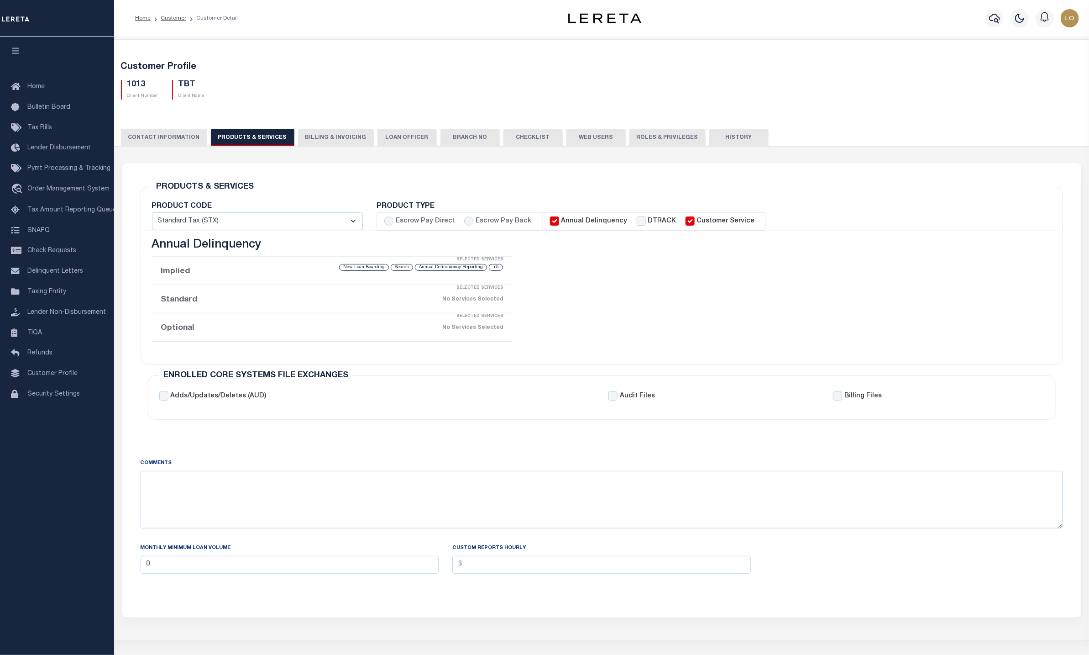
click at [550, 221] on input "Annual Delinquency" at bounding box center [554, 220] width 9 height 9
checkbox input "false"
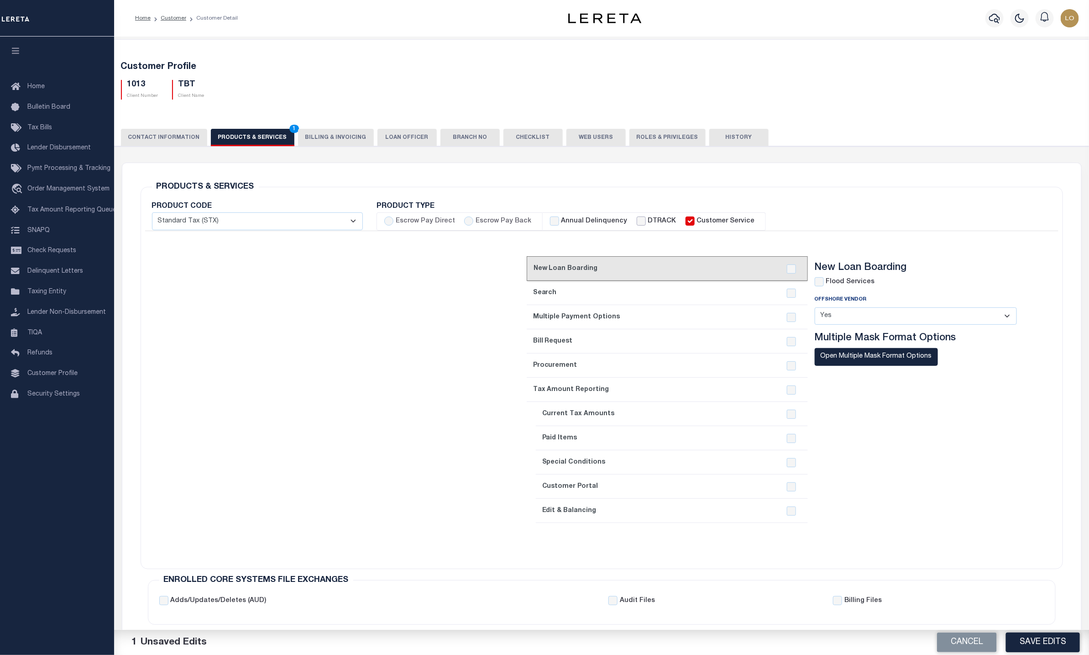
click at [637, 224] on input "DTRACK" at bounding box center [641, 220] width 9 height 9
checkbox input "true"
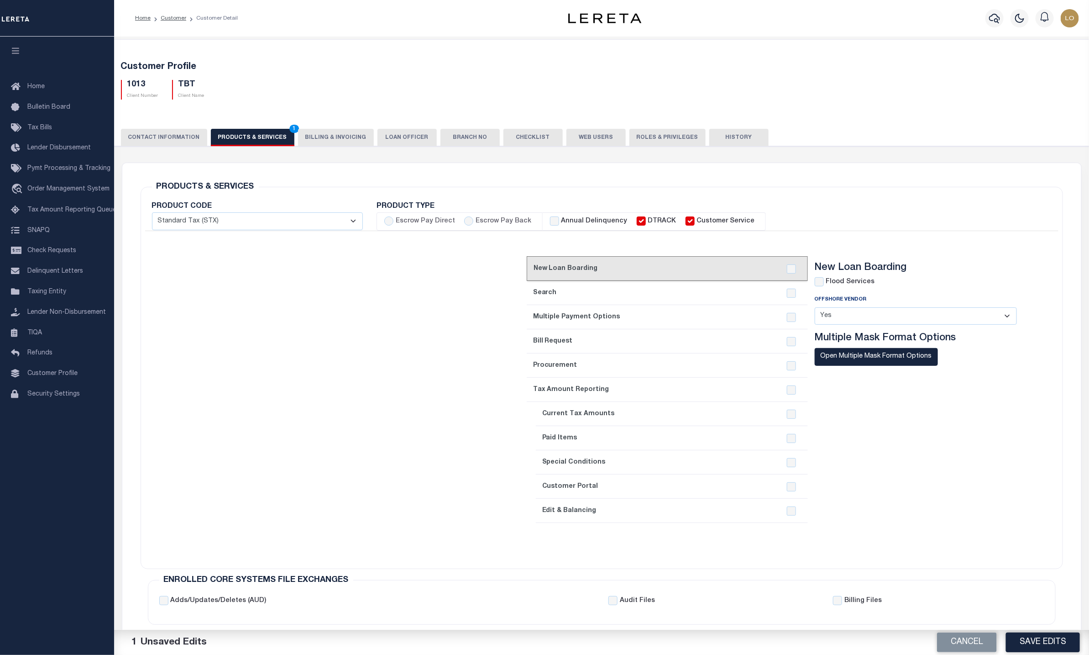
checkbox input "true"
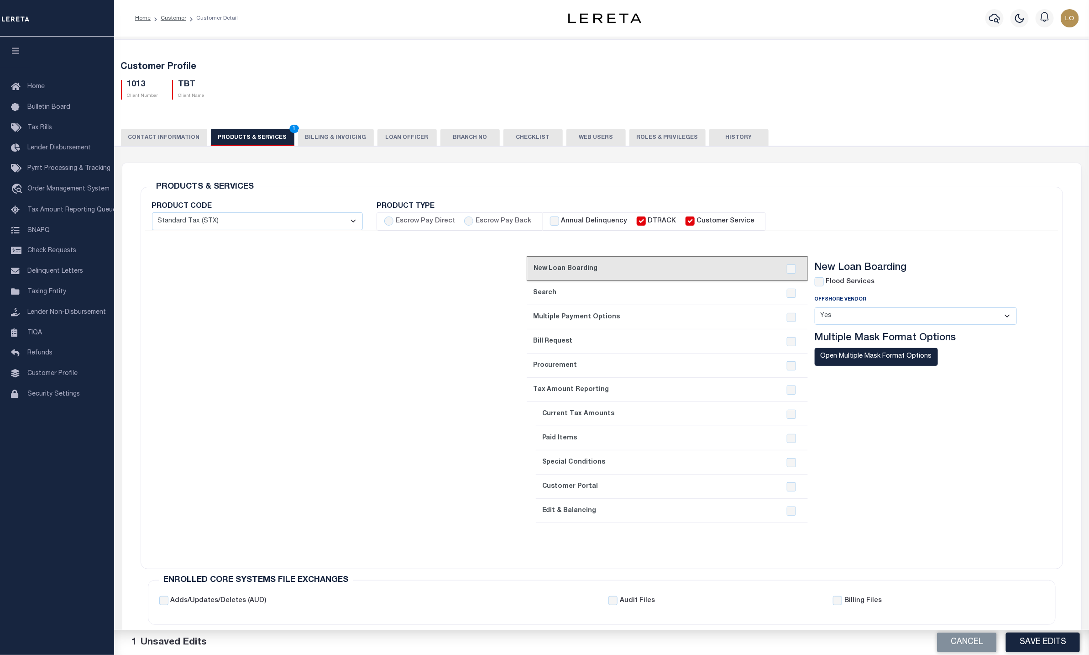
checkbox input "true"
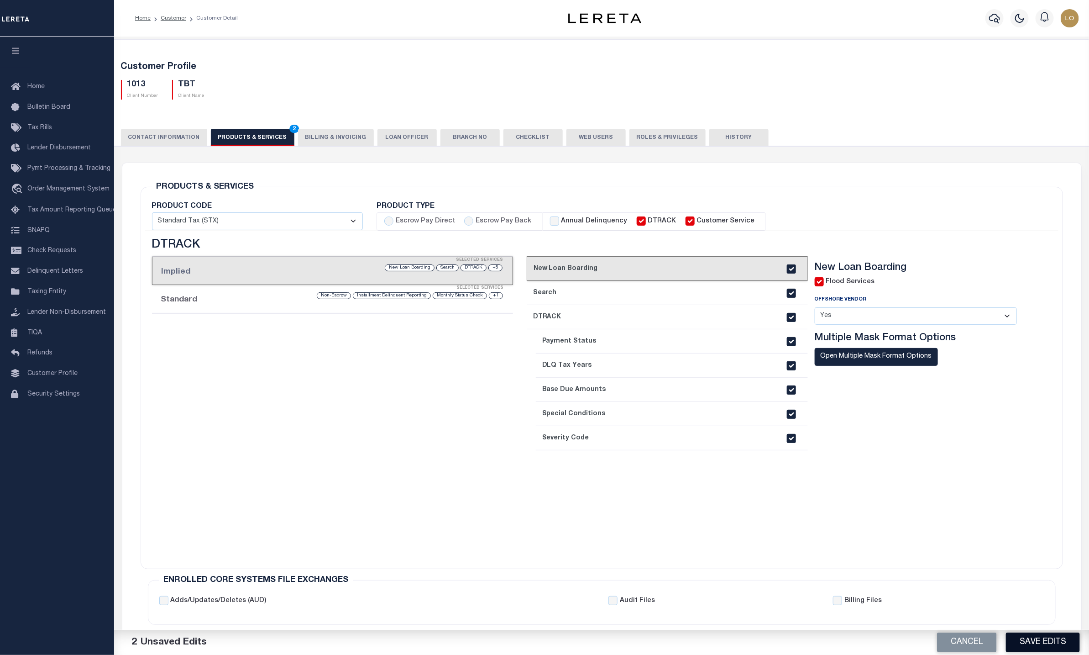
click at [1047, 640] on button "Save Edits" at bounding box center [1043, 642] width 74 height 20
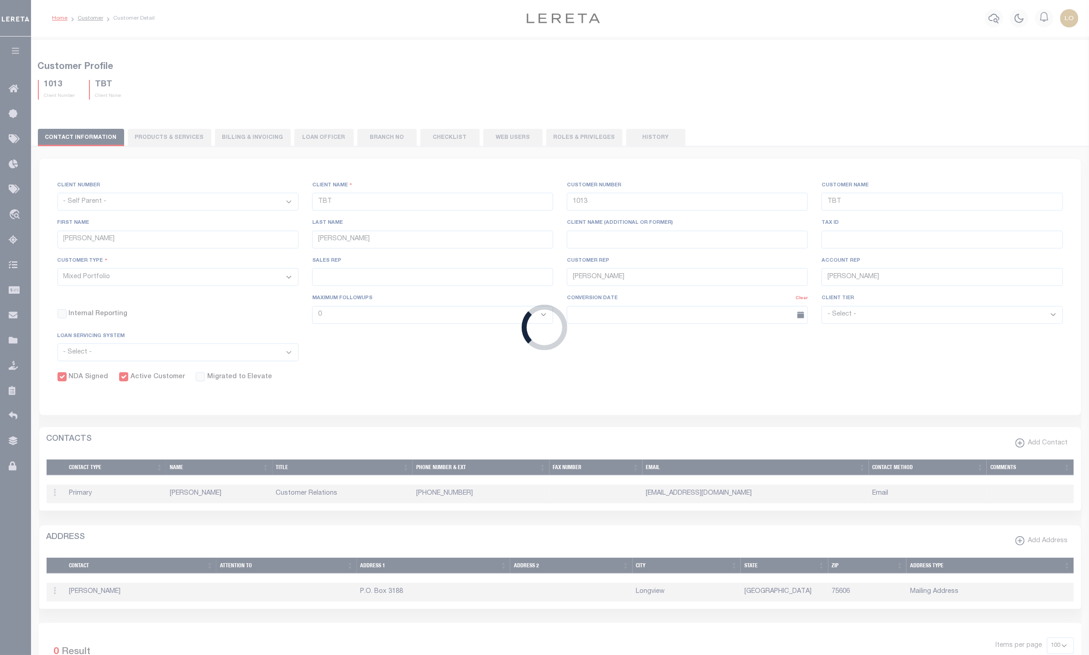
select select "1063"
type input "FFB"
type input "1063"
type input "FFB"
type input "[PERSON_NAME]"
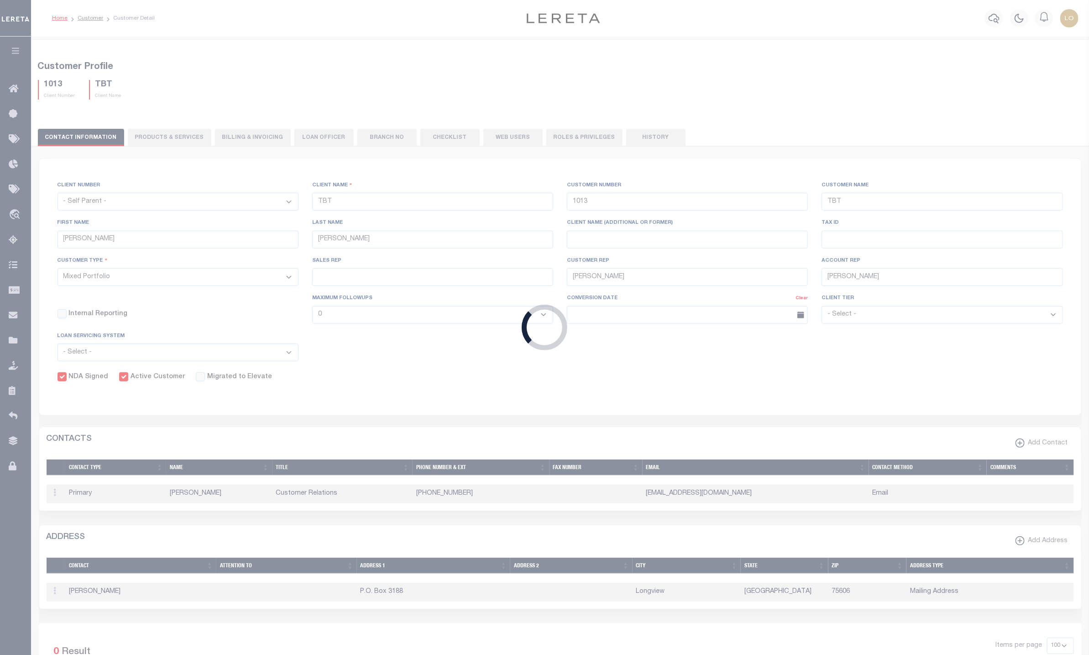
type input "[PERSON_NAME]"
select select "JHS"
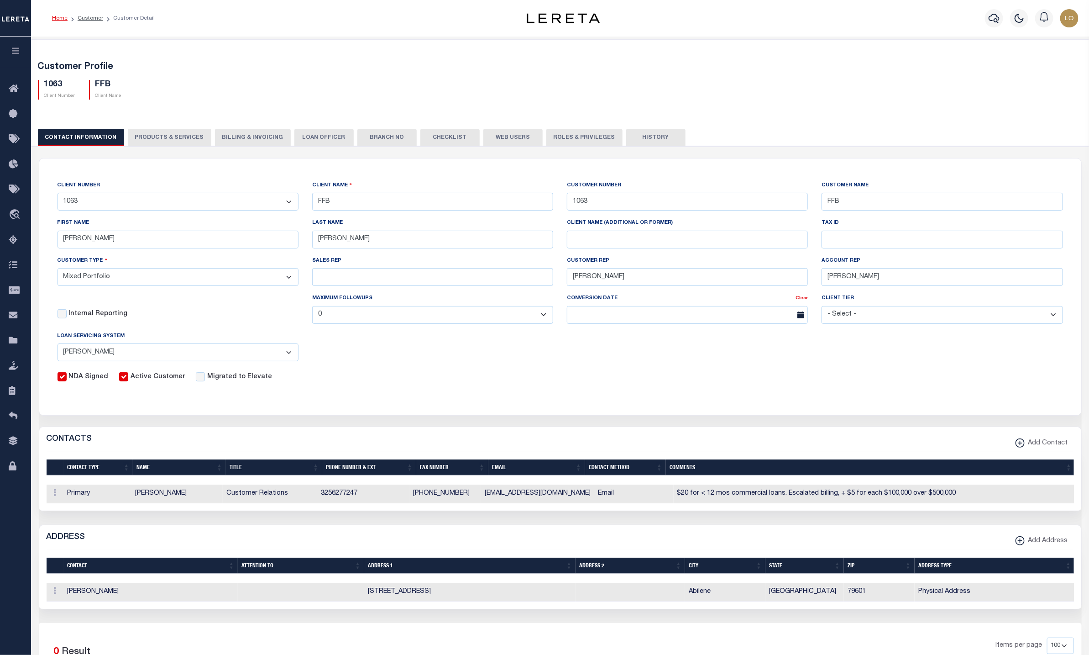
click at [152, 138] on button "PRODUCTS & SERVICES" at bounding box center [170, 137] width 84 height 17
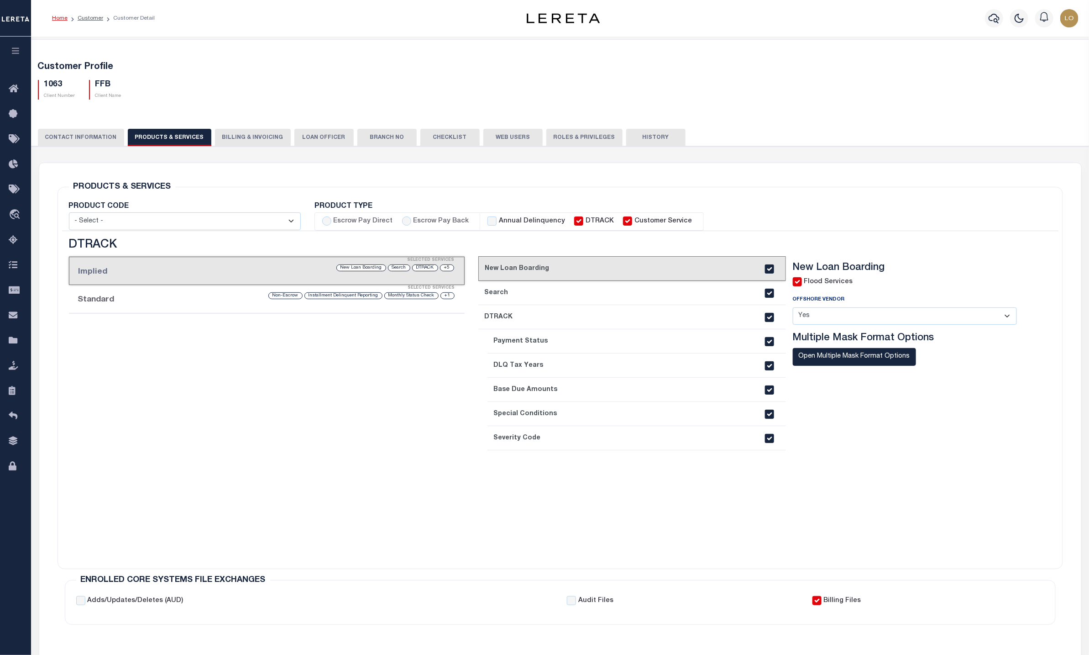
select select "STX"
radio input "true"
checkbox input "true"
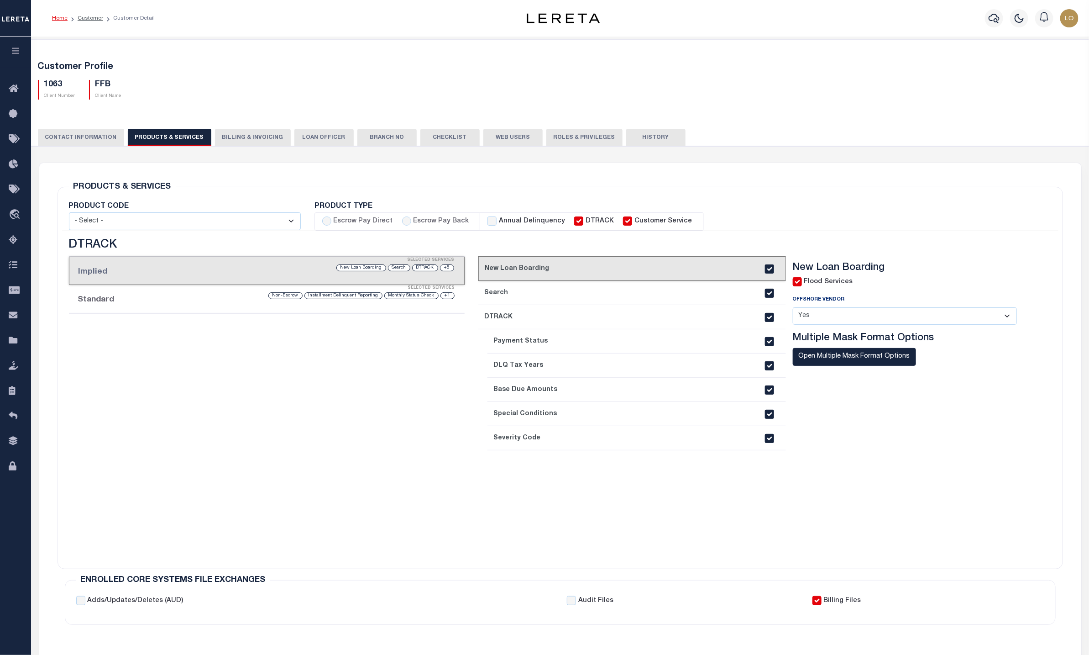
checkbox input "true"
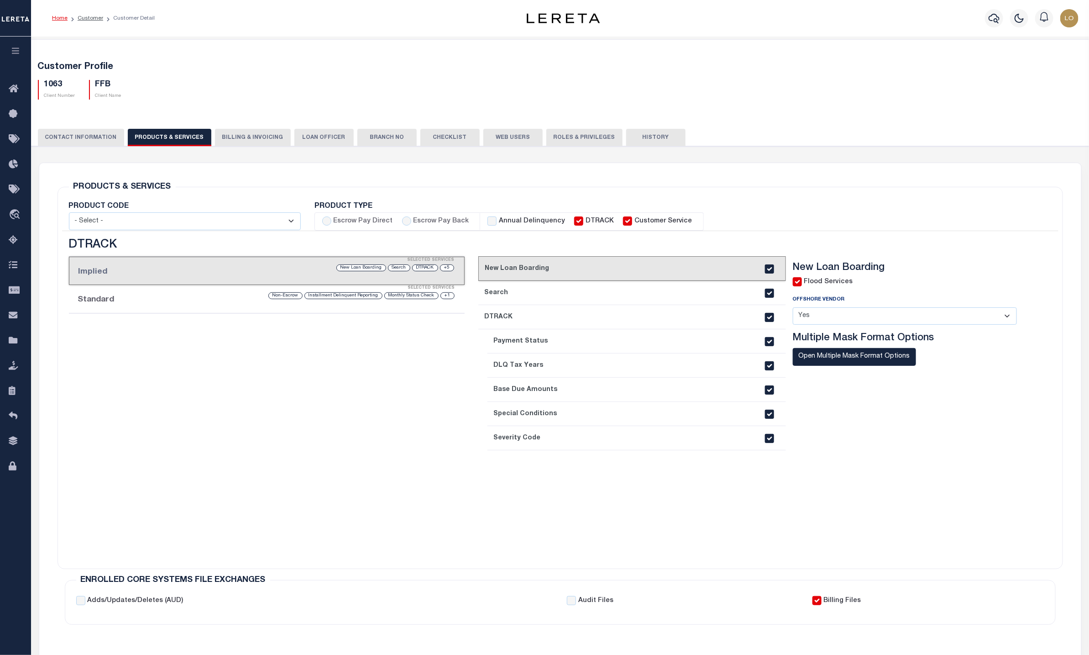
checkbox input "true"
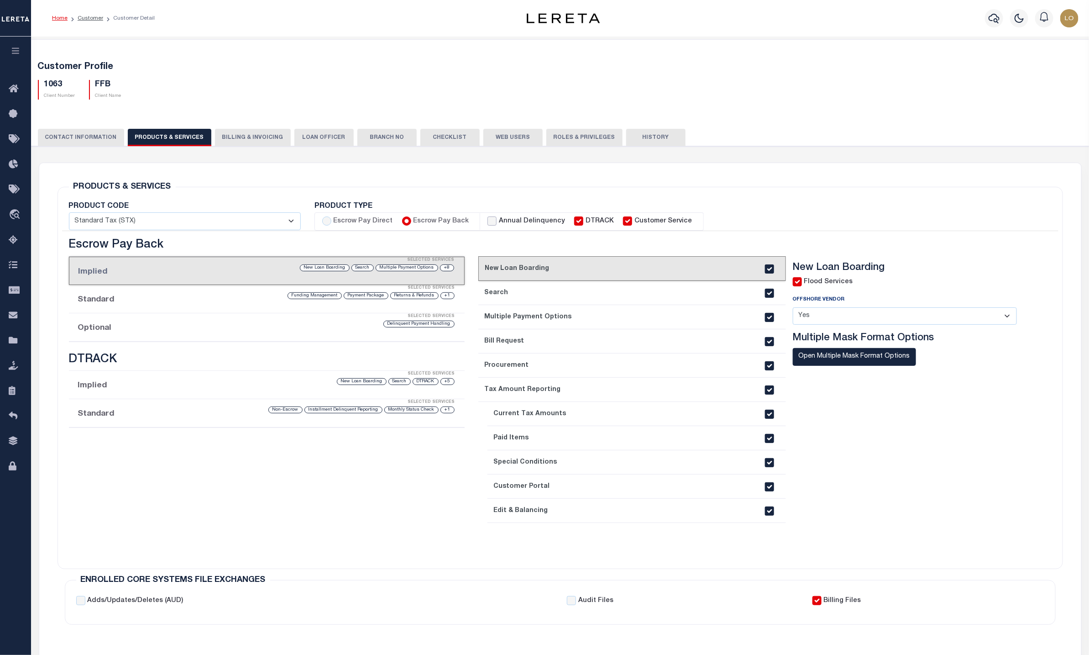
click at [487, 219] on input "Annual Delinquency" at bounding box center [491, 220] width 9 height 9
checkbox input "true"
checkbox input "false"
checkbox input "true"
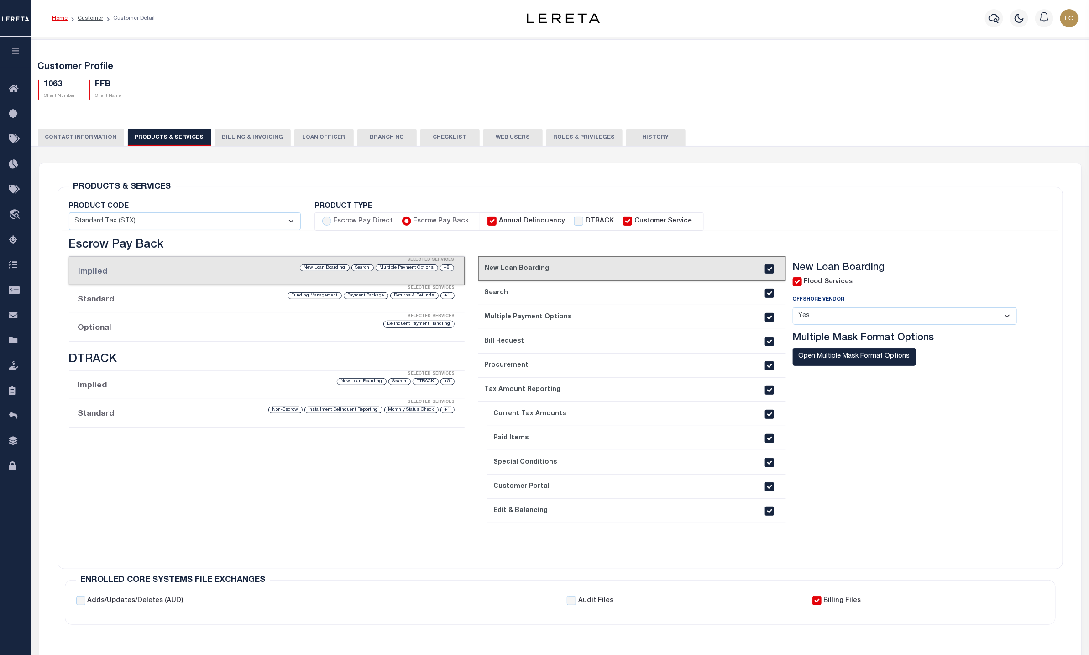
checkbox input "true"
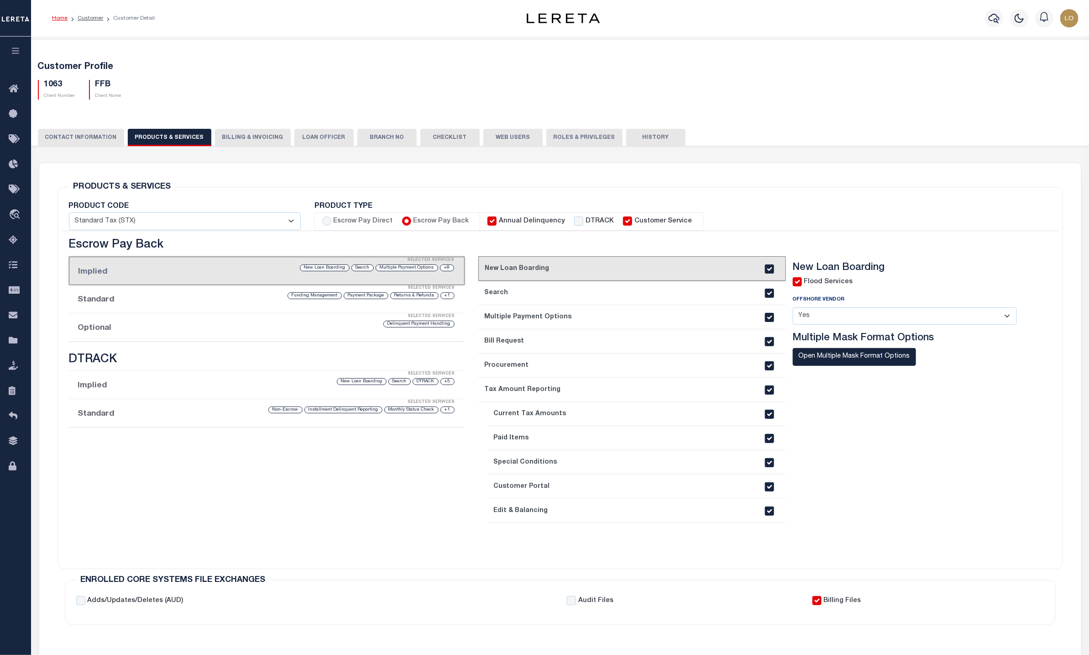
checkbox input "true"
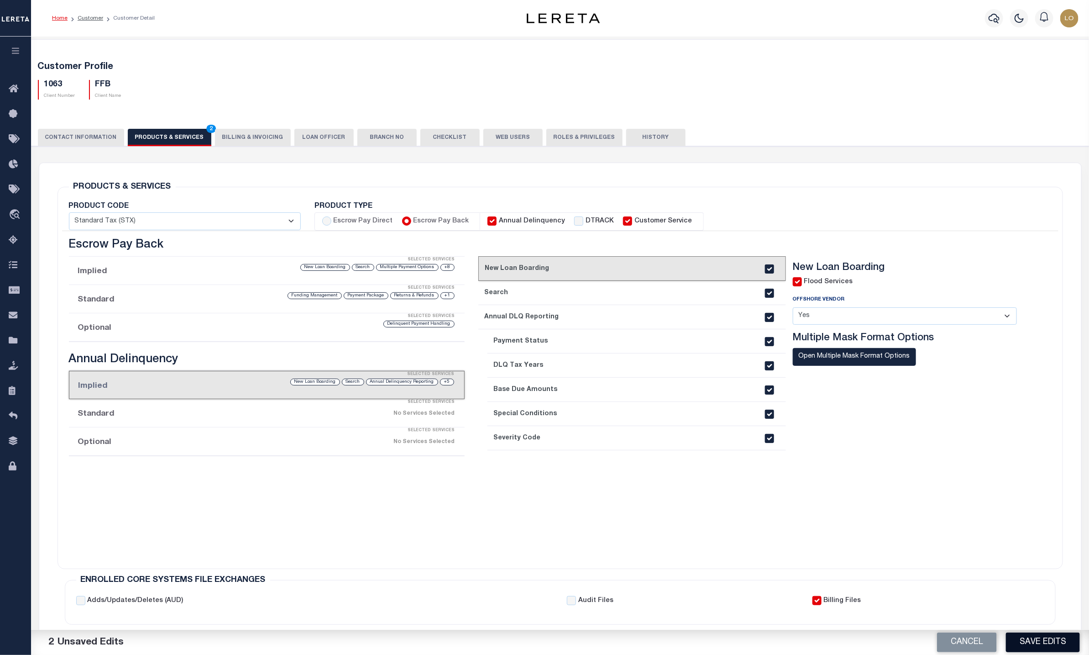
click at [1053, 641] on button "Save Edits" at bounding box center [1043, 642] width 74 height 20
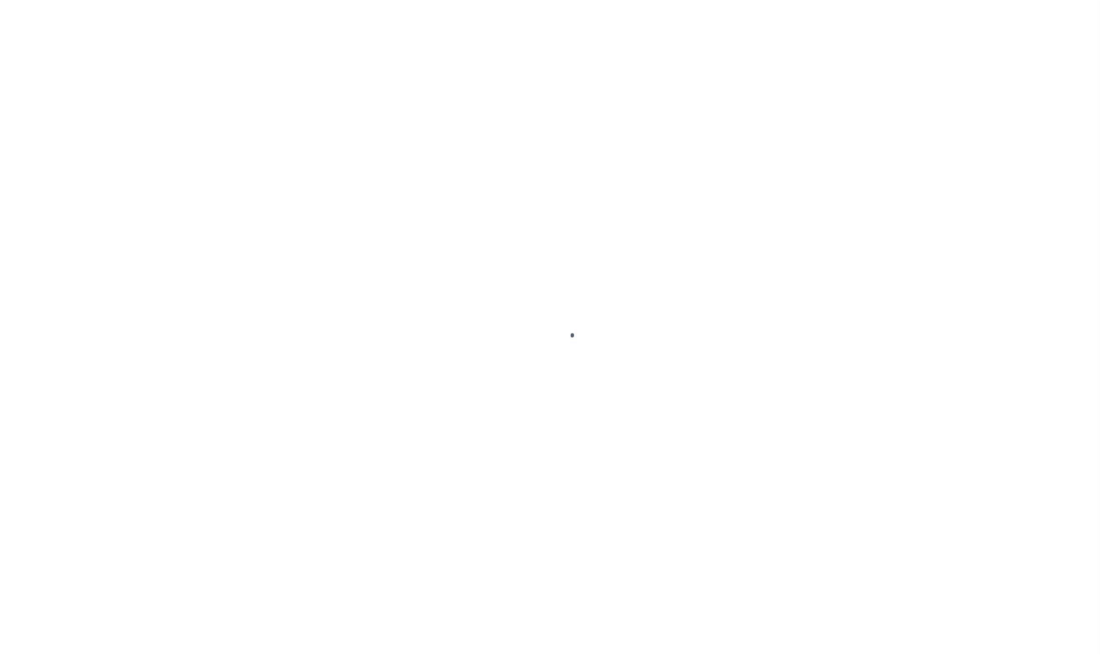
select select
type input "FFB"
type input "1063"
type input "FFB"
type input "[PERSON_NAME]"
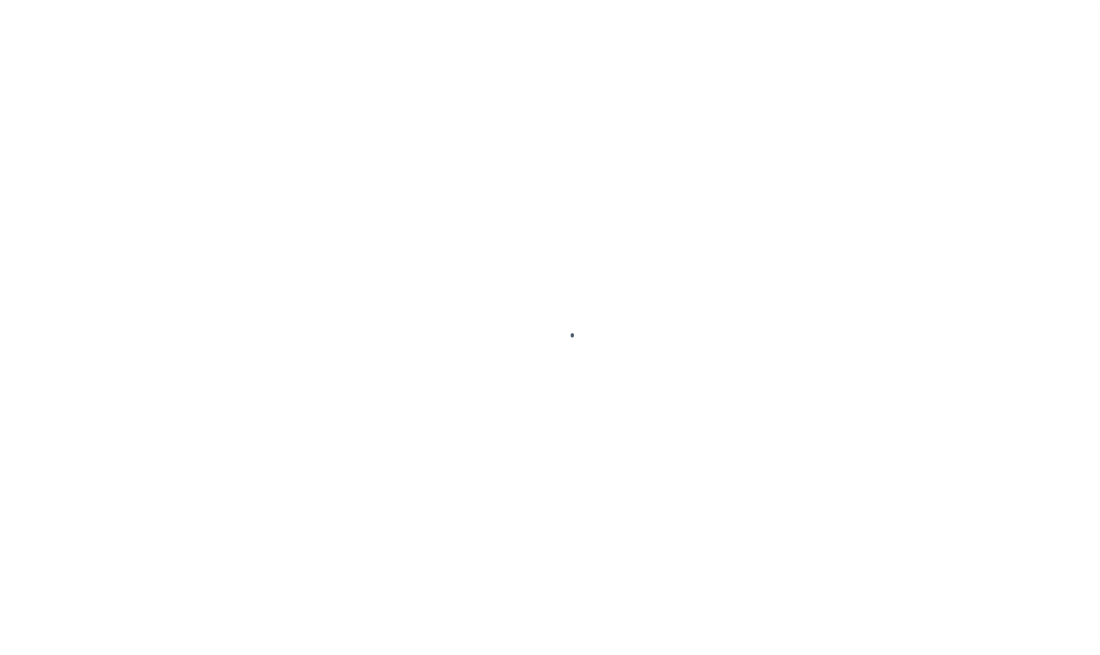
type input "[PERSON_NAME]"
select select "Mixed Portfolio"
type input "[PERSON_NAME]"
select select "JHS"
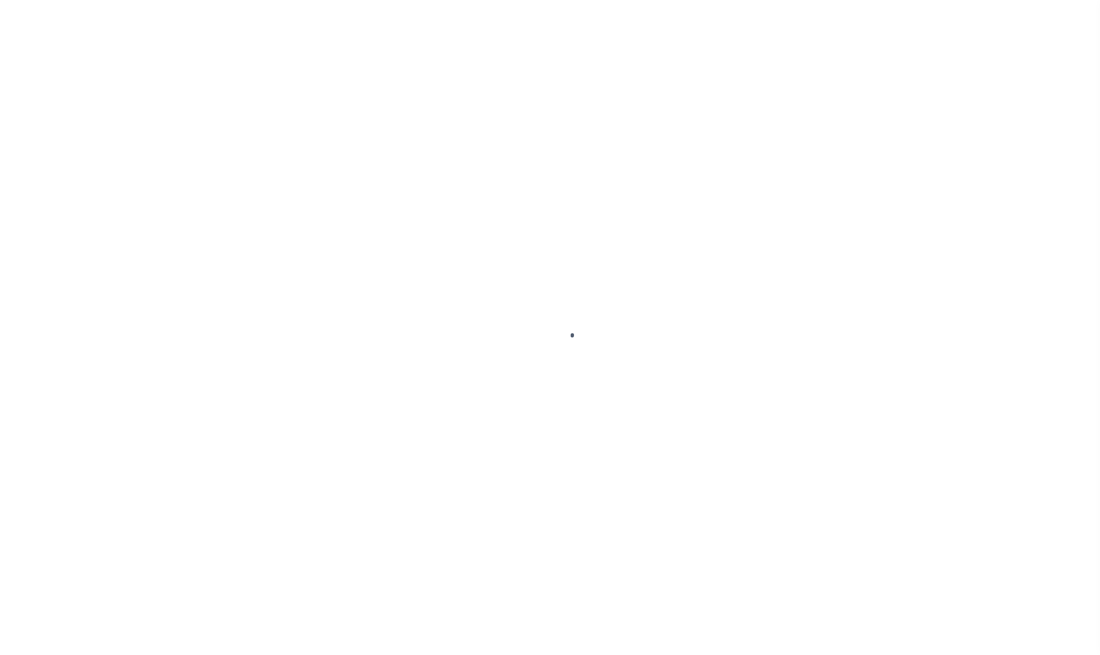
checkbox input "true"
select select
checkbox input "true"
type textarea "$20 for < 12 mos commercial loans. Escalated billing, + $5 for each $100,000 ov…"
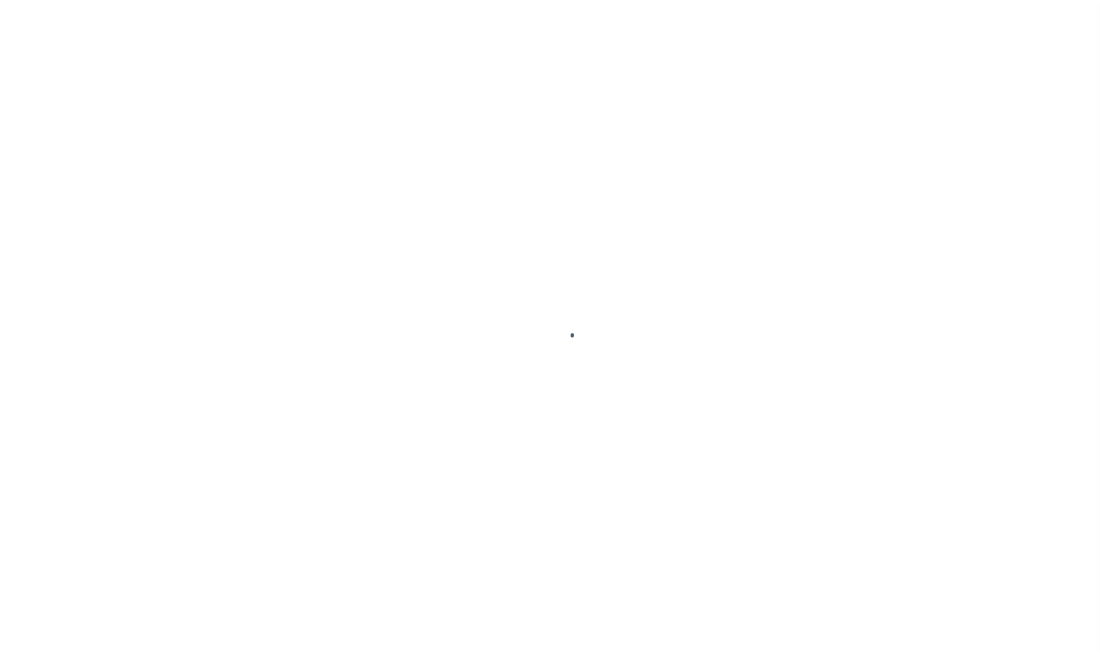
type input "0"
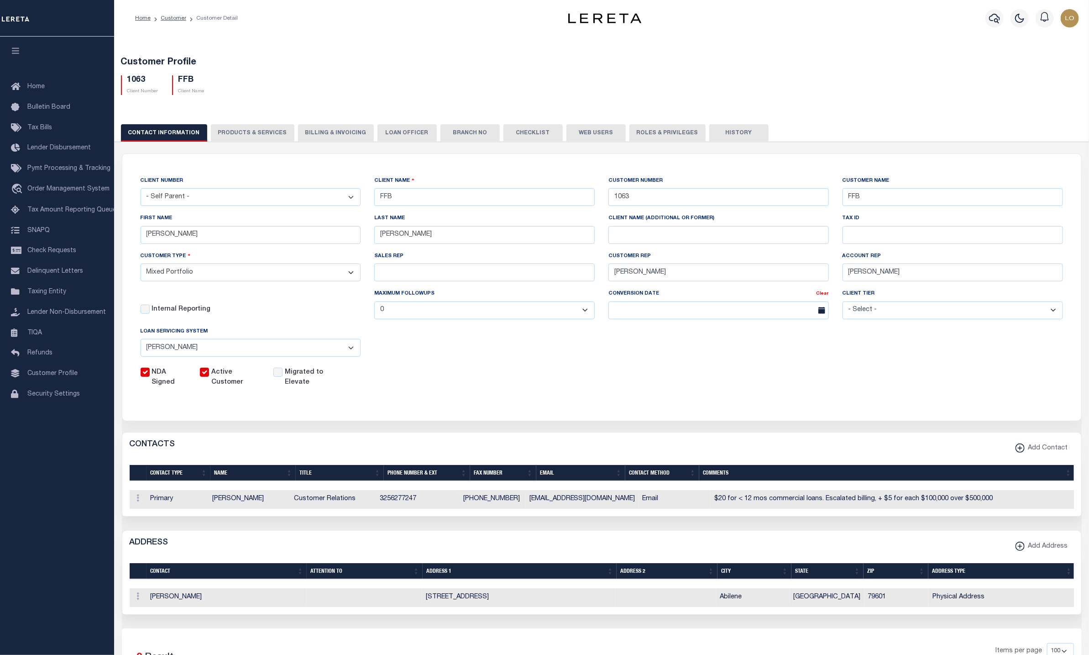
click at [249, 129] on button "PRODUCTS & SERVICES" at bounding box center [253, 132] width 84 height 17
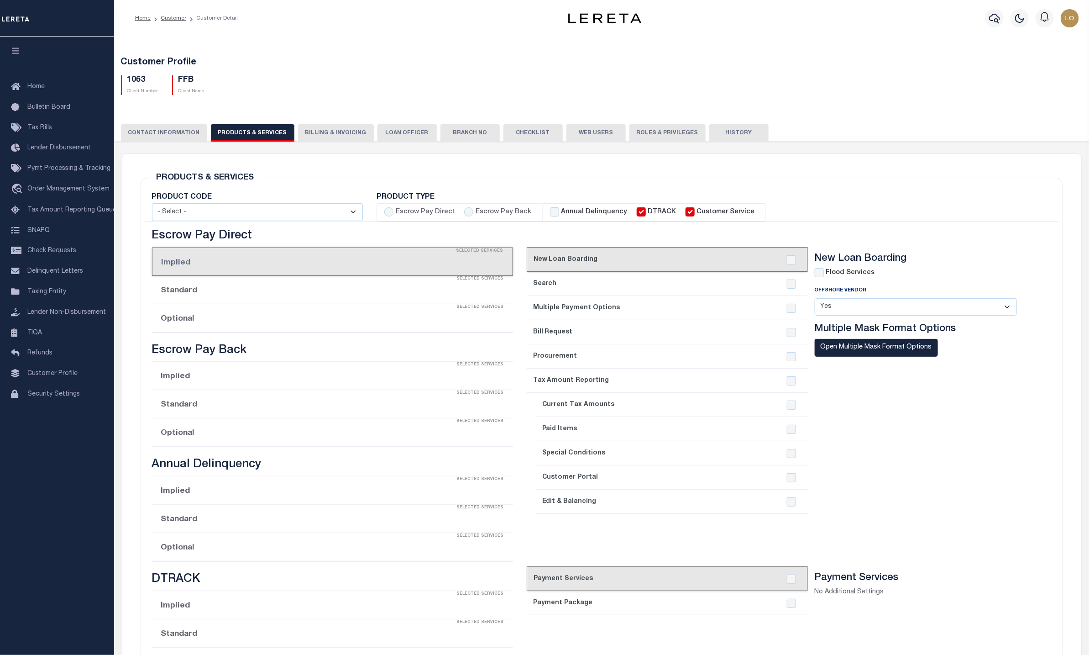
select select "STX"
radio input "true"
checkbox input "true"
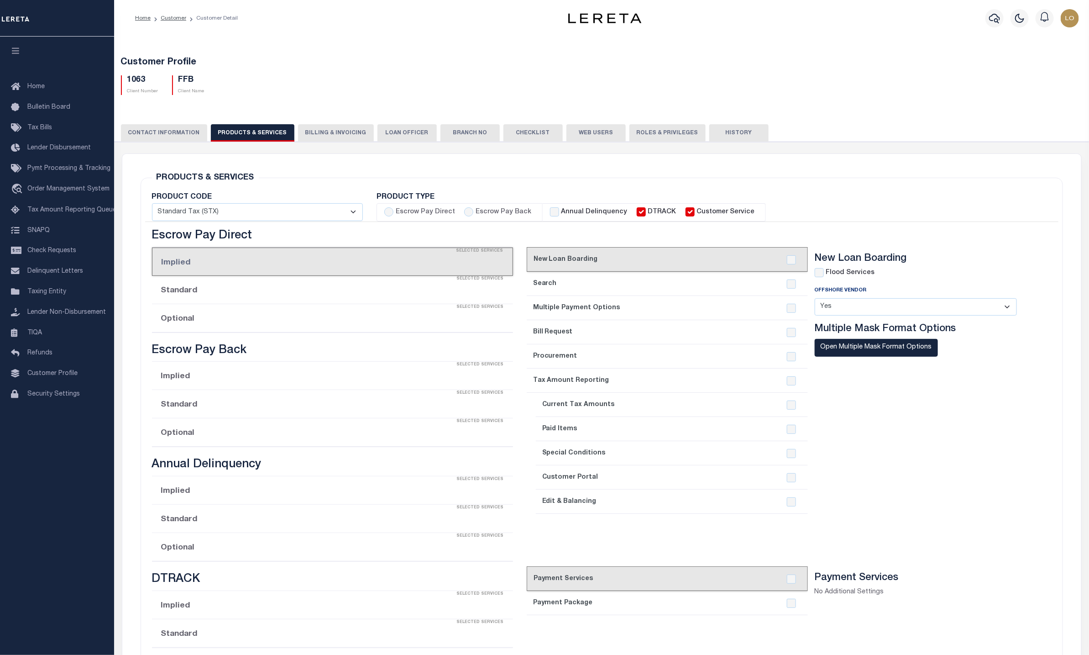
checkbox input "true"
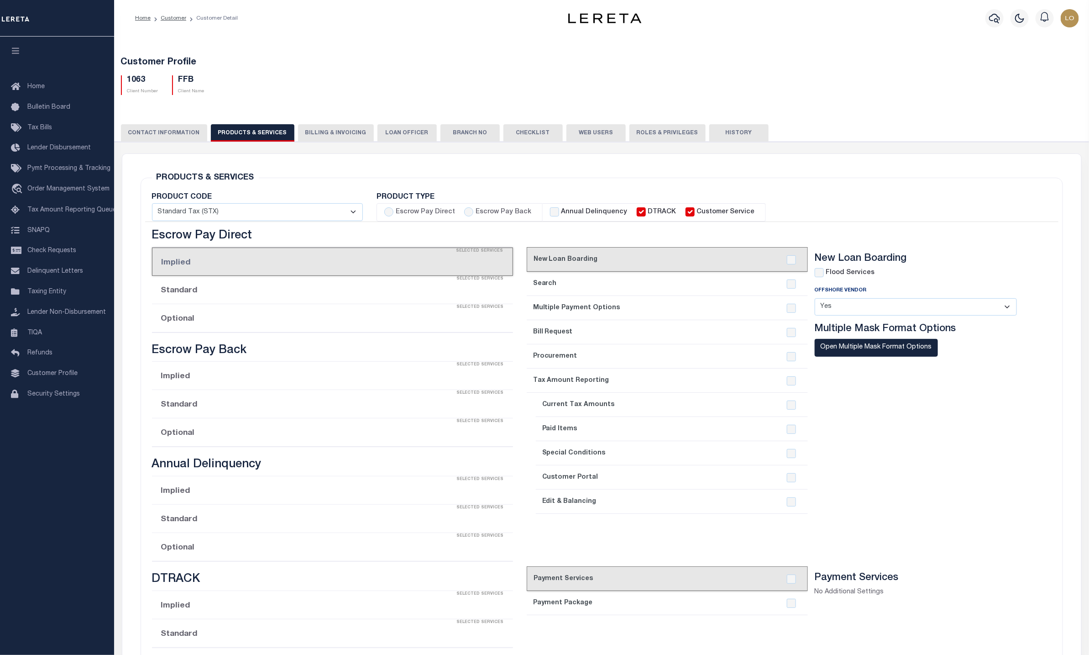
checkbox input "true"
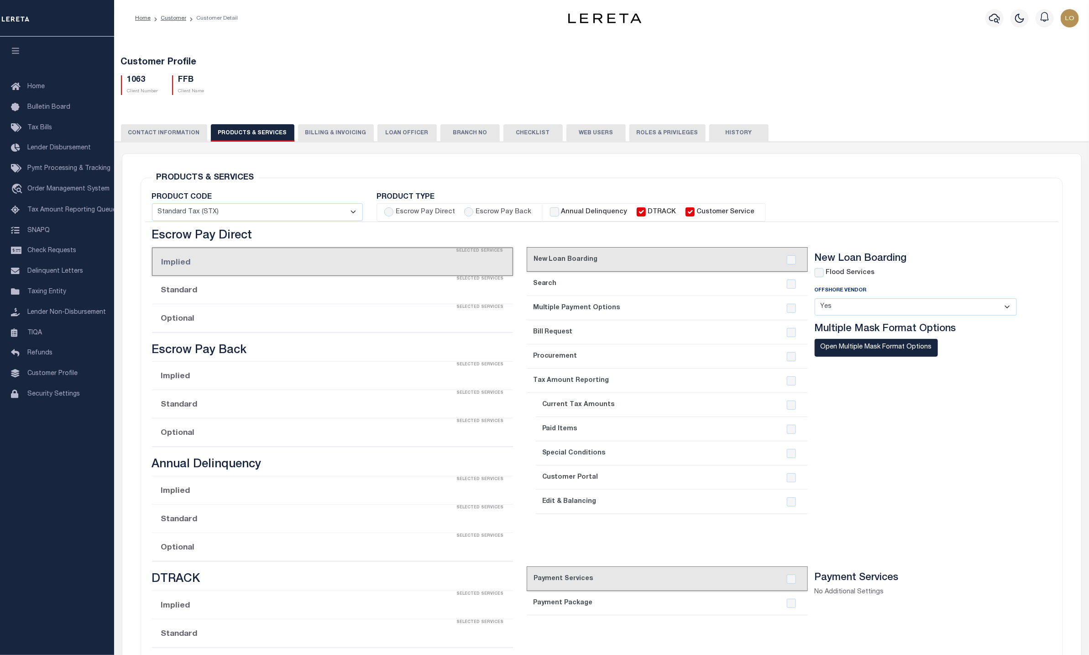
checkbox input "true"
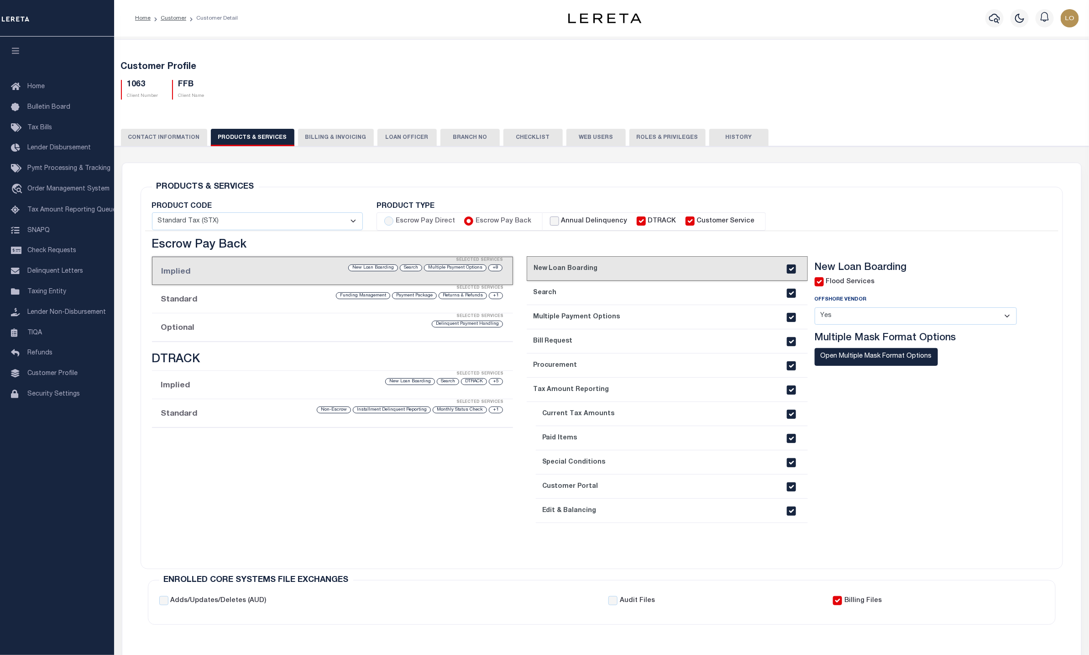
click at [552, 221] on input "Annual Delinquency" at bounding box center [554, 220] width 9 height 9
checkbox input "true"
checkbox input "false"
checkbox input "true"
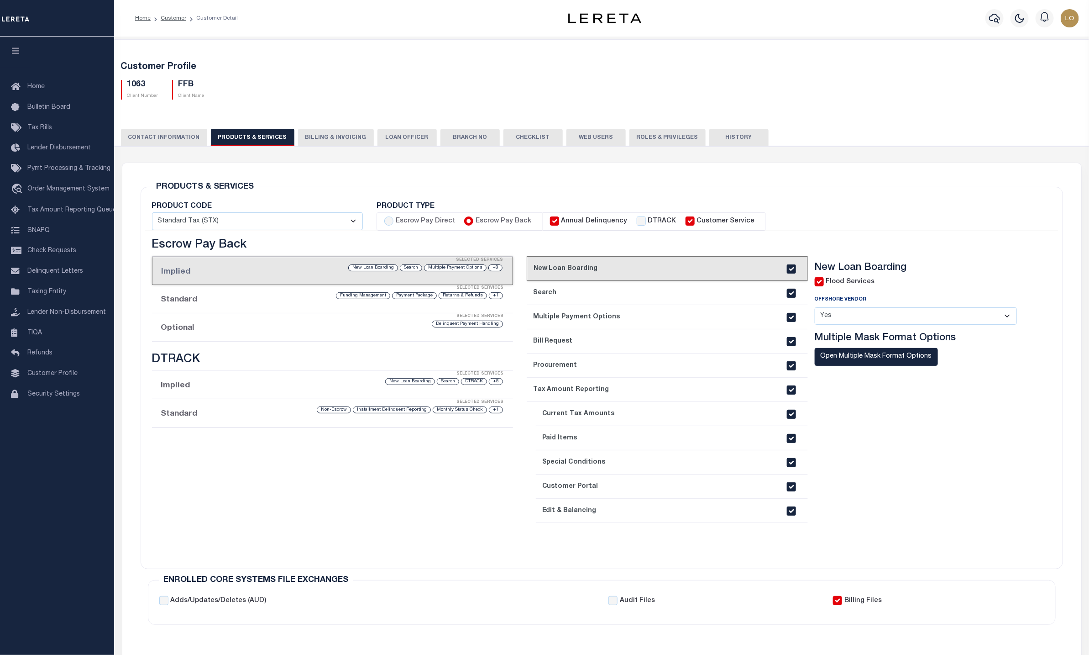
checkbox input "true"
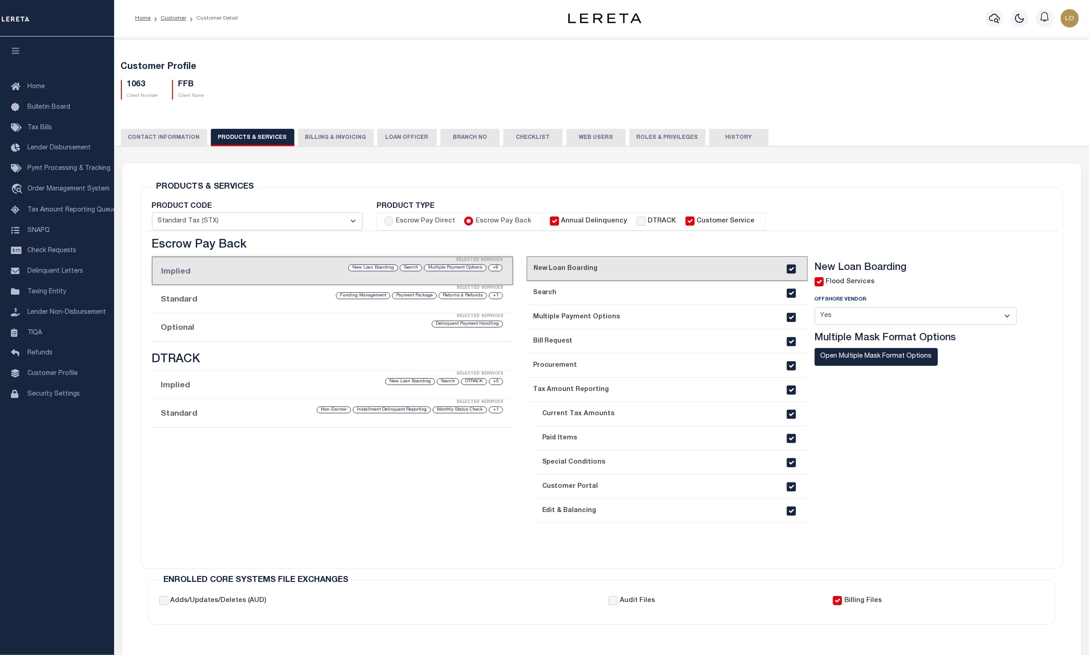
checkbox input "true"
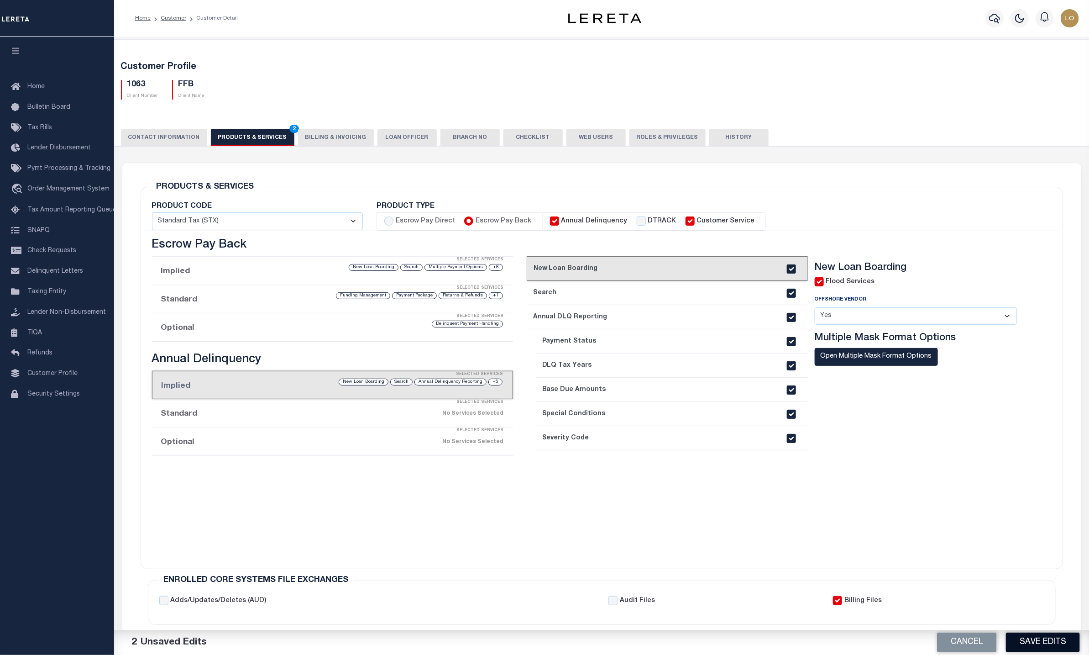
click at [1048, 645] on button "Save Edits" at bounding box center [1043, 642] width 74 height 20
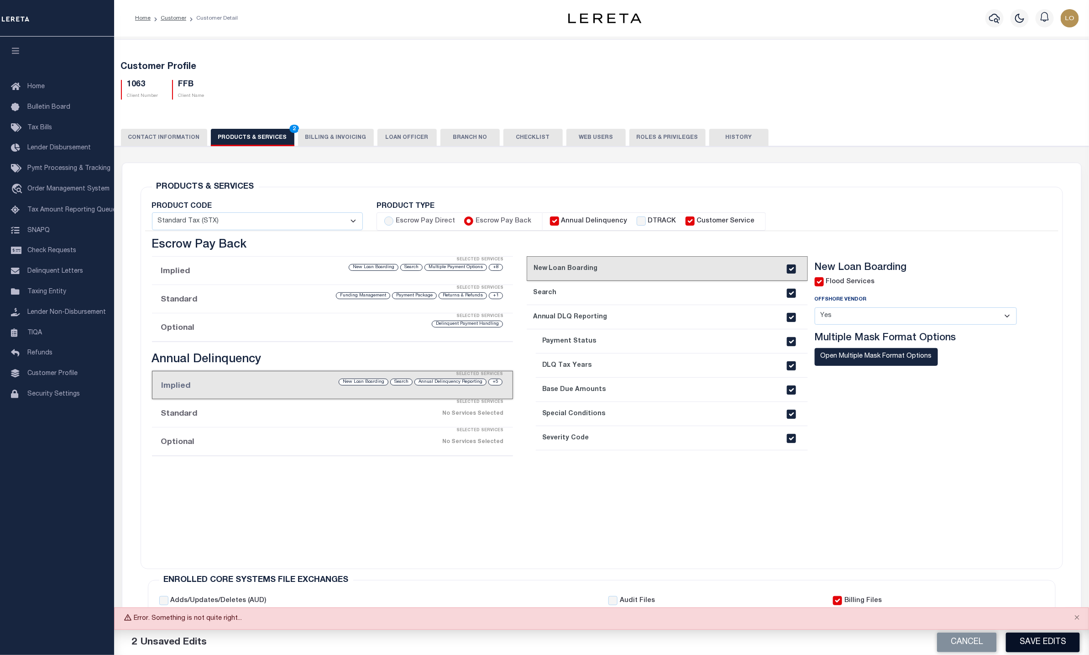
click at [1045, 635] on button "Save Edits" at bounding box center [1043, 642] width 74 height 20
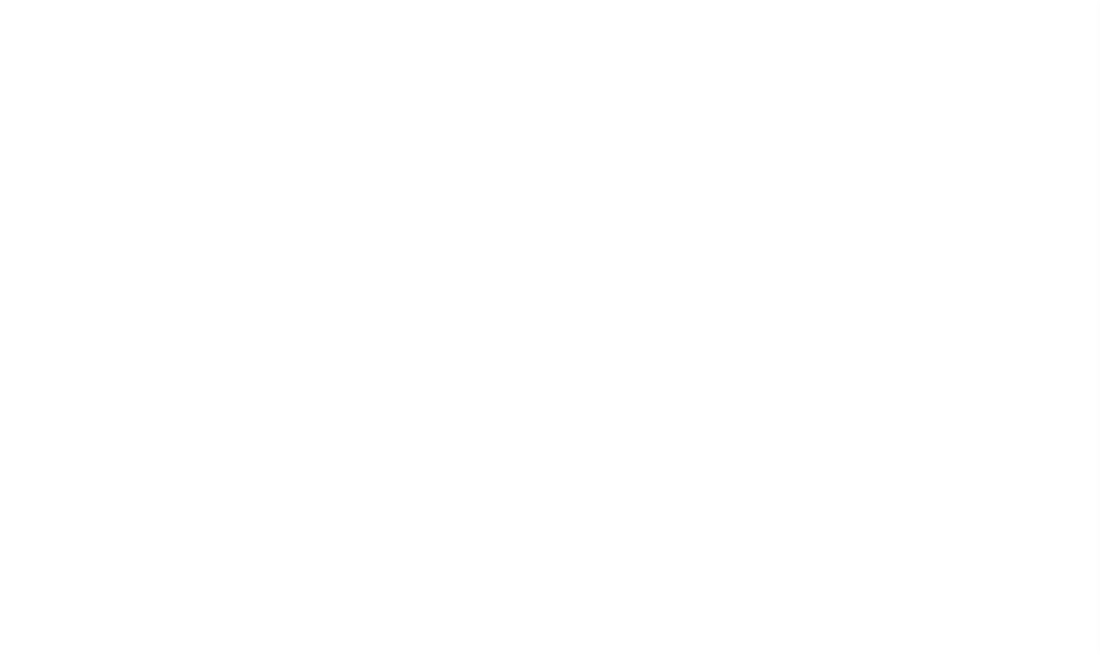
select select
type input "FFB"
type input "1063"
type input "FFB"
type input "[PERSON_NAME]"
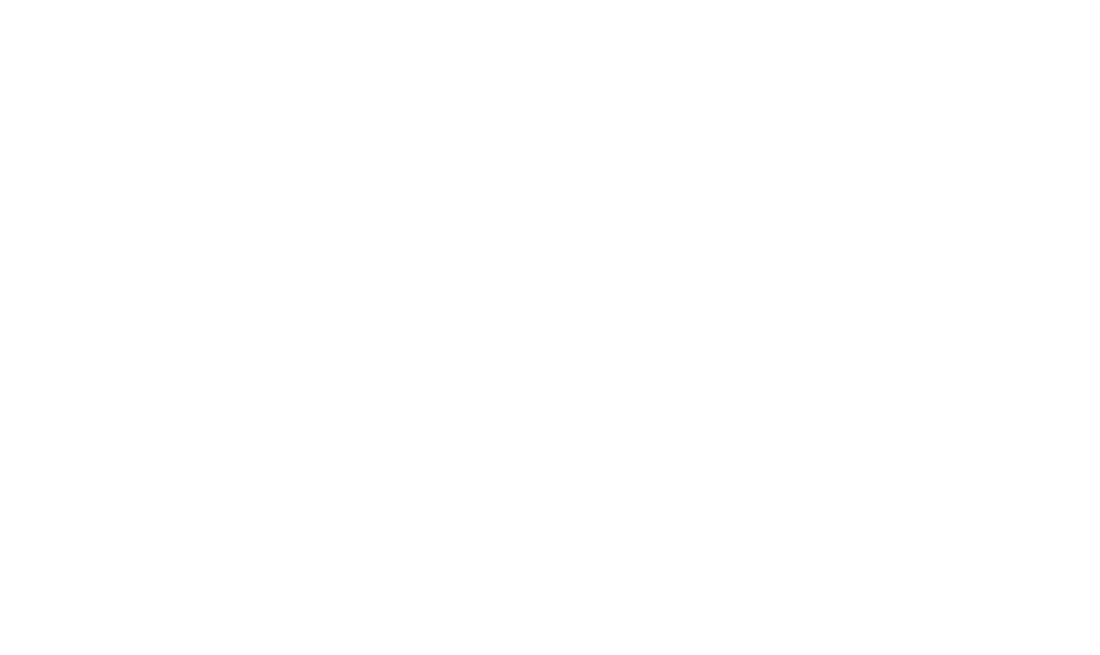
type input "[PERSON_NAME]"
select select "Mixed Portfolio"
type input "[PERSON_NAME]"
select select "JHS"
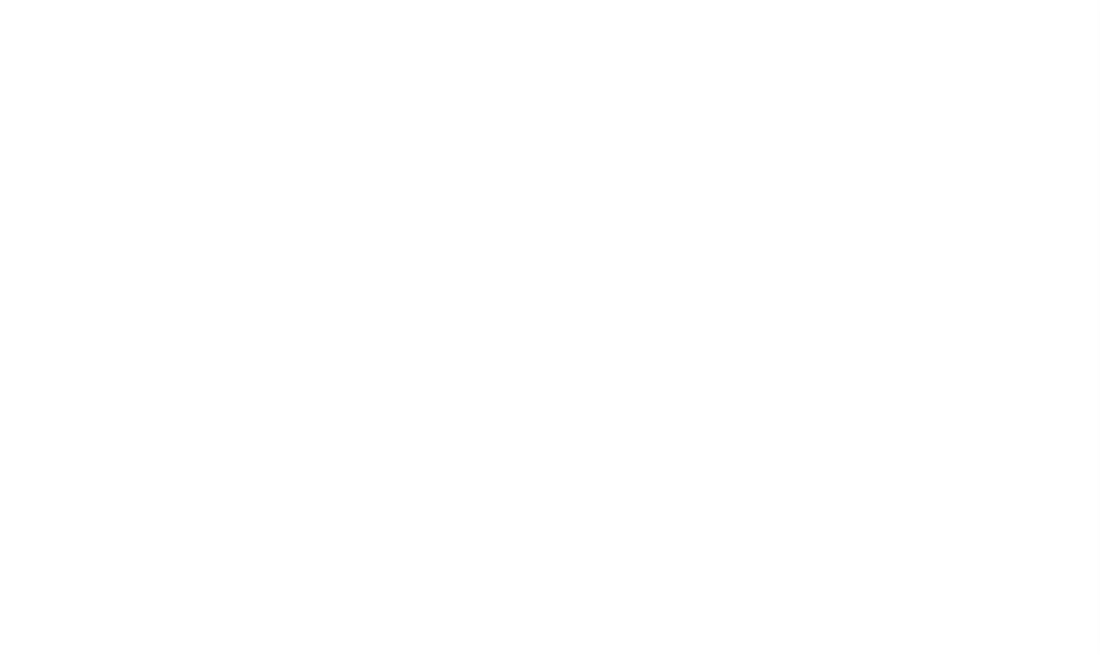
checkbox input "true"
select select
checkbox input "true"
type textarea "$20 for < 12 mos commercial loans. Escalated billing, + $5 for each $100,000 ov…"
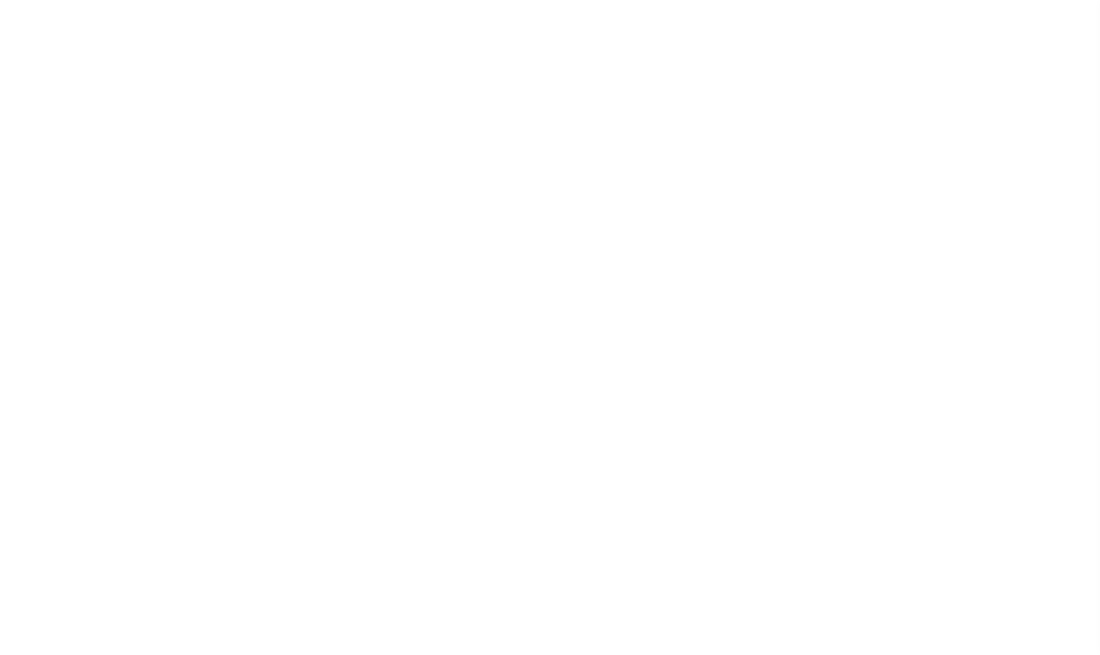
type input "0"
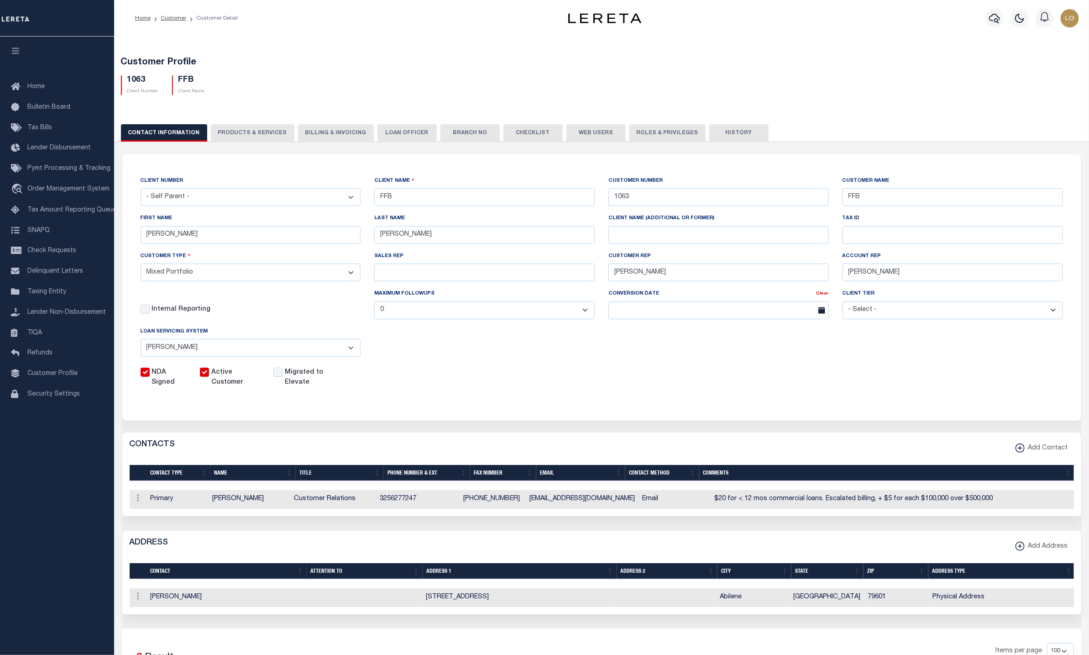
click at [224, 129] on button "PRODUCTS & SERVICES" at bounding box center [253, 132] width 84 height 17
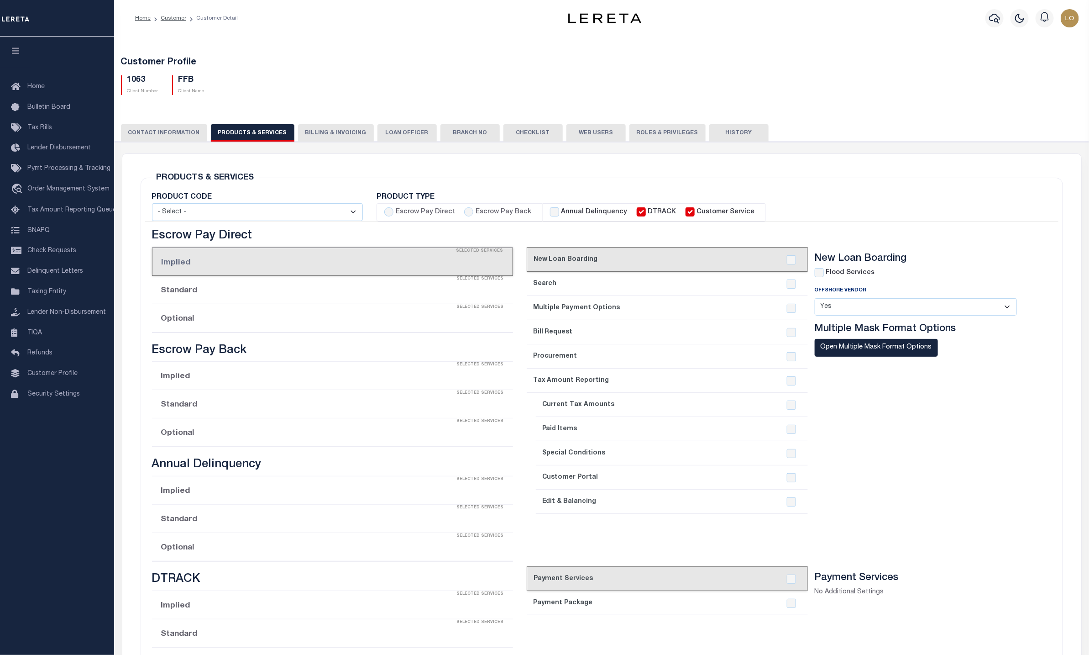
select select "STX"
radio input "true"
checkbox input "true"
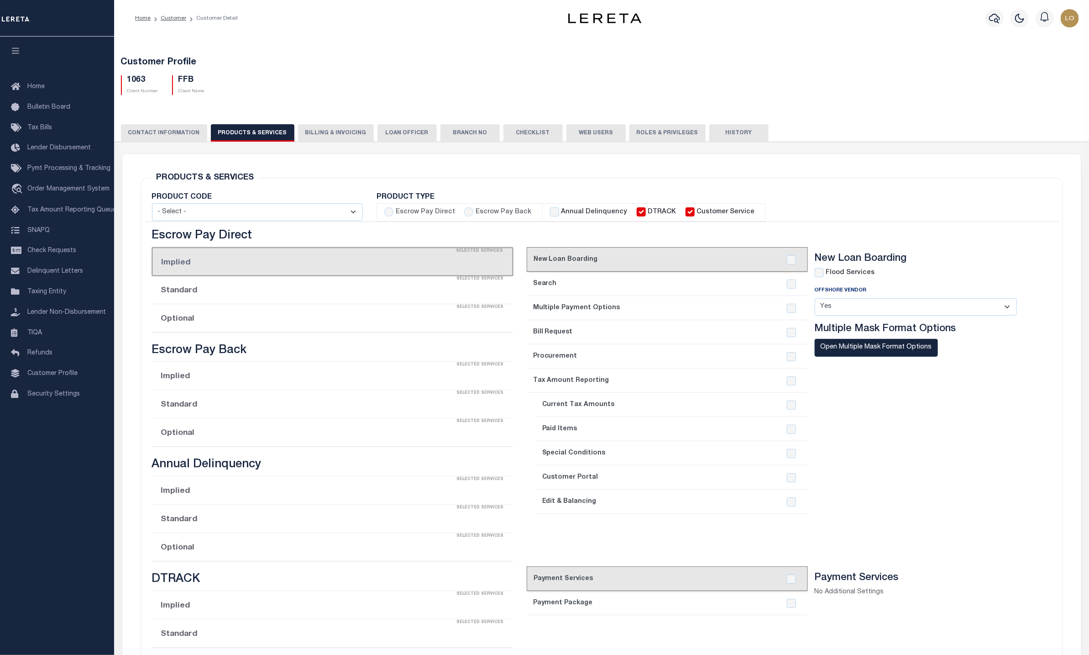
checkbox input "true"
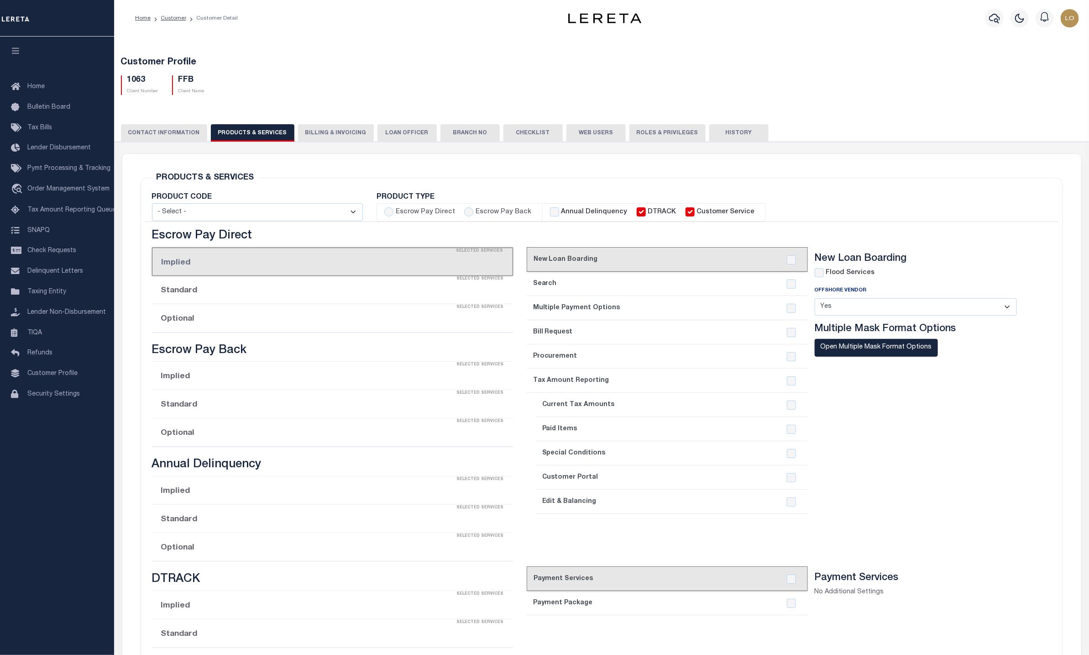
checkbox input "true"
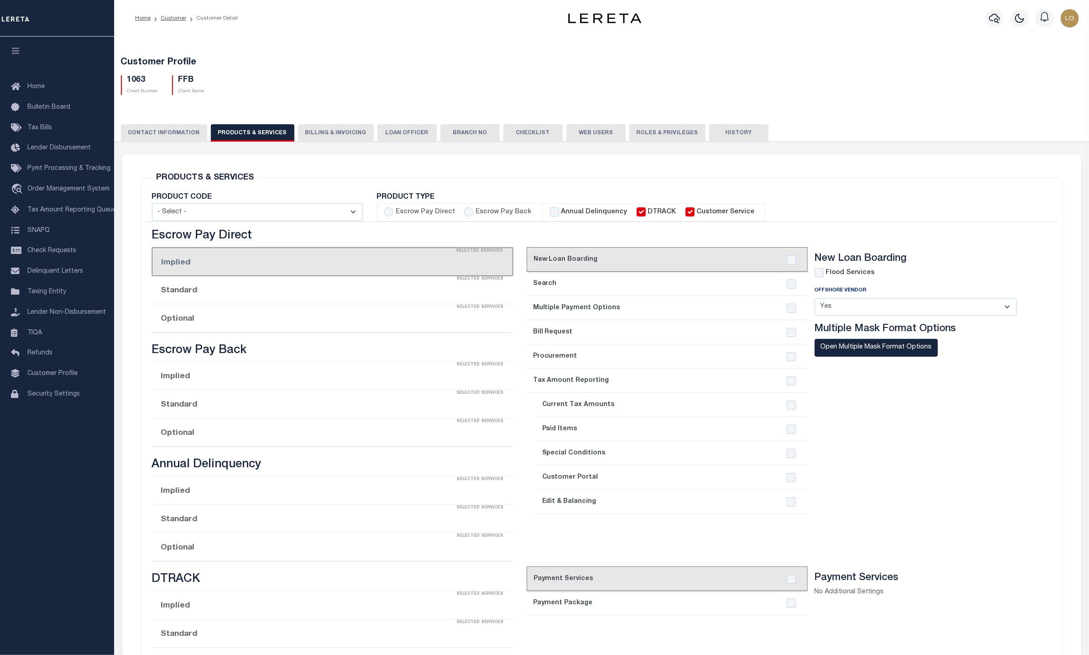
checkbox input "true"
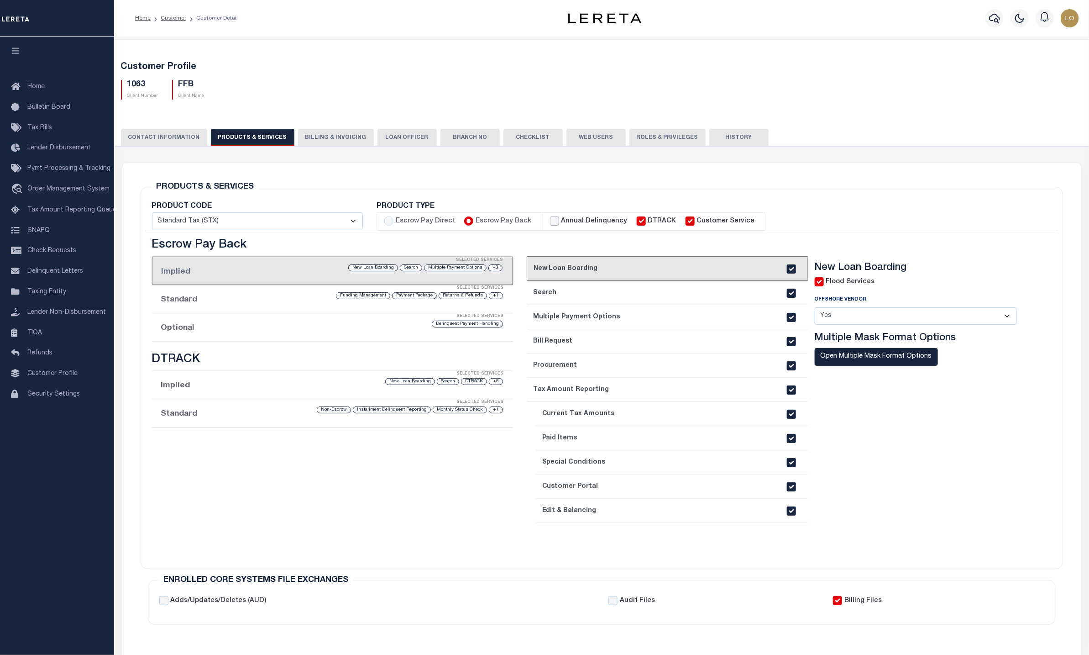
click at [550, 220] on input "Annual Delinquency" at bounding box center [554, 220] width 9 height 9
checkbox input "true"
checkbox input "false"
checkbox input "true"
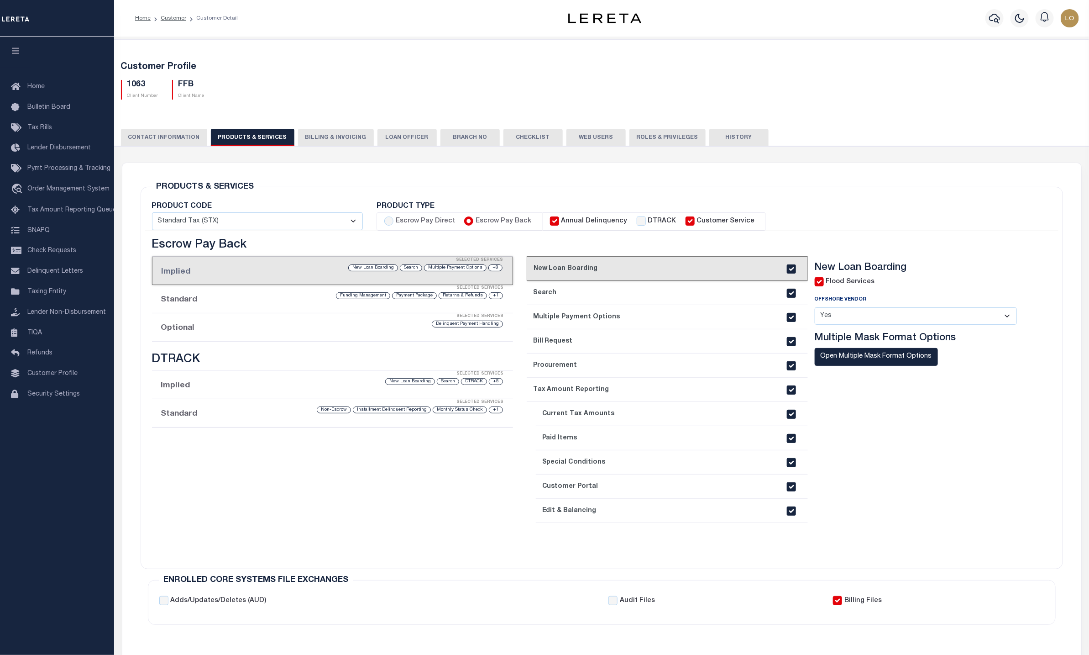
checkbox input "true"
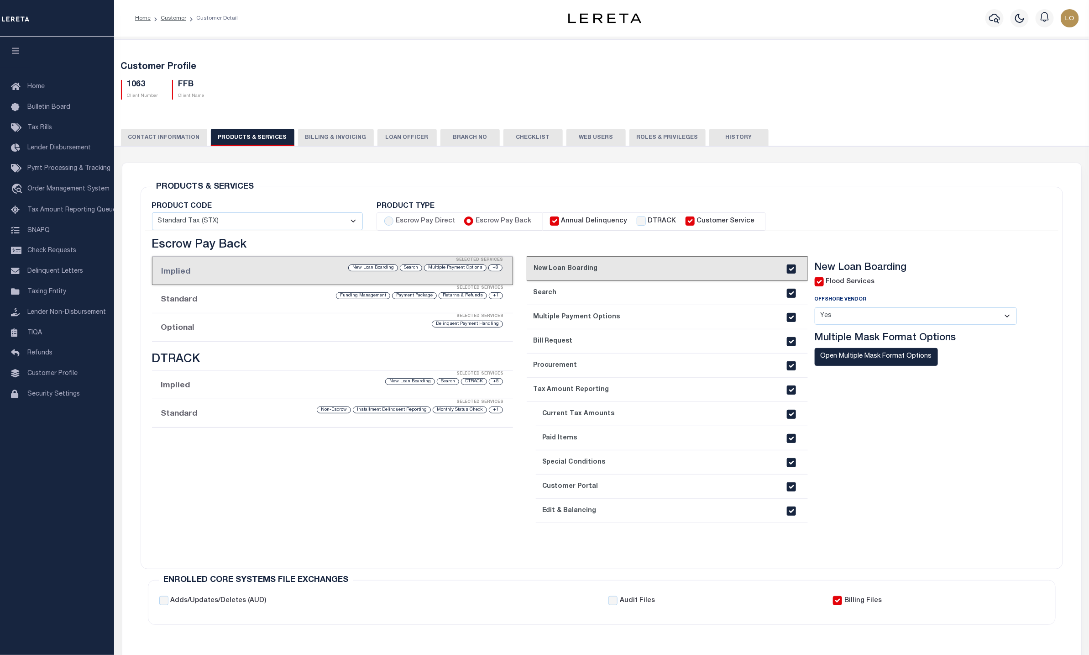
checkbox input "true"
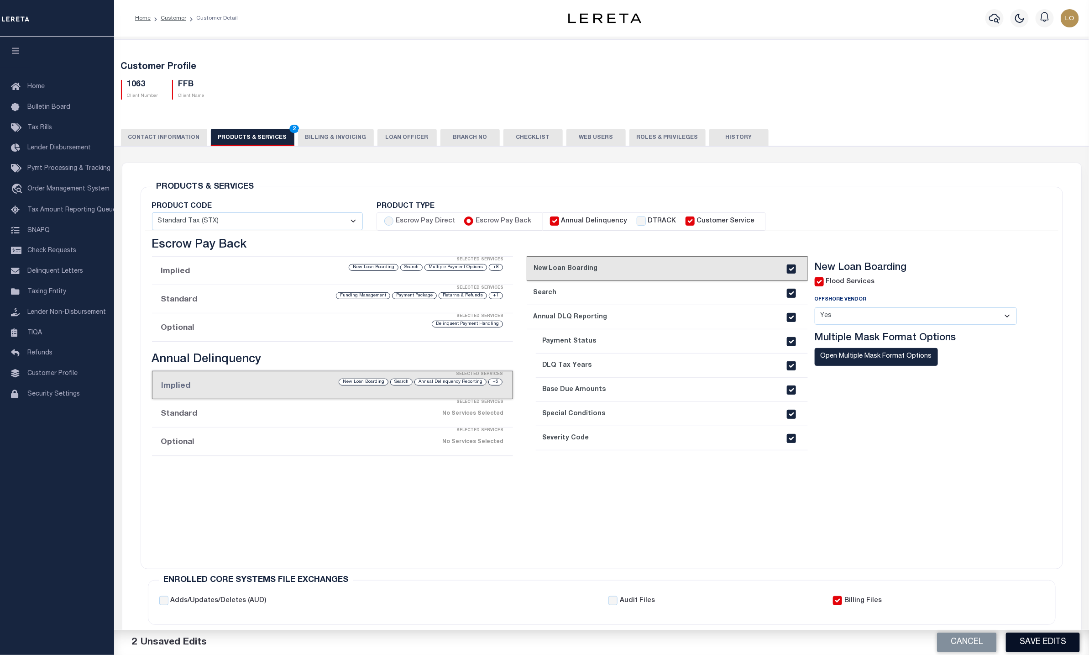
click at [1042, 642] on button "Save Edits" at bounding box center [1043, 642] width 74 height 20
